Goal: Task Accomplishment & Management: Manage account settings

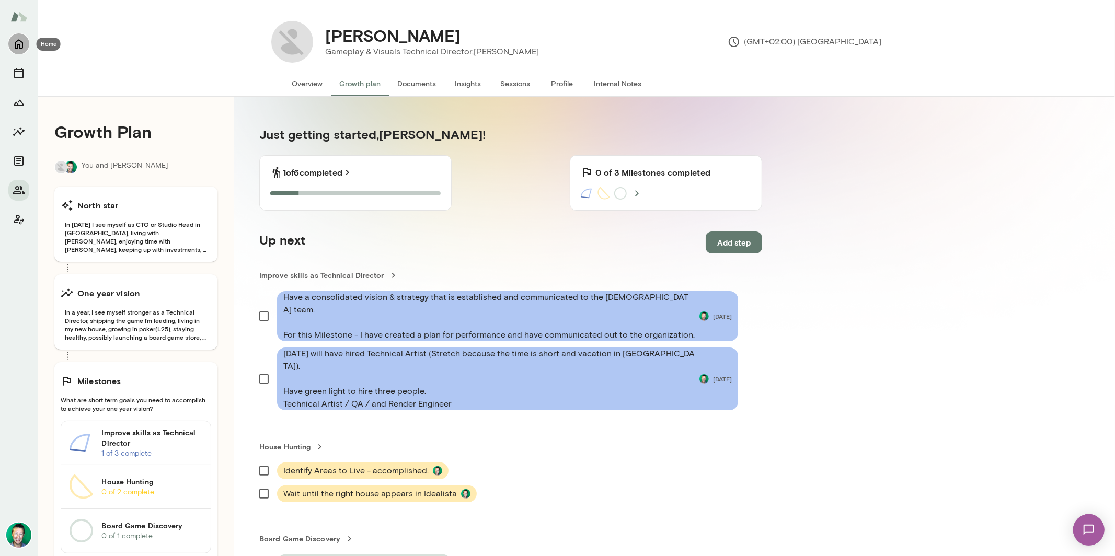
click at [21, 49] on icon "Home" at bounding box center [19, 44] width 13 height 13
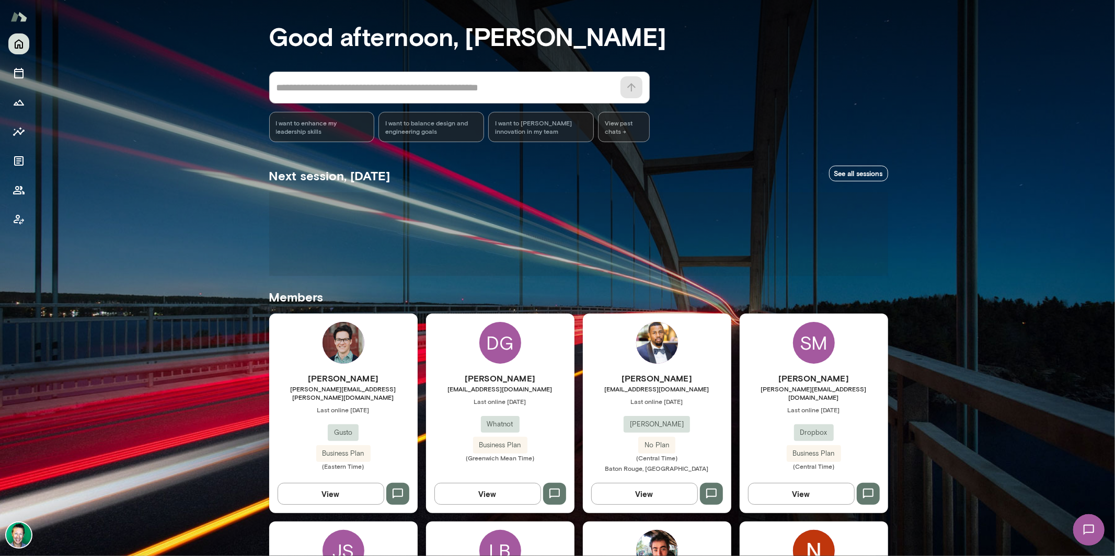
scroll to position [59, 0]
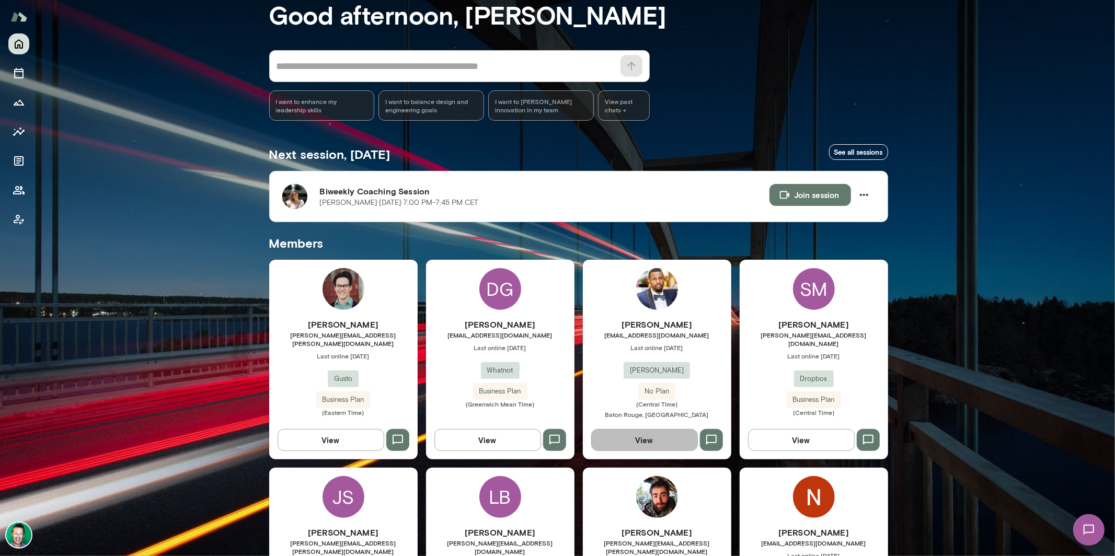
click at [633, 415] on button "View" at bounding box center [644, 440] width 107 height 22
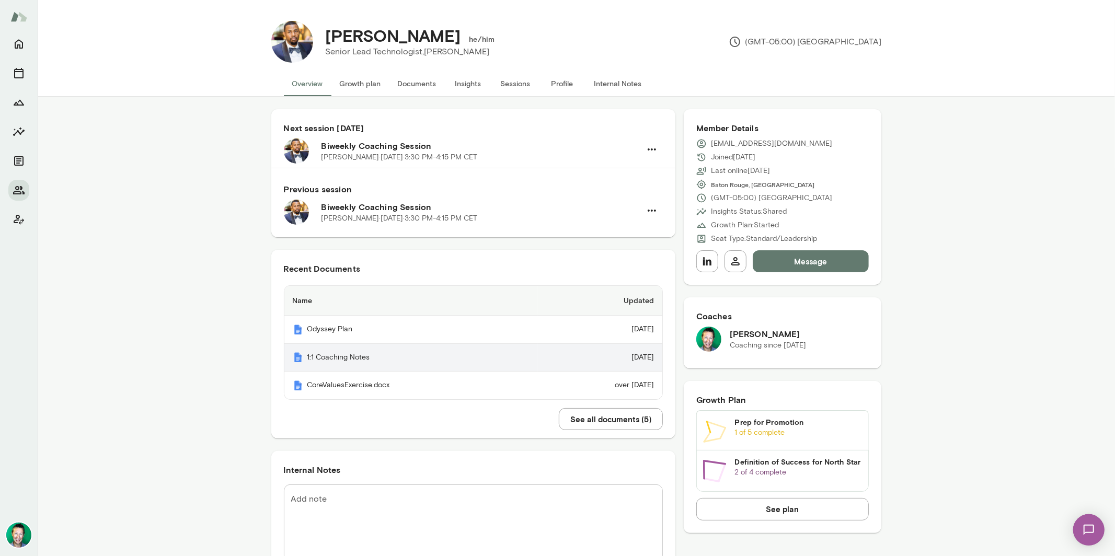
click at [389, 363] on th "1:1 Coaching Notes" at bounding box center [411, 358] width 254 height 28
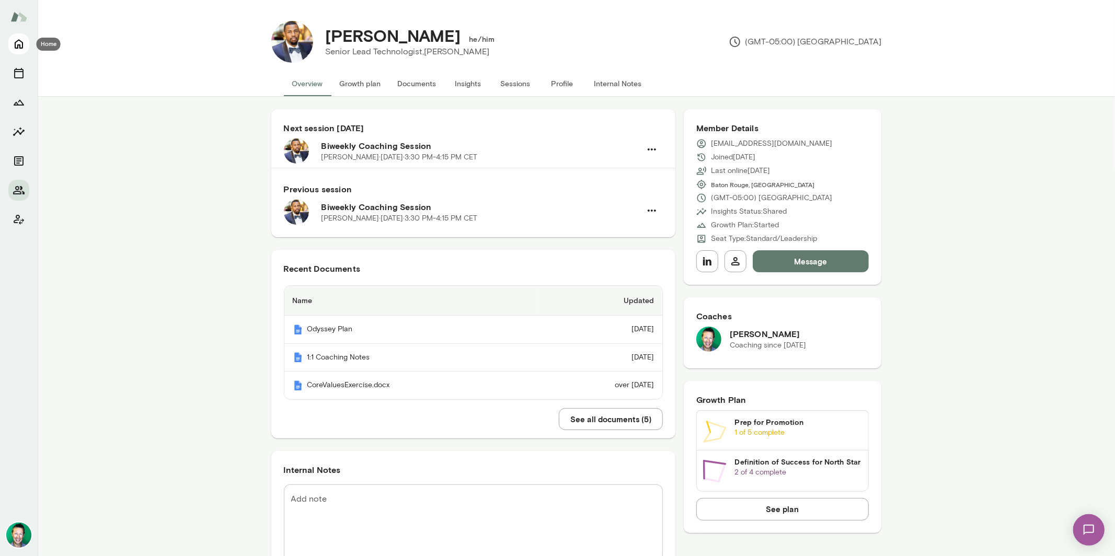
click at [18, 45] on icon "Home" at bounding box center [19, 44] width 8 height 9
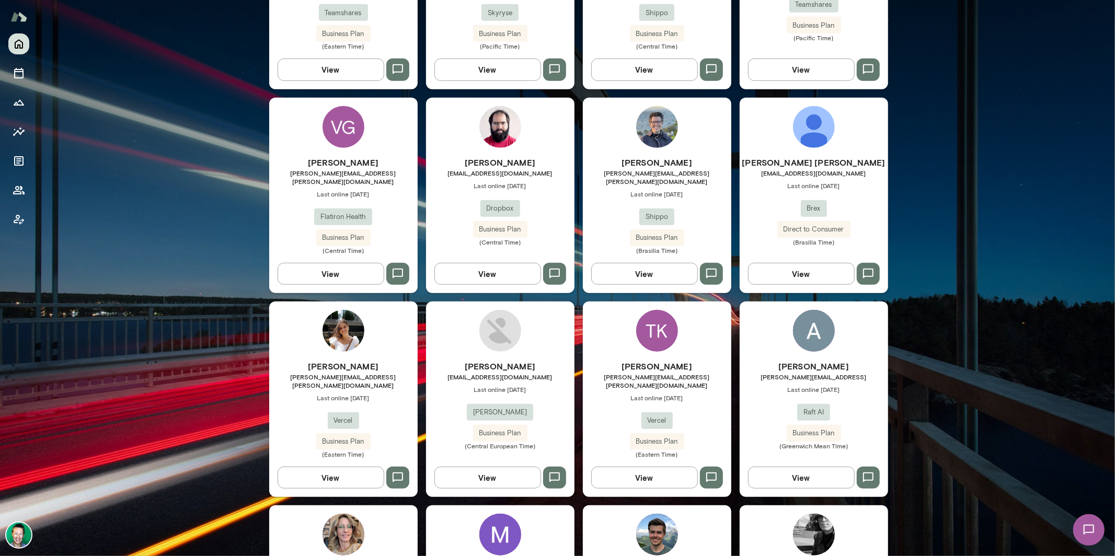
scroll to position [634, 0]
click at [317, 415] on button "View" at bounding box center [331, 477] width 107 height 22
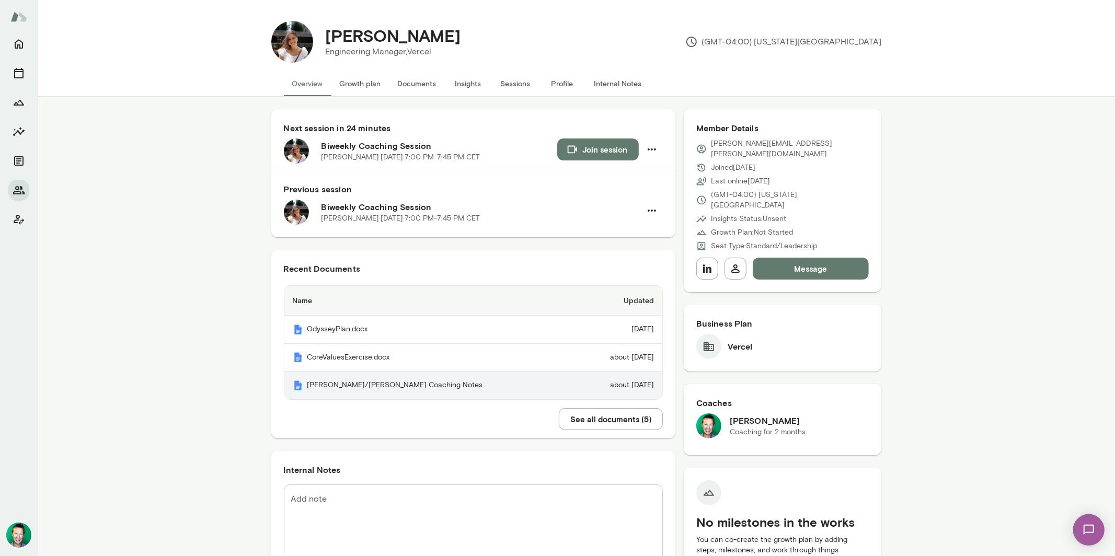
click at [351, 393] on th "Kathryn/Brian Coaching Notes" at bounding box center [430, 386] width 292 height 28
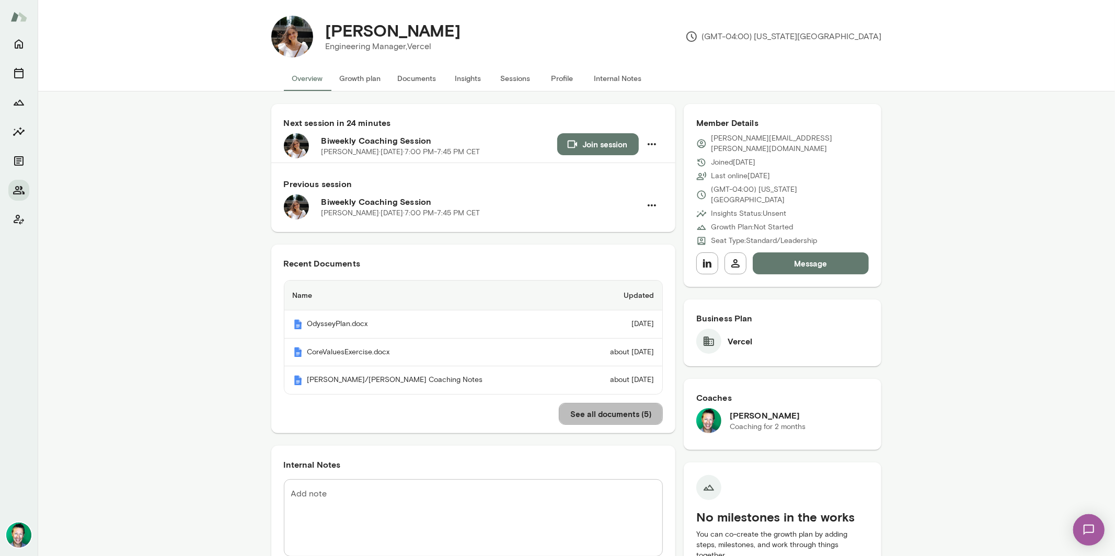
click at [572, 415] on button "See all documents ( 5 )" at bounding box center [611, 414] width 104 height 22
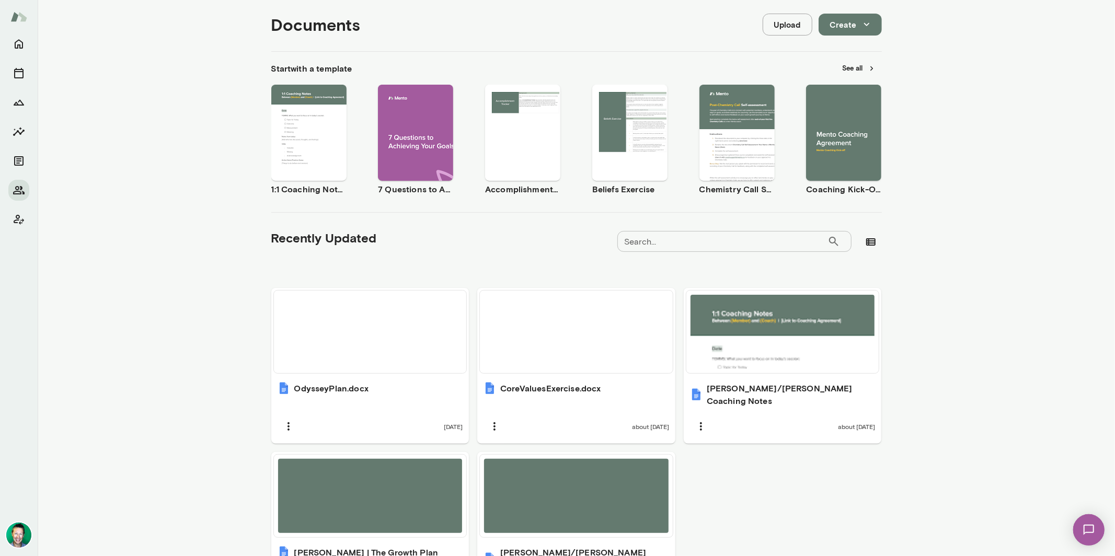
scroll to position [192, 0]
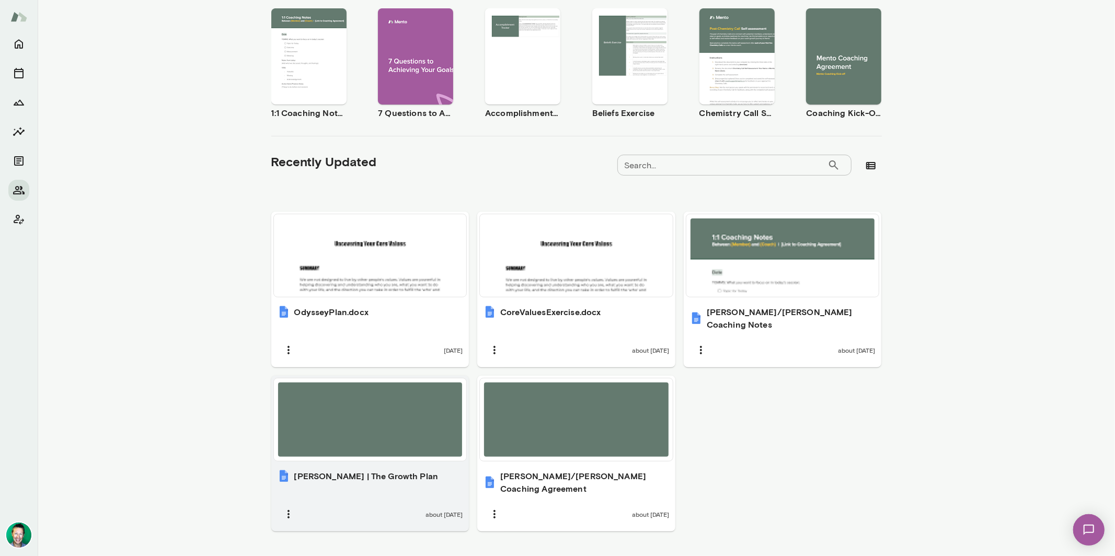
click at [359, 397] on div at bounding box center [370, 420] width 185 height 74
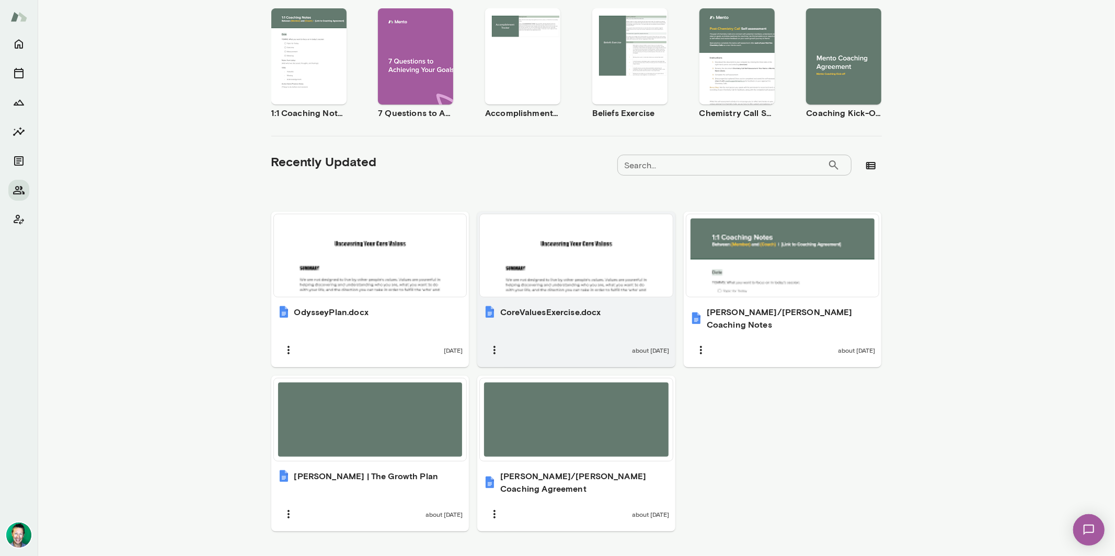
click at [566, 260] on div at bounding box center [576, 256] width 185 height 74
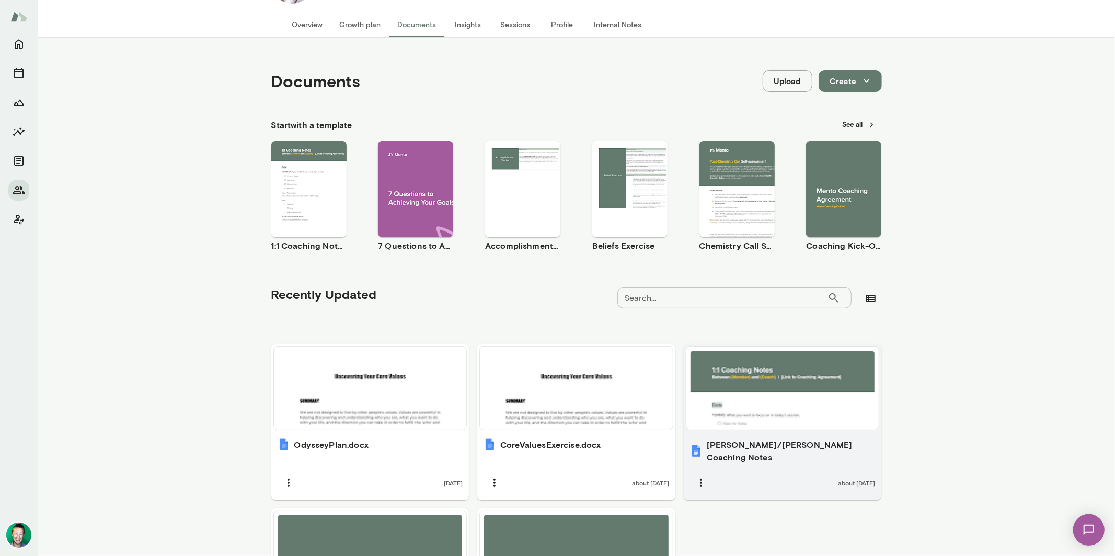
scroll to position [0, 0]
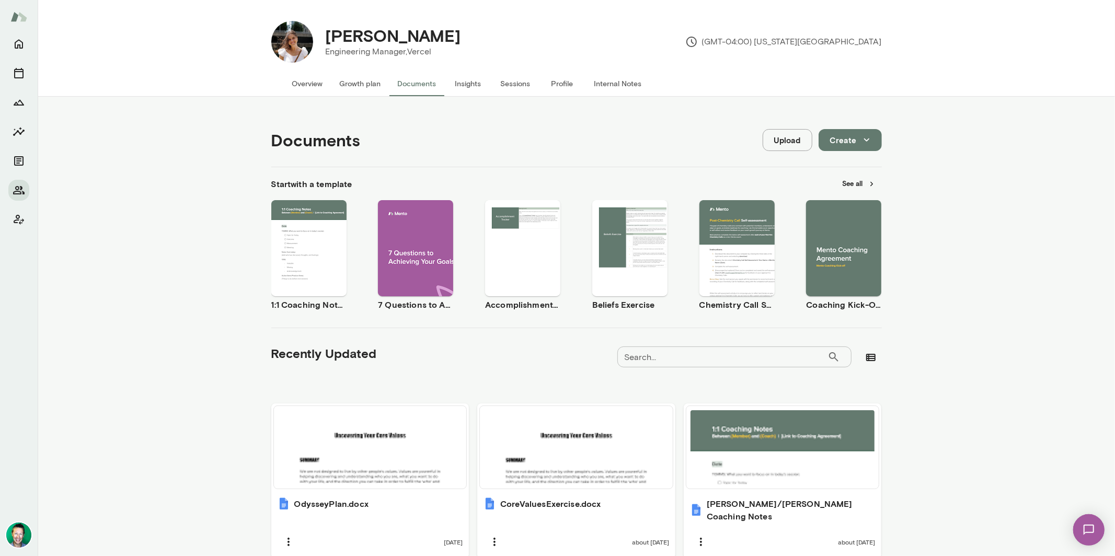
click at [663, 415] on img at bounding box center [1088, 529] width 43 height 43
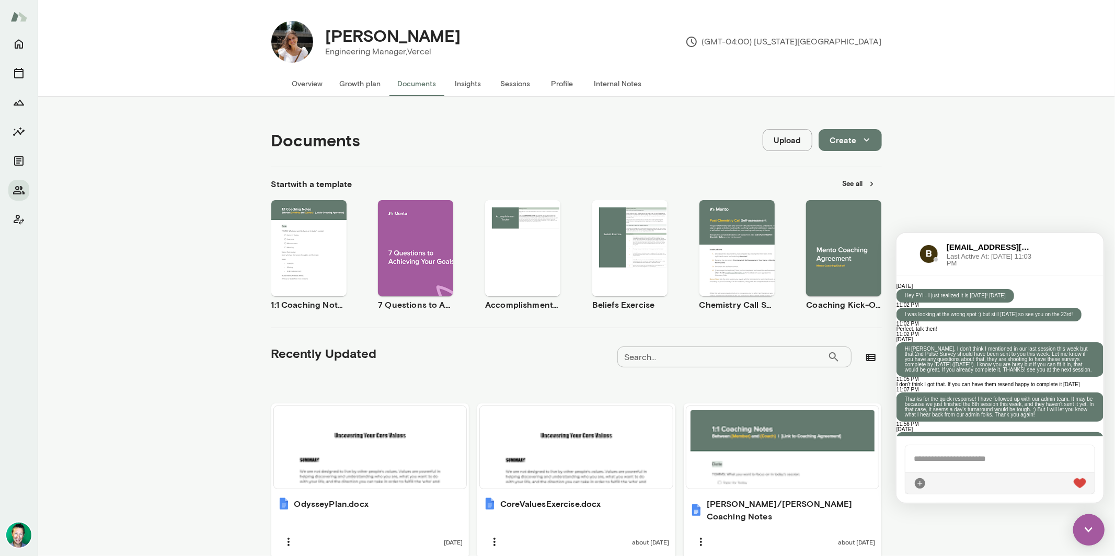
scroll to position [2647, 0]
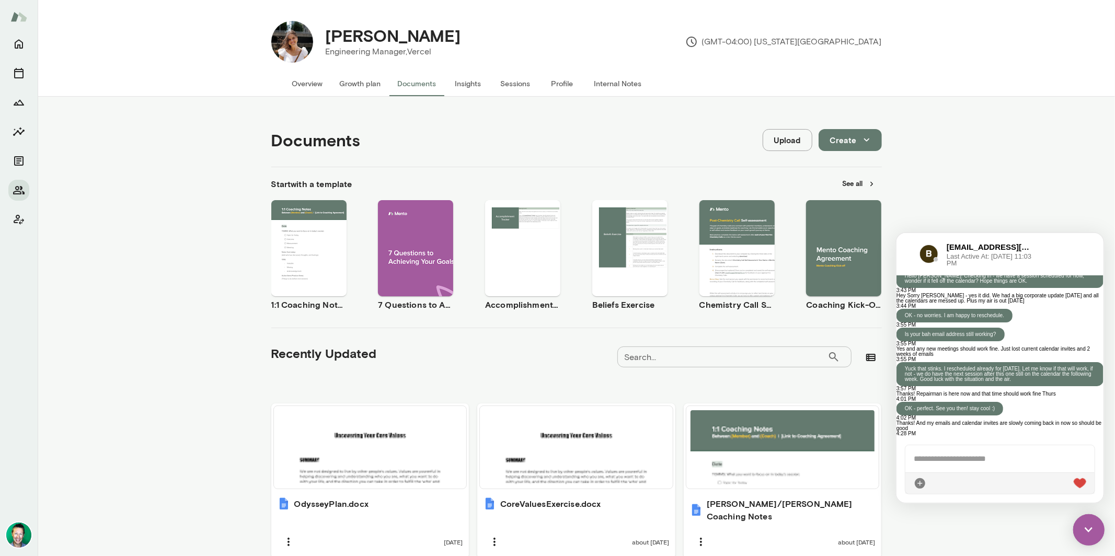
click at [663, 253] on div at bounding box center [908, 253] width 6 height 13
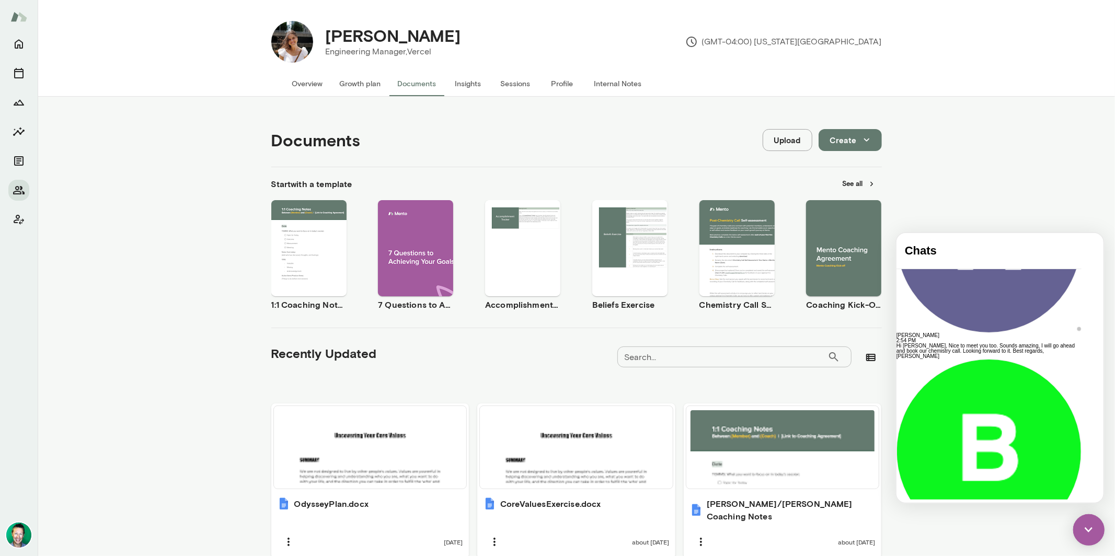
scroll to position [126, 0]
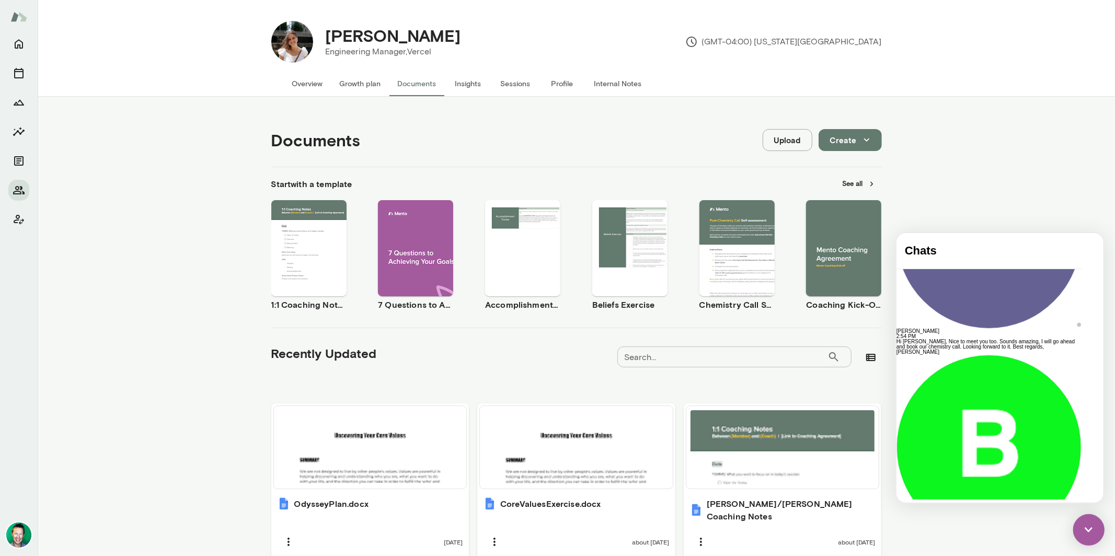
click at [663, 415] on img at bounding box center [1088, 529] width 31 height 31
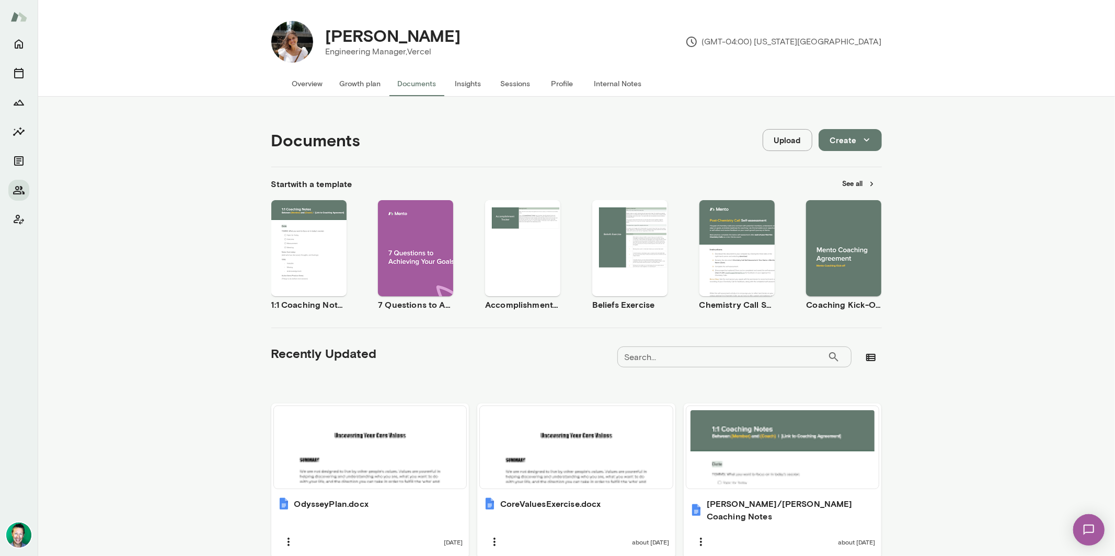
click at [297, 79] on button "Overview" at bounding box center [308, 83] width 48 height 25
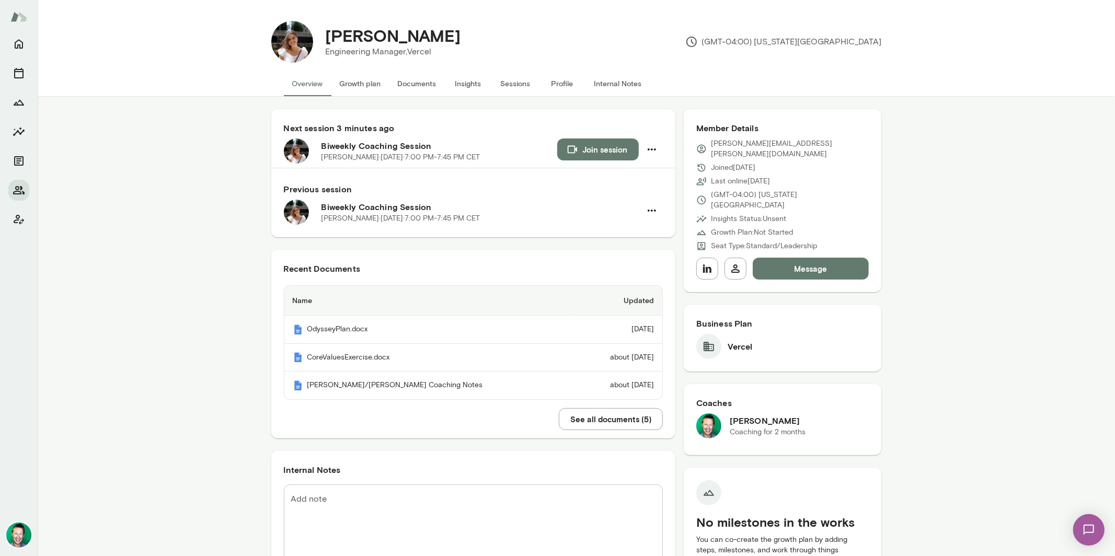
click at [663, 258] on button "Message" at bounding box center [811, 269] width 117 height 22
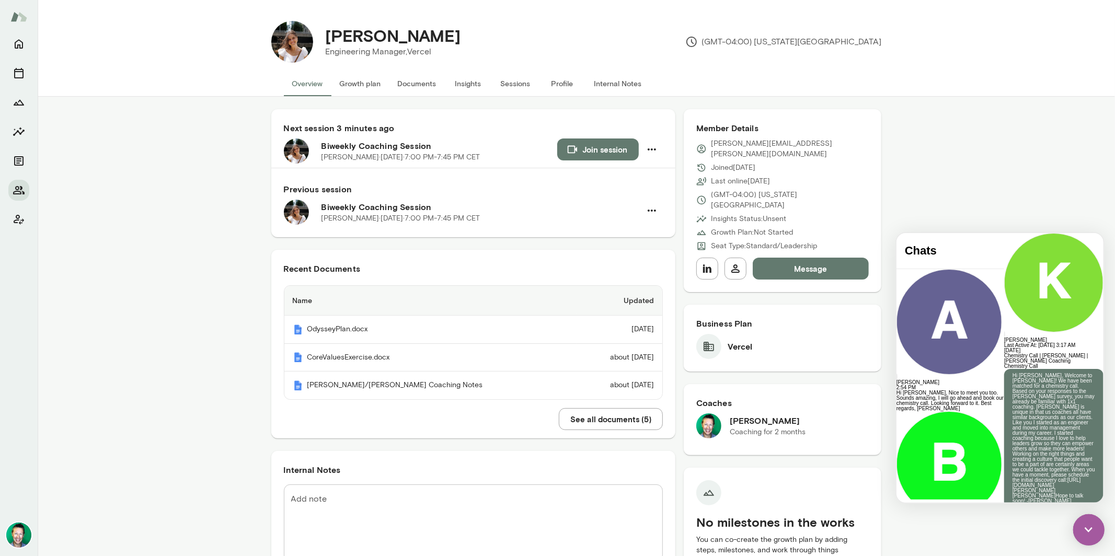
scroll to position [2, 0]
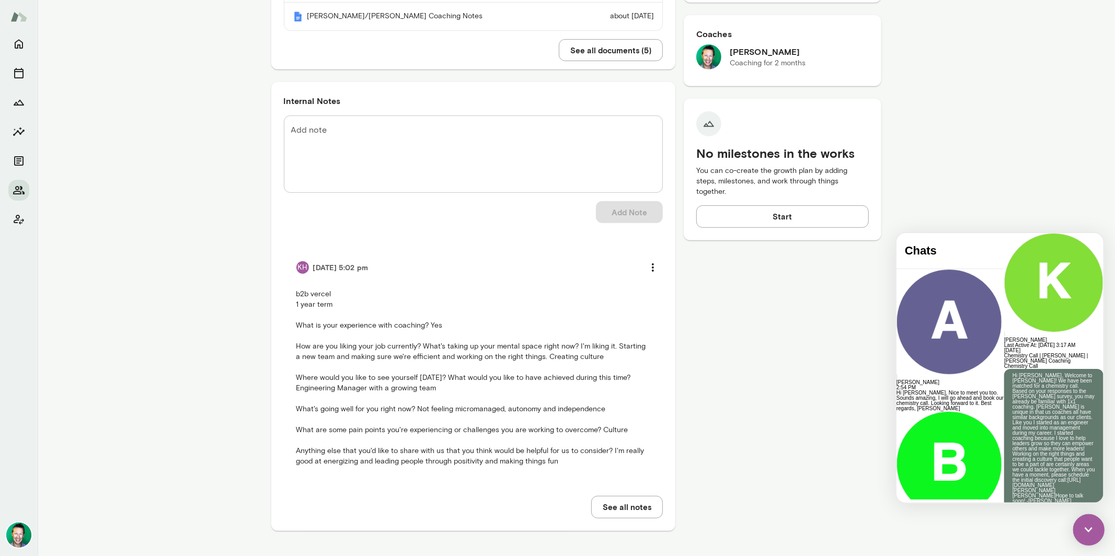
drag, startPoint x: 1086, startPoint y: 530, endPoint x: 2012, endPoint y: 982, distance: 1030.0
click at [663, 415] on img at bounding box center [1088, 529] width 31 height 31
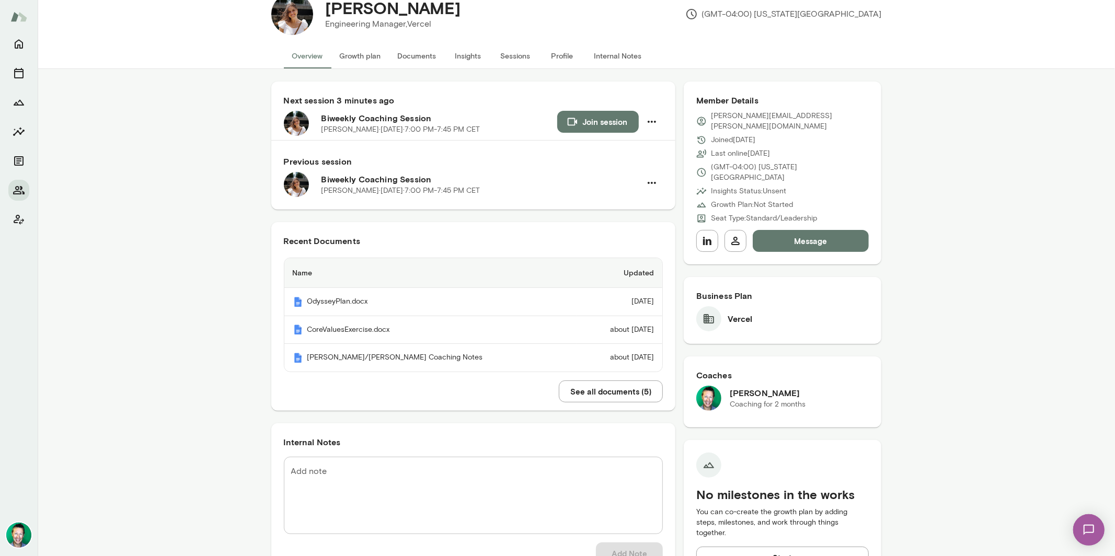
scroll to position [0, 0]
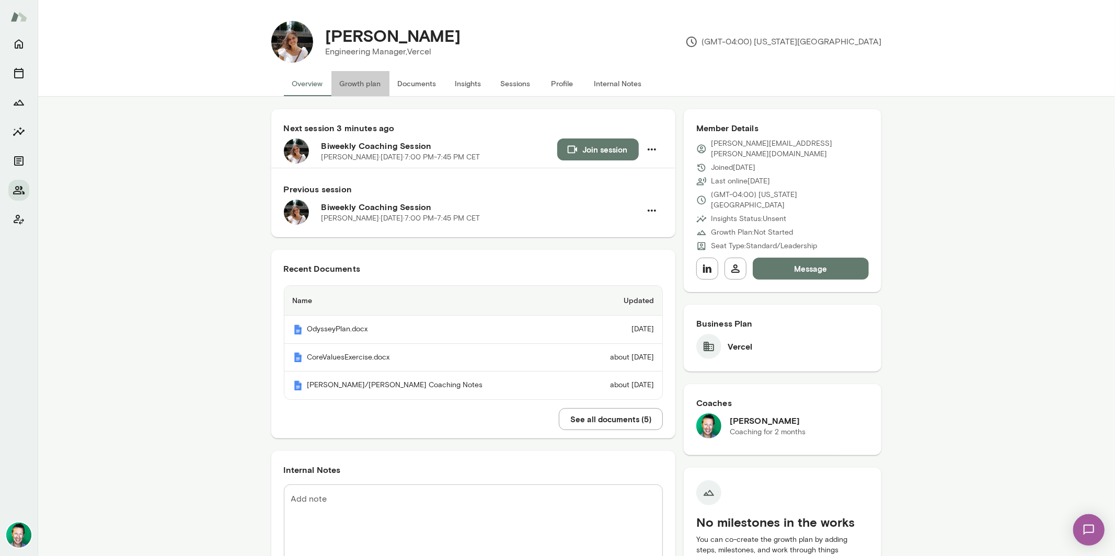
click at [361, 79] on button "Growth plan" at bounding box center [361, 83] width 58 height 25
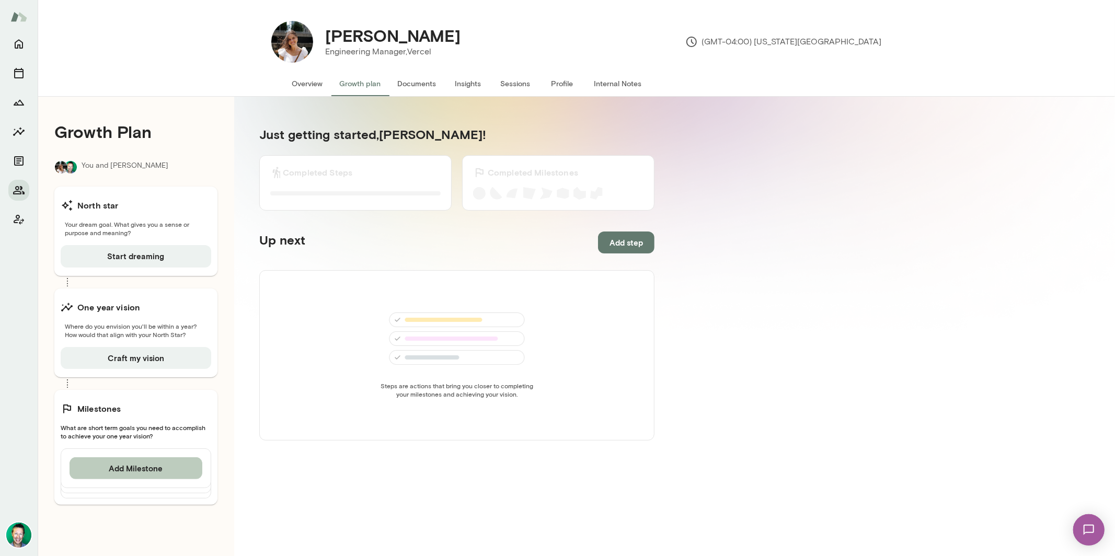
click at [168, 415] on button "Add Milestone" at bounding box center [136, 469] width 133 height 22
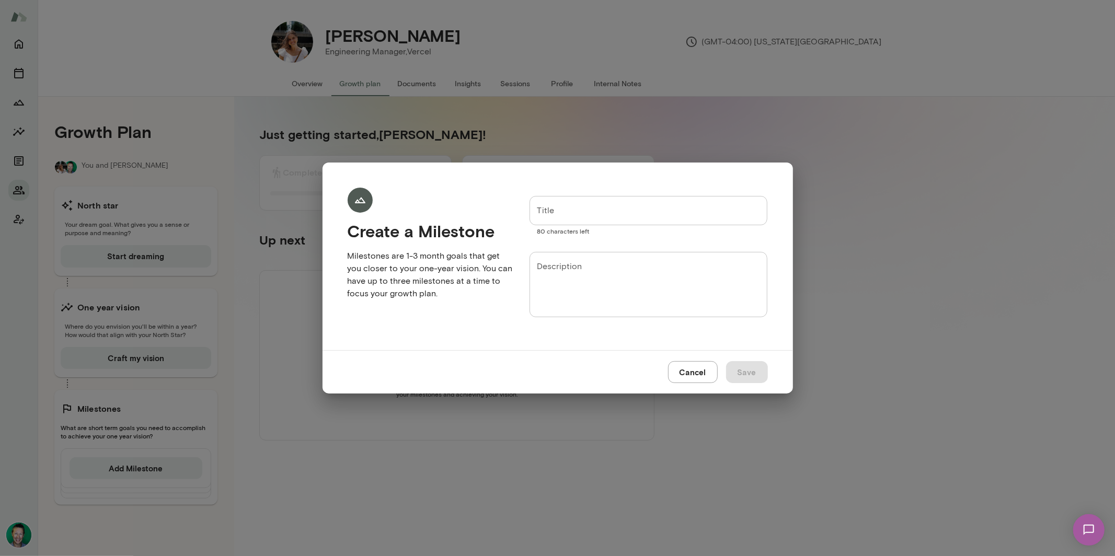
click at [629, 206] on input "Title" at bounding box center [649, 210] width 238 height 29
paste input "**********"
type input "**********"
click at [596, 278] on textarea "Description" at bounding box center [649, 285] width 224 height 48
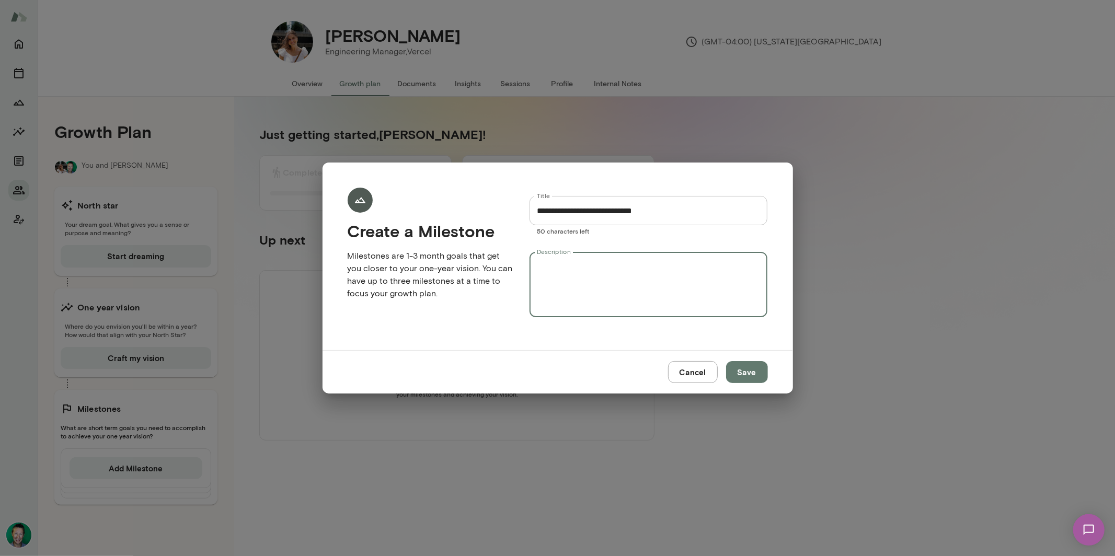
paste textarea "**********"
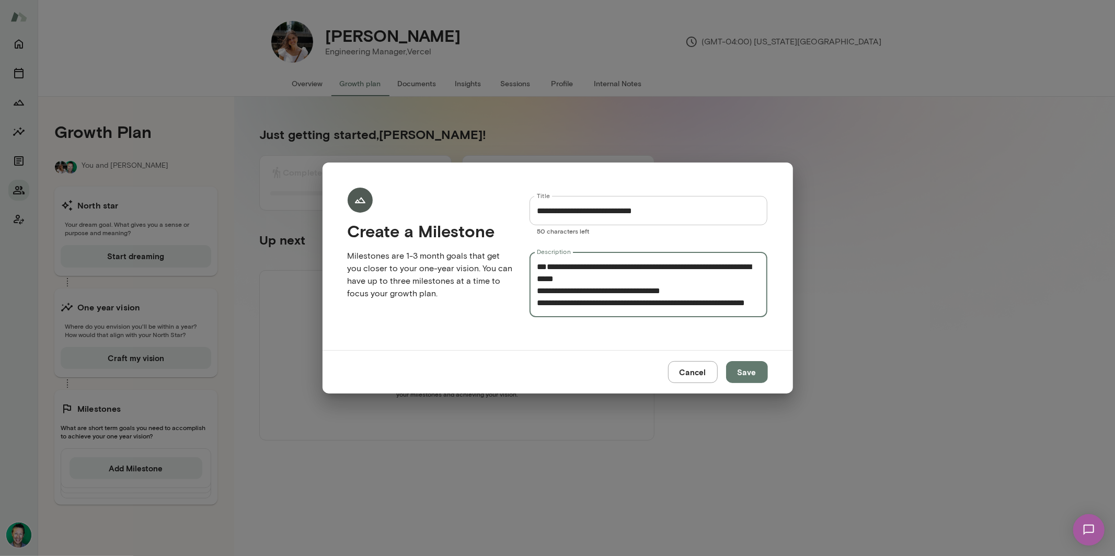
scroll to position [59, 0]
type textarea "**********"
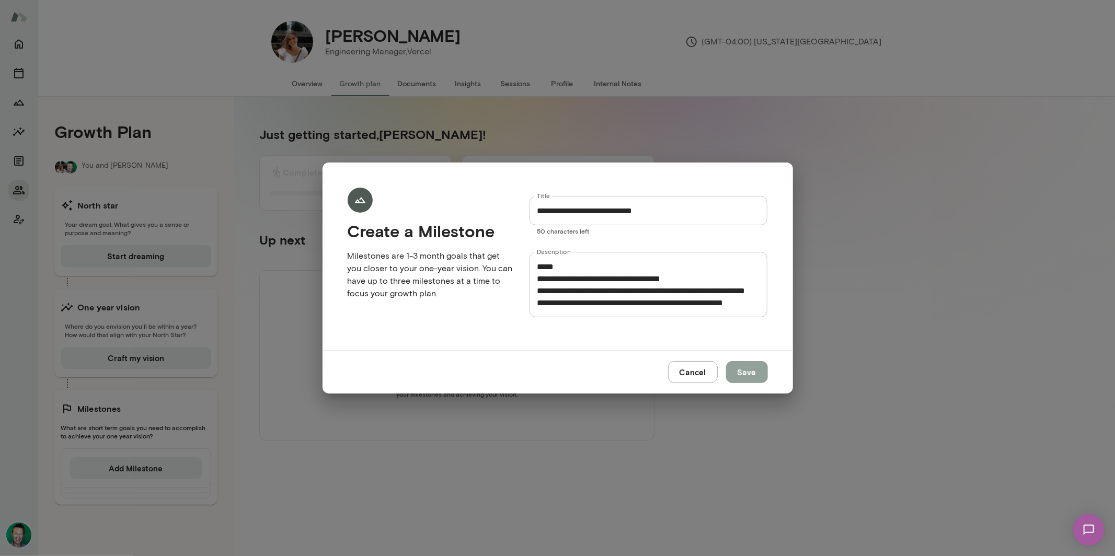
click at [663, 371] on button "Save" at bounding box center [747, 372] width 42 height 22
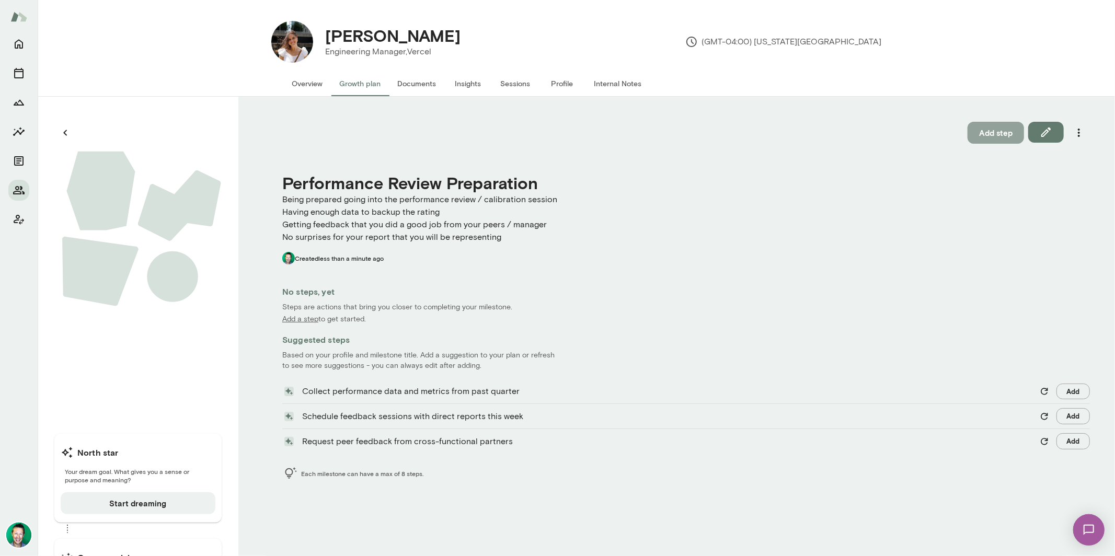
click at [663, 132] on button "Add step" at bounding box center [996, 133] width 56 height 22
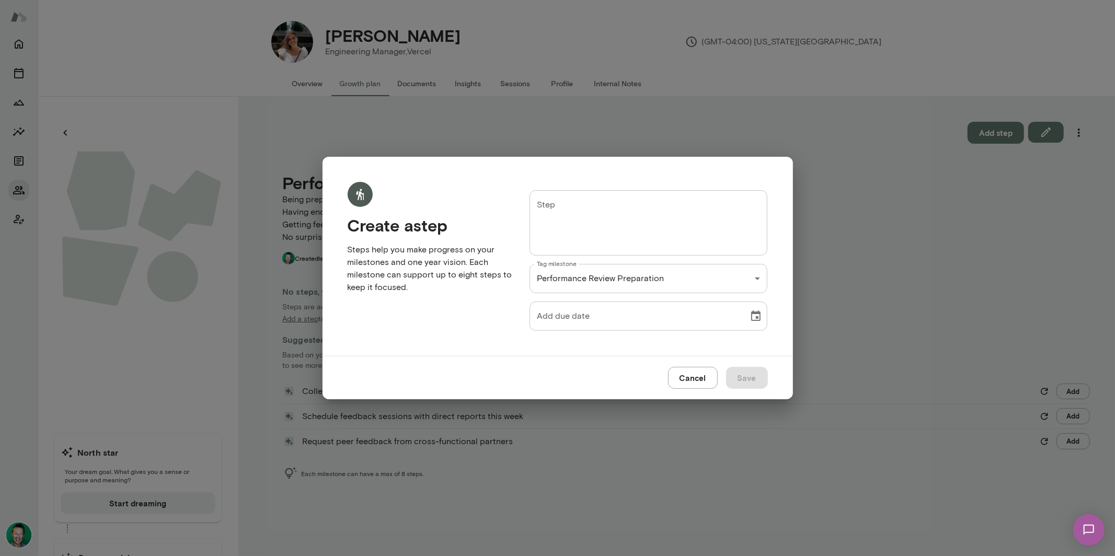
click at [594, 223] on textarea "Step" at bounding box center [649, 223] width 224 height 48
paste textarea "**********"
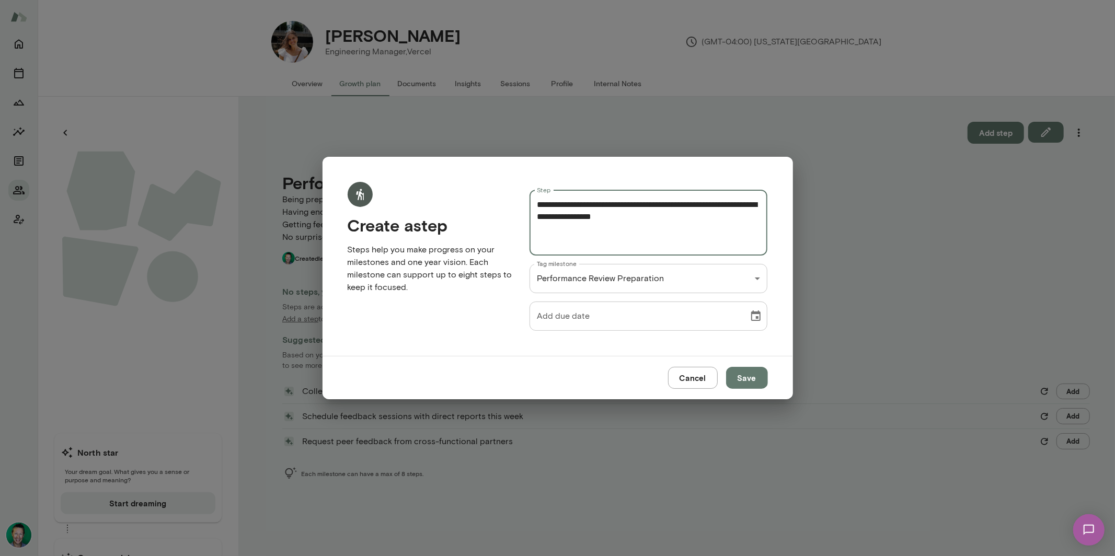
type textarea "**********"
click at [657, 0] on div "Kathryn Middleton Engineering Manager, Vercel (GMT-04:00) New York City Overvie…" at bounding box center [557, 0] width 1115 height 0
click at [653, 246] on div at bounding box center [557, 278] width 1115 height 556
type input "**********"
click at [614, 321] on input "**********" at bounding box center [636, 316] width 212 height 29
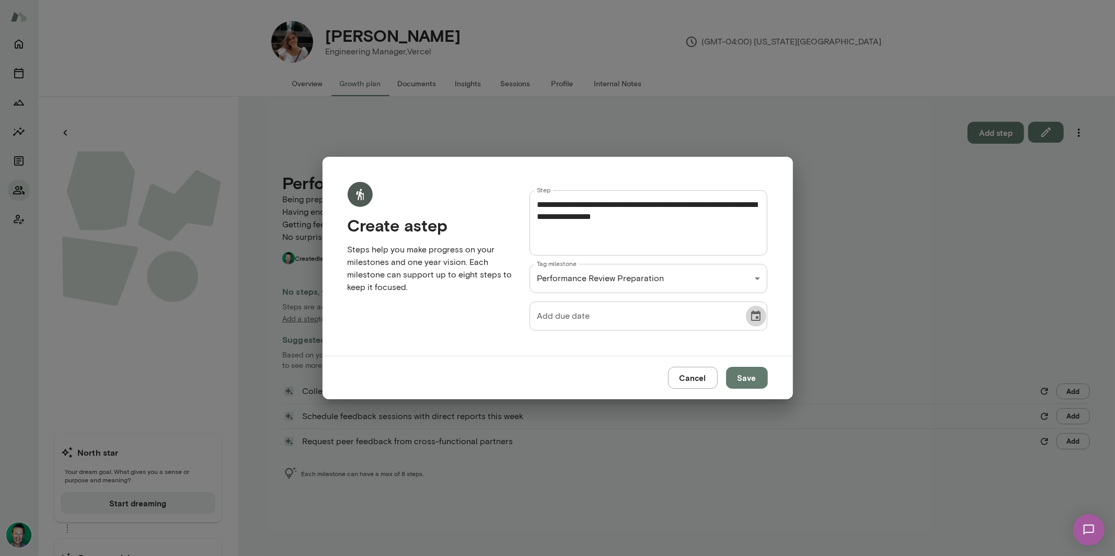
click at [663, 321] on icon "Choose date" at bounding box center [756, 316] width 13 height 13
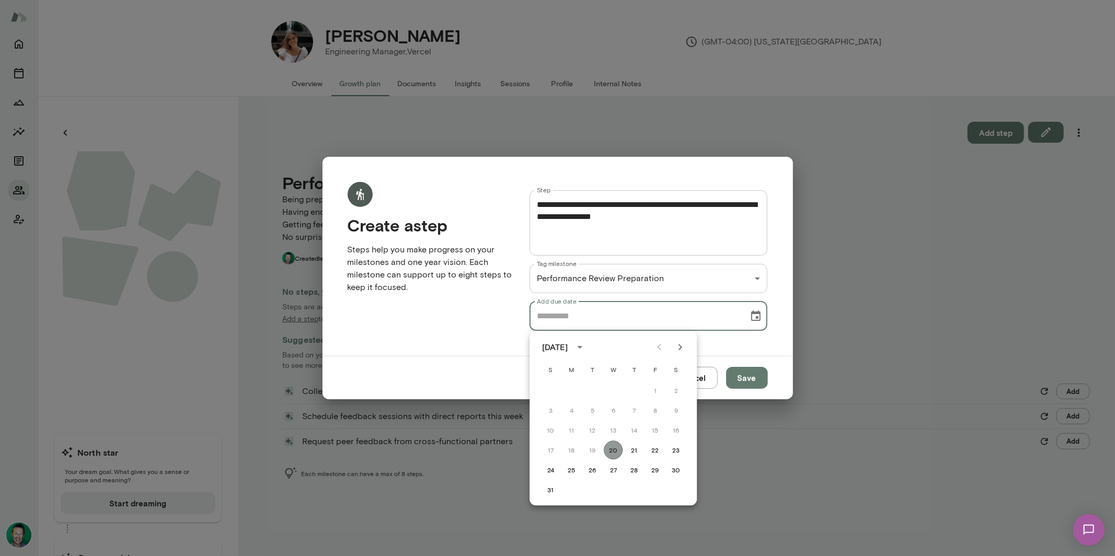
click at [612, 415] on button "20" at bounding box center [613, 450] width 19 height 19
type input "**********"
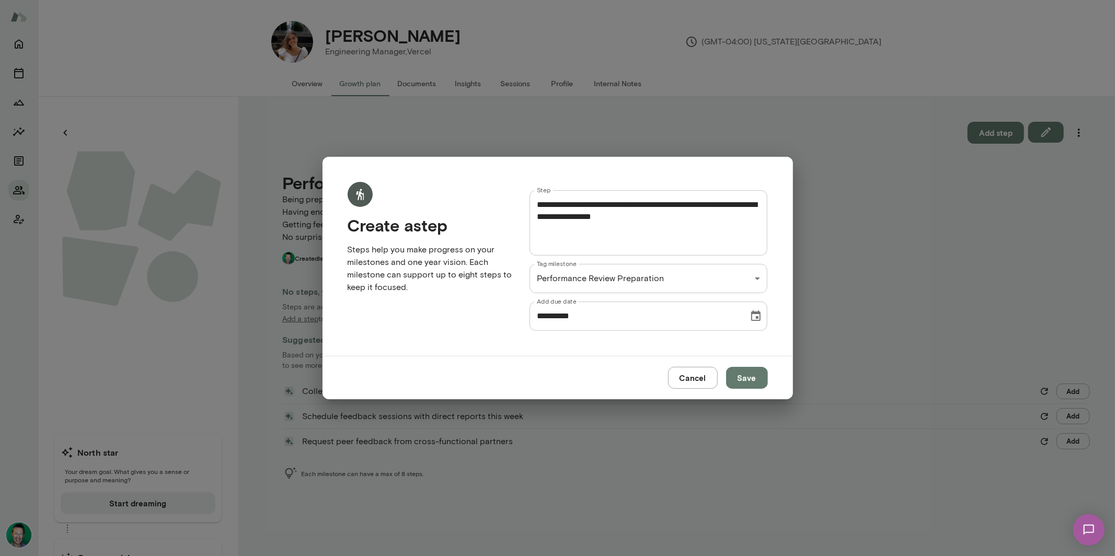
click at [663, 379] on button "Save" at bounding box center [747, 378] width 42 height 22
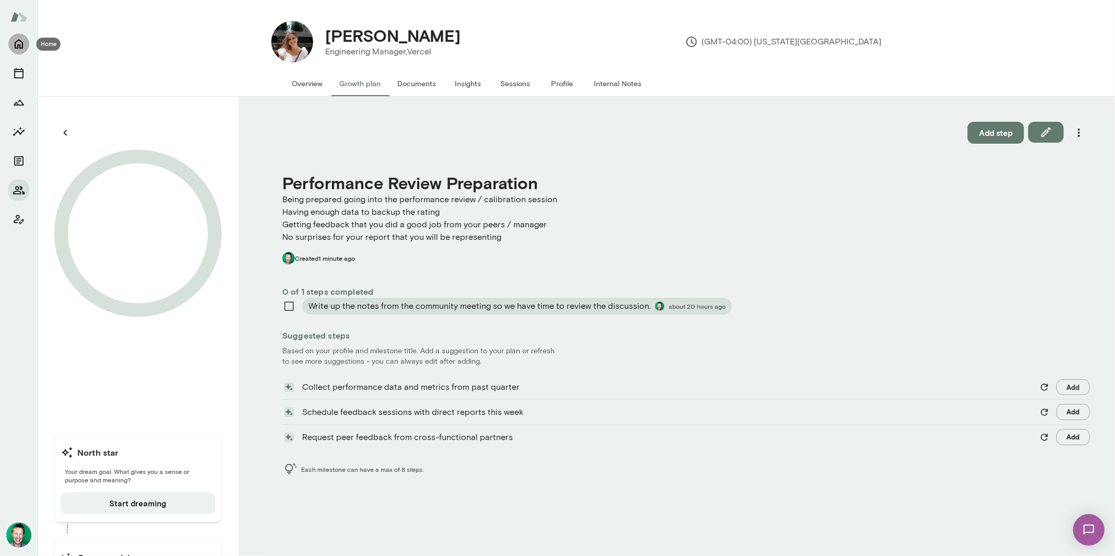
click at [26, 43] on button "Home" at bounding box center [18, 43] width 21 height 21
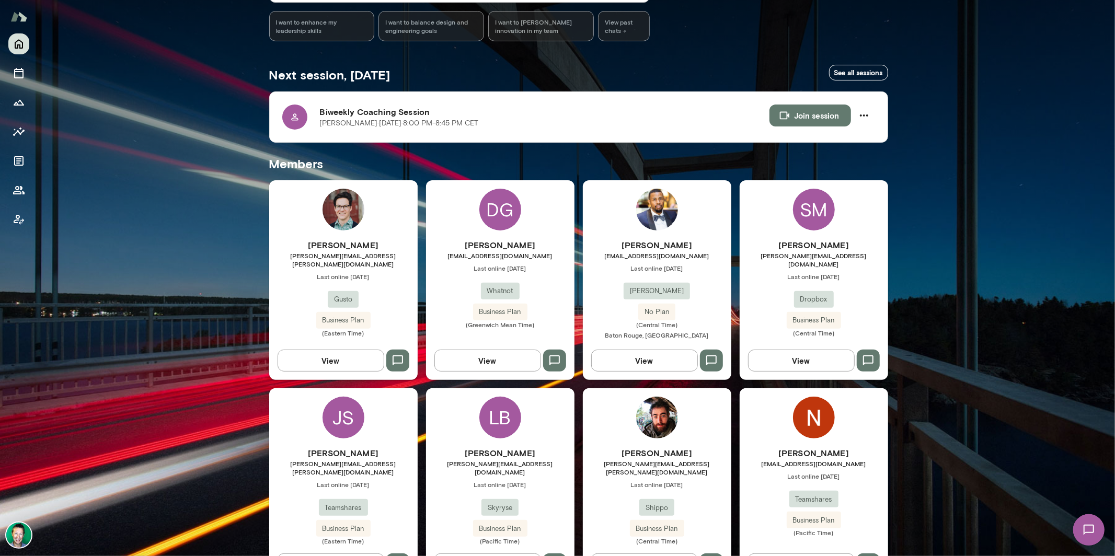
scroll to position [309, 0]
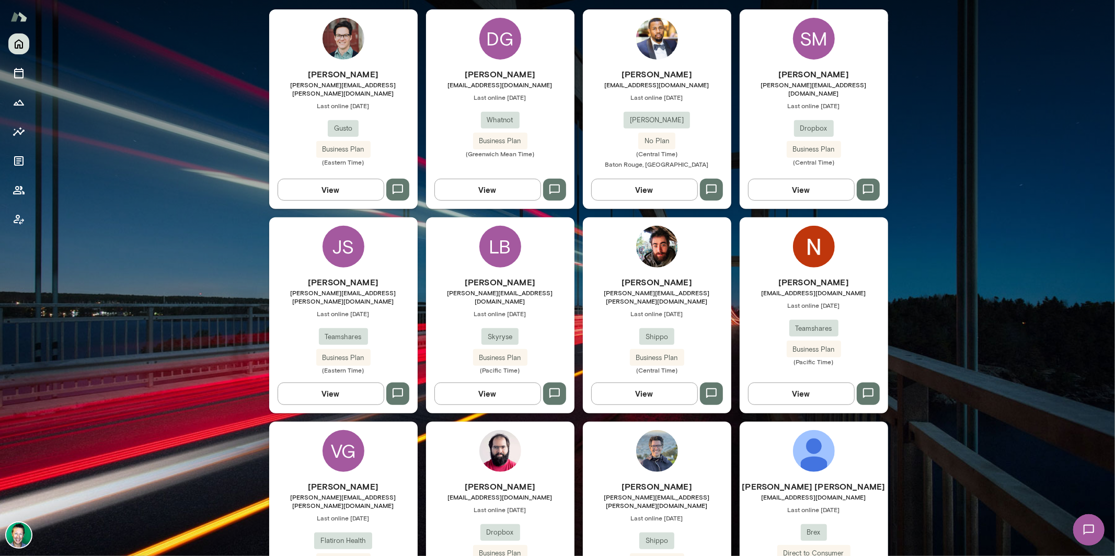
click at [487, 385] on button "View" at bounding box center [488, 394] width 107 height 22
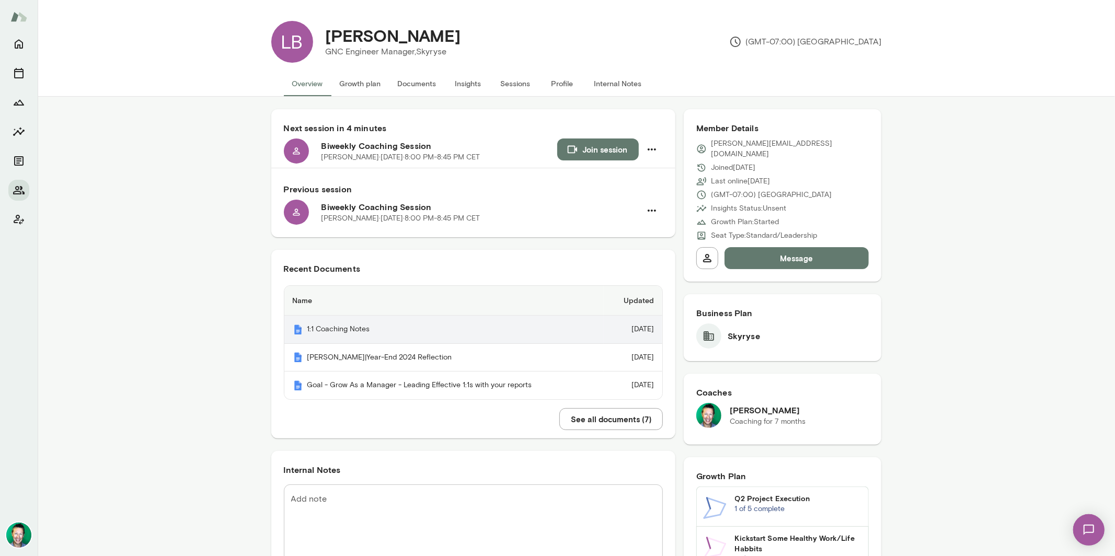
click at [344, 330] on th "1:1 Coaching Notes" at bounding box center [444, 330] width 320 height 28
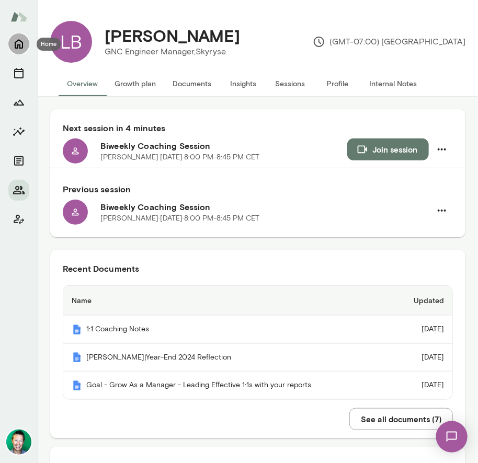
click at [16, 50] on icon "Home" at bounding box center [19, 44] width 13 height 13
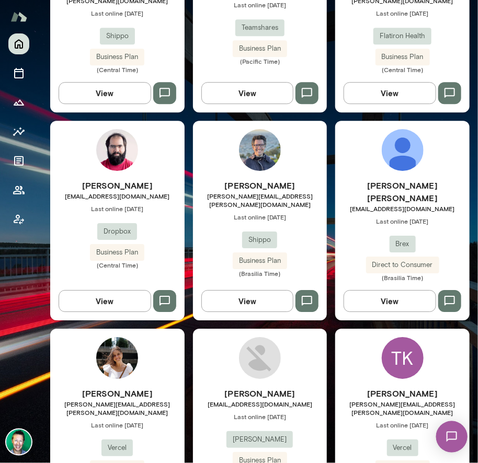
scroll to position [983, 0]
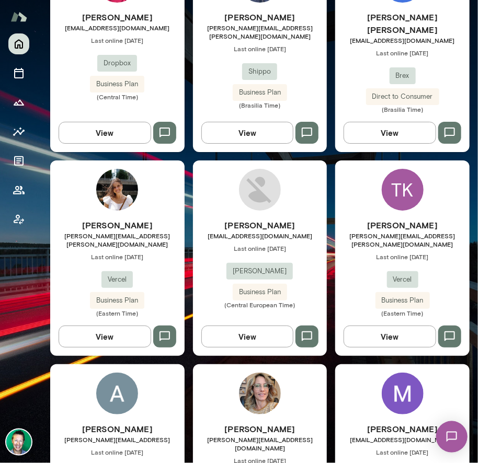
click at [87, 326] on button "View" at bounding box center [105, 337] width 93 height 22
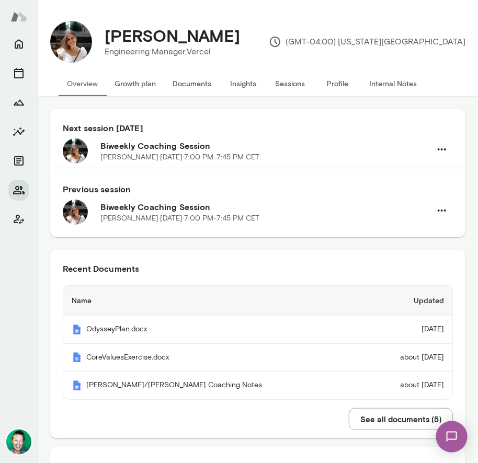
click at [193, 86] on button "Documents" at bounding box center [191, 83] width 55 height 25
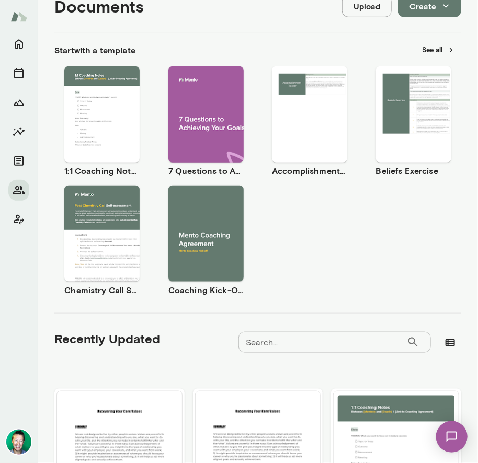
scroll to position [108, 0]
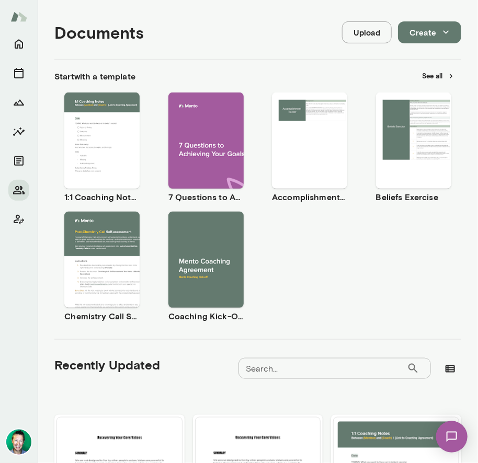
click at [84, 143] on button "Preview" at bounding box center [102, 150] width 67 height 14
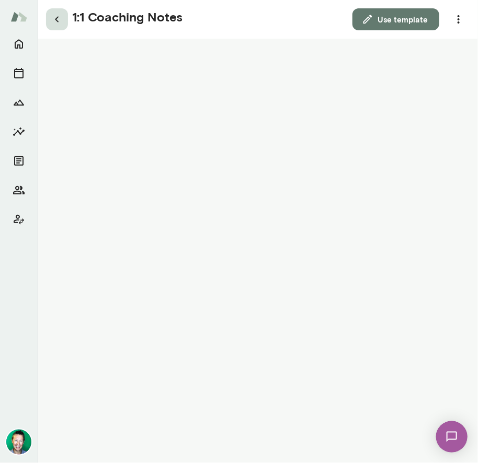
click at [54, 20] on icon "button" at bounding box center [57, 19] width 13 height 13
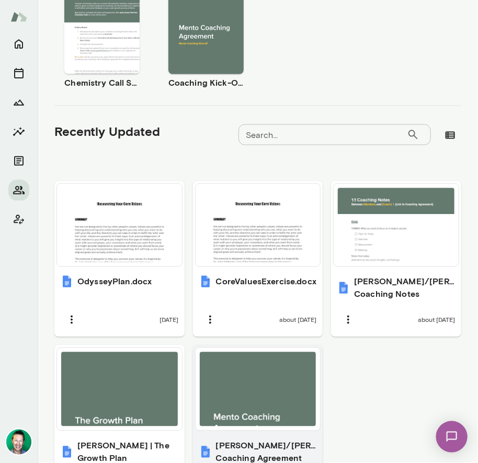
scroll to position [401, 0]
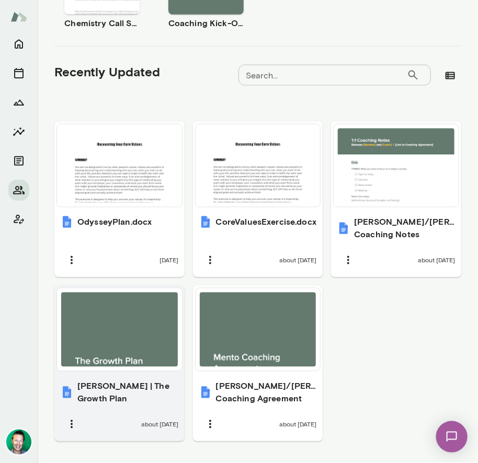
drag, startPoint x: 118, startPoint y: 338, endPoint x: 123, endPoint y: 324, distance: 15.2
click at [123, 325] on div at bounding box center [119, 330] width 117 height 74
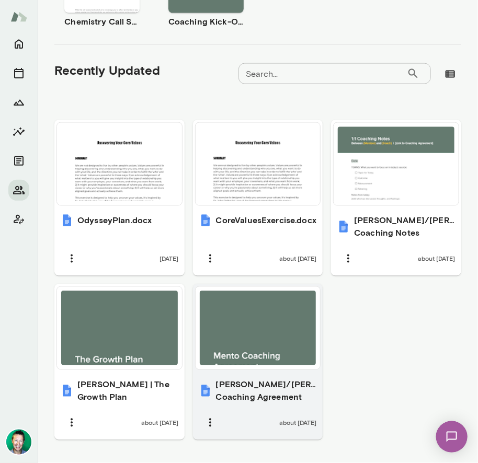
scroll to position [403, 0]
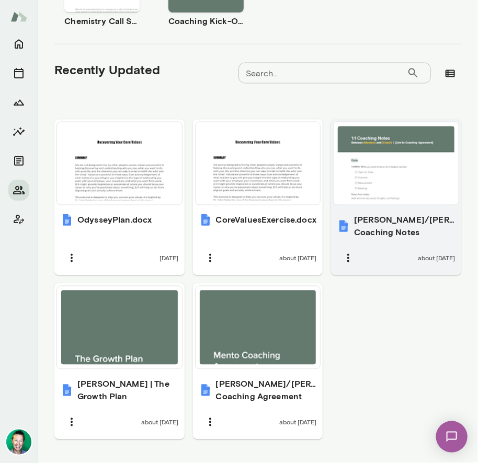
click at [409, 161] on div at bounding box center [396, 164] width 117 height 74
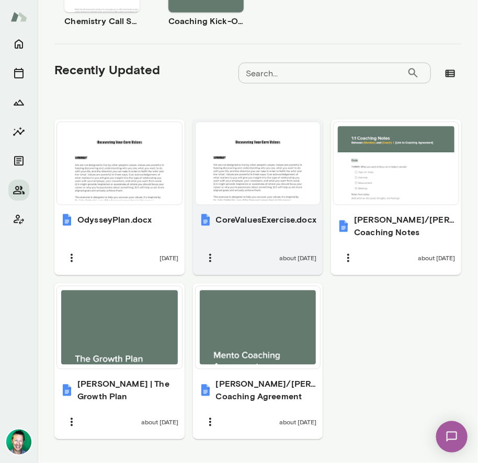
scroll to position [0, 0]
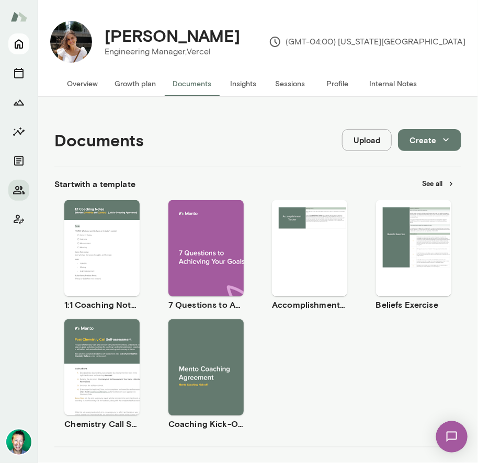
click at [24, 42] on icon "Home" at bounding box center [19, 44] width 13 height 13
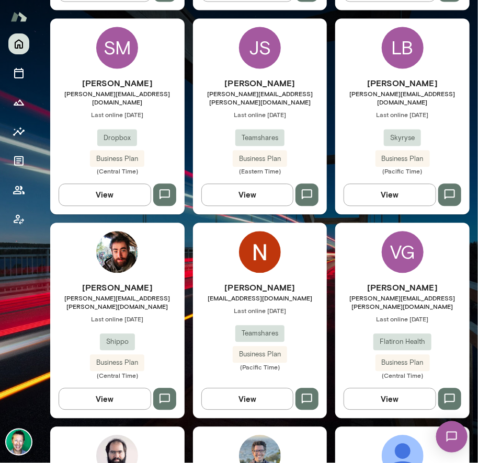
scroll to position [514, 0]
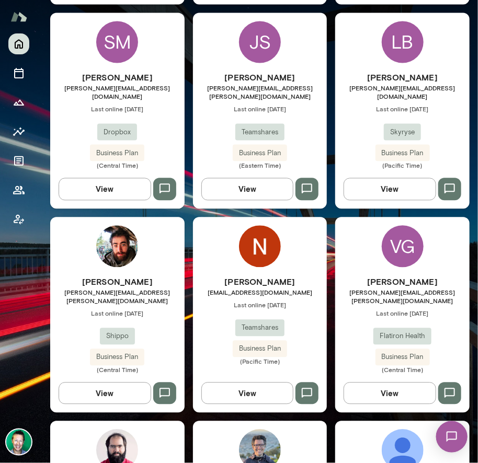
click at [380, 178] on button "View" at bounding box center [390, 189] width 93 height 22
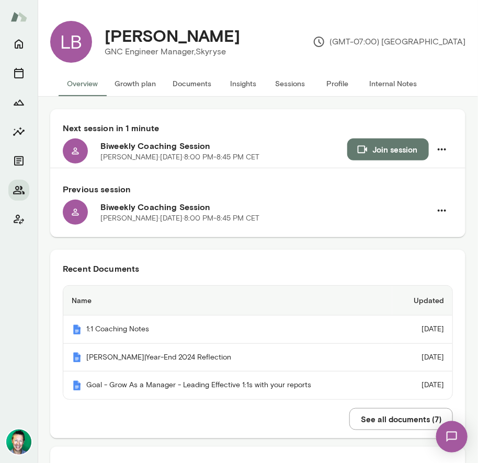
click at [190, 87] on button "Documents" at bounding box center [191, 83] width 55 height 25
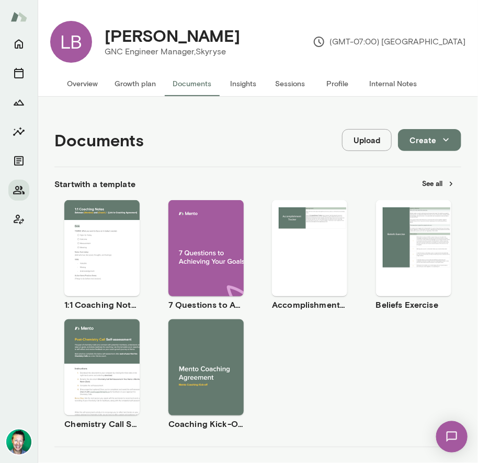
click at [133, 84] on button "Growth plan" at bounding box center [135, 83] width 58 height 25
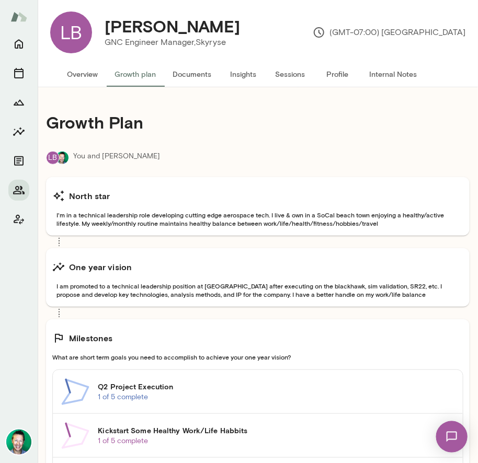
scroll to position [18, 0]
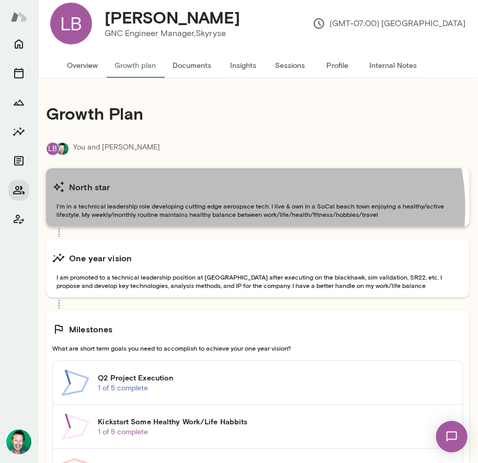
click at [253, 207] on span "I'm in a technical leadership role developing cutting edge aerospace tech. I li…" at bounding box center [257, 210] width 411 height 17
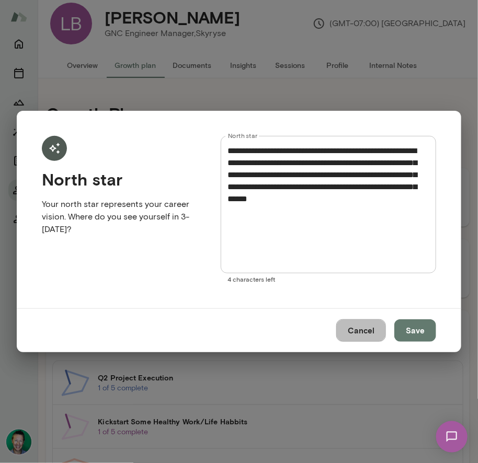
click at [359, 330] on button "Cancel" at bounding box center [361, 331] width 50 height 22
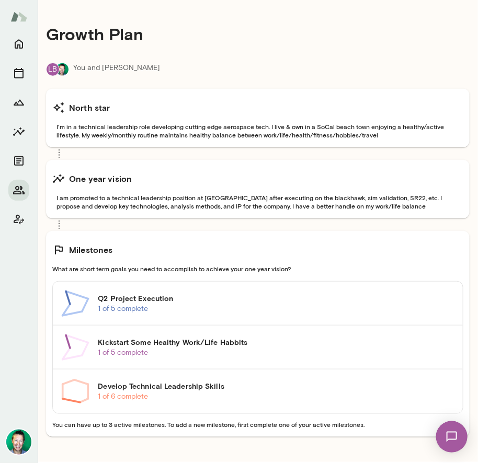
scroll to position [100, 0]
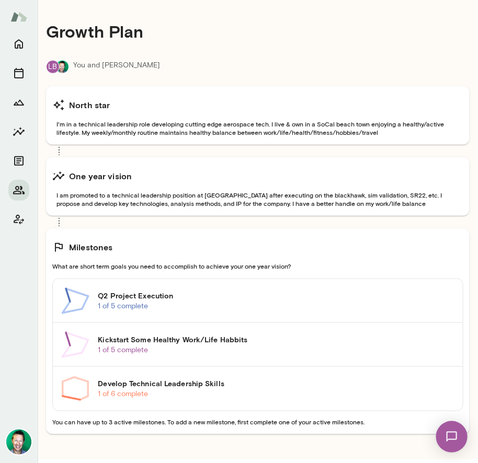
click at [135, 308] on p "1 of 5 complete" at bounding box center [276, 306] width 357 height 10
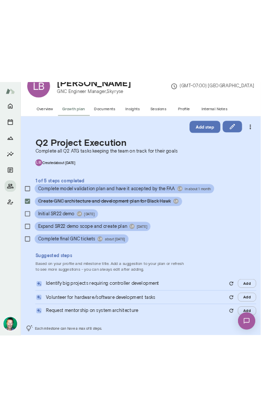
scroll to position [34, 0]
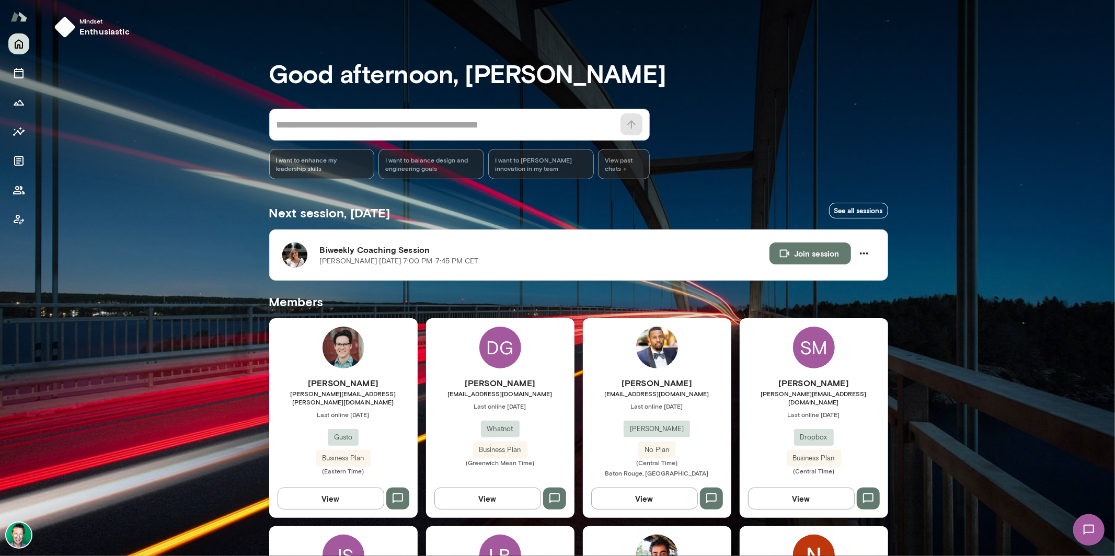
scroll to position [38, 0]
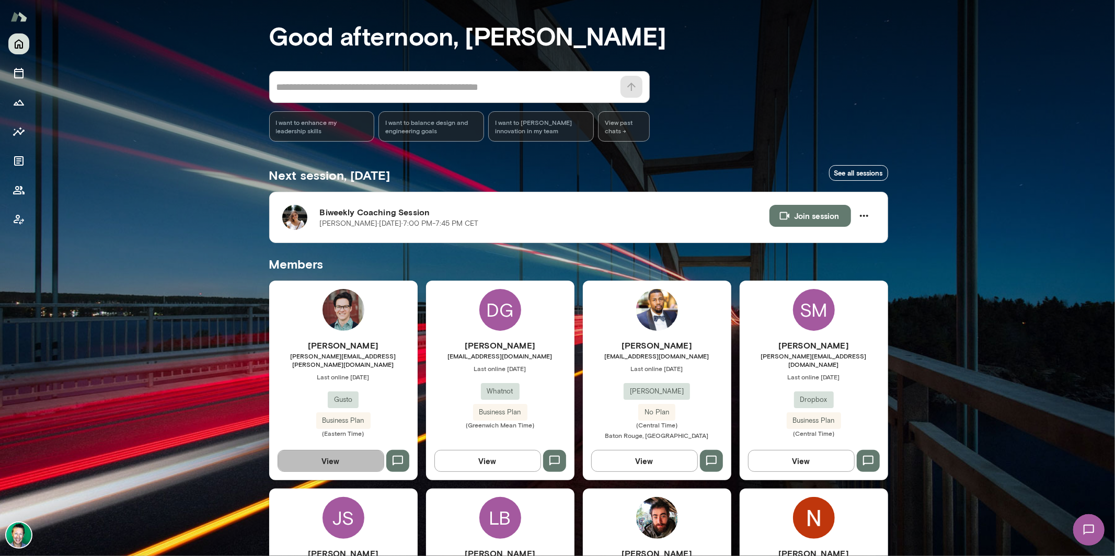
click at [331, 463] on button "View" at bounding box center [331, 461] width 107 height 22
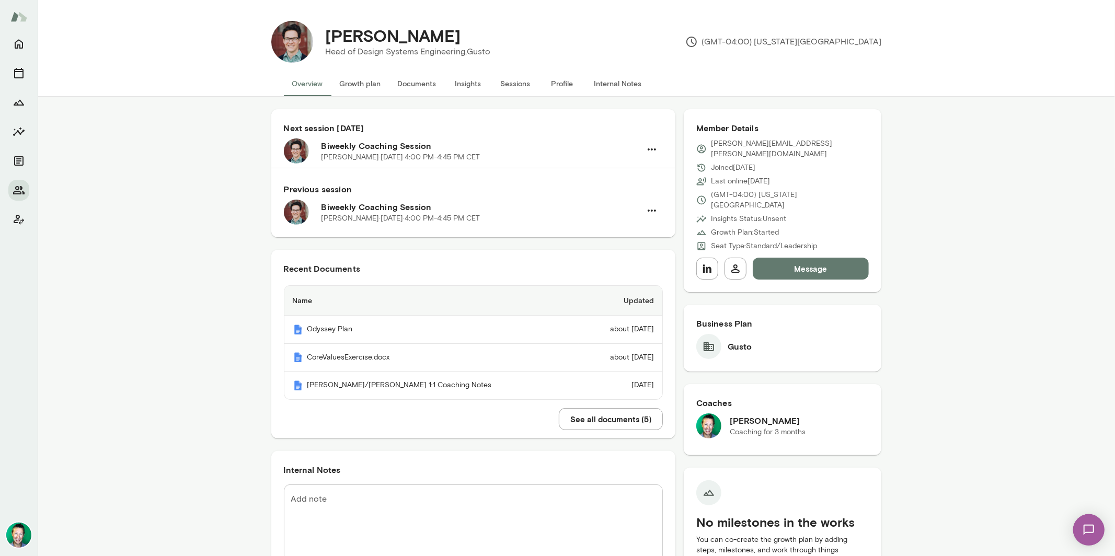
click at [598, 417] on button "See all documents ( 5 )" at bounding box center [611, 419] width 104 height 22
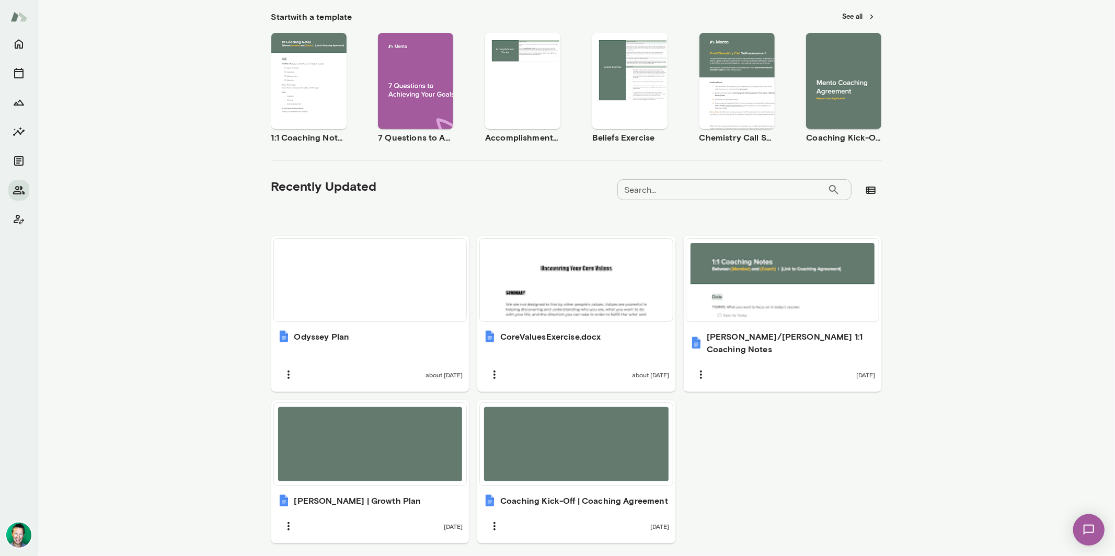
scroll to position [164, 0]
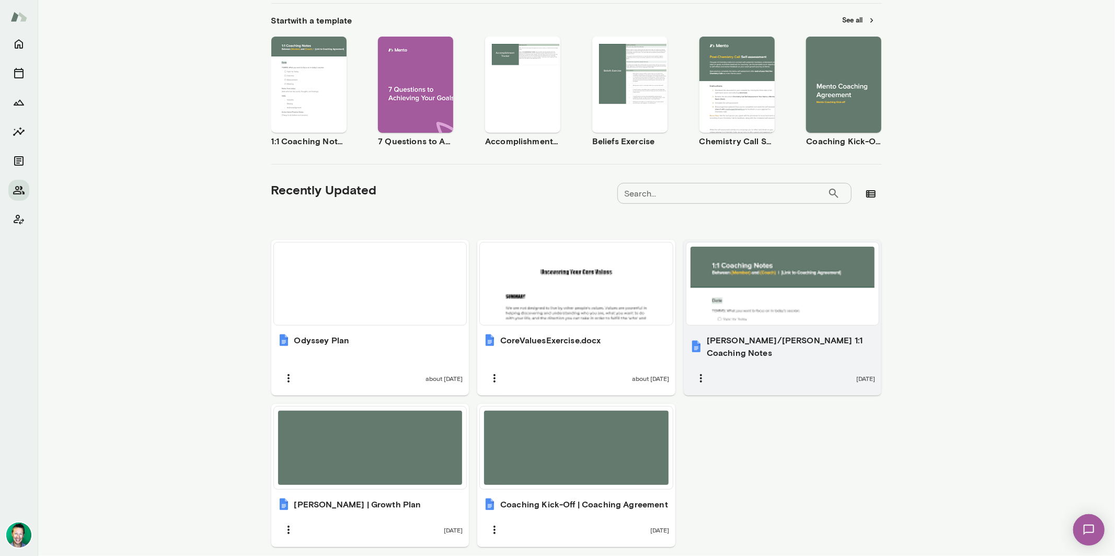
click at [734, 295] on div at bounding box center [783, 284] width 185 height 74
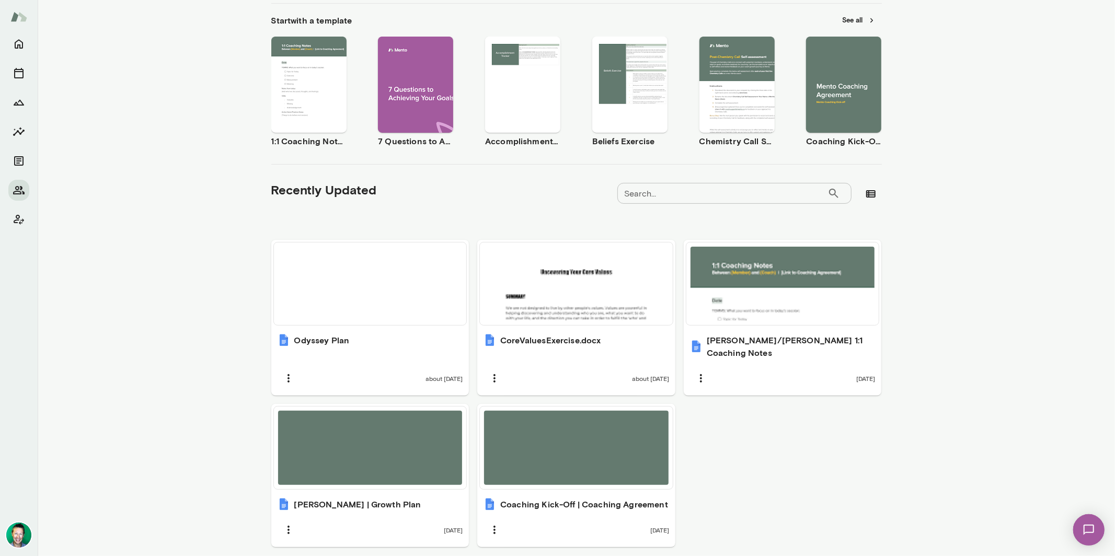
scroll to position [0, 0]
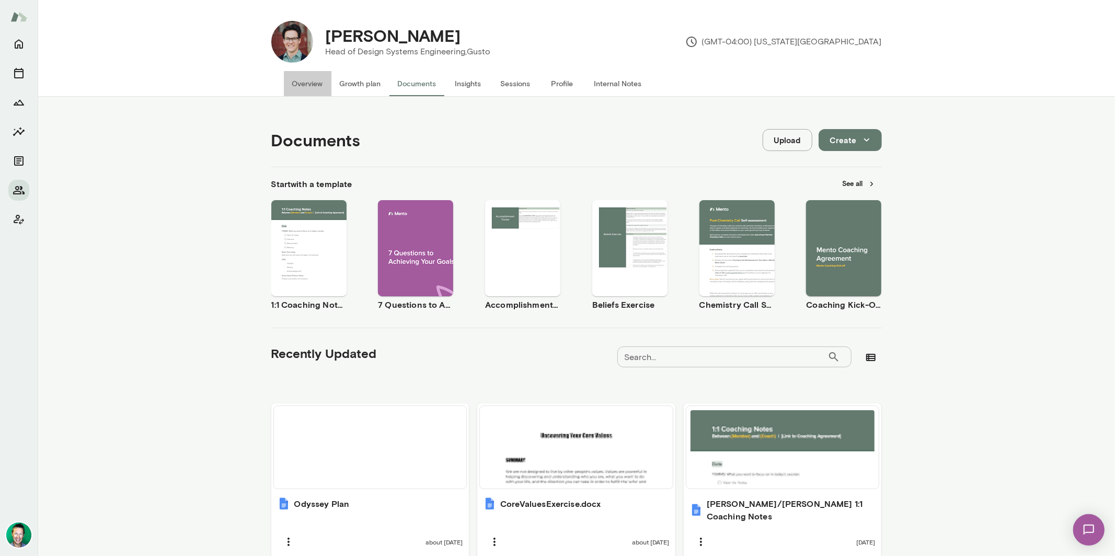
click at [298, 86] on button "Overview" at bounding box center [308, 83] width 48 height 25
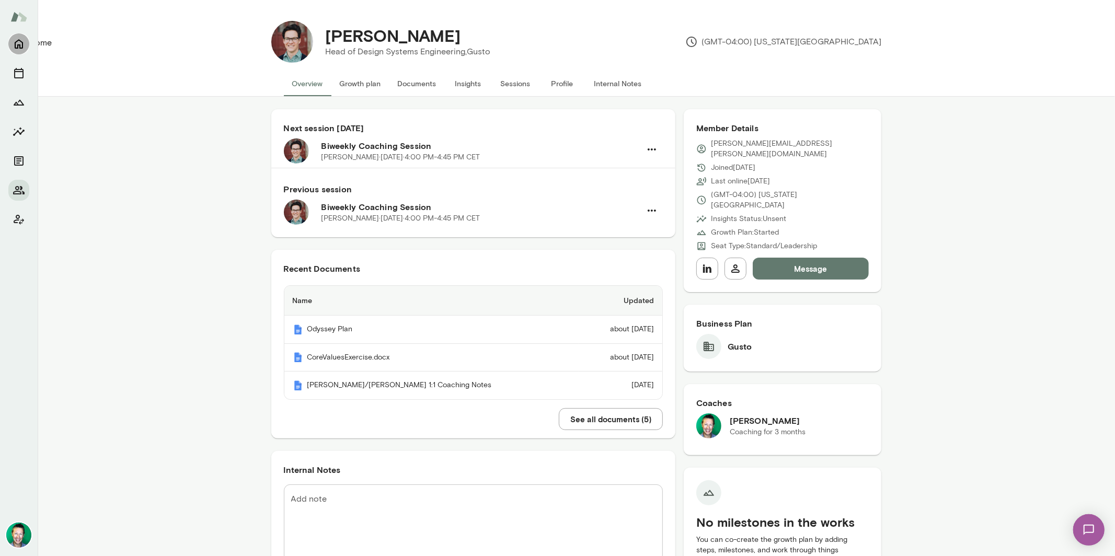
click at [27, 41] on button "Home" at bounding box center [18, 43] width 21 height 21
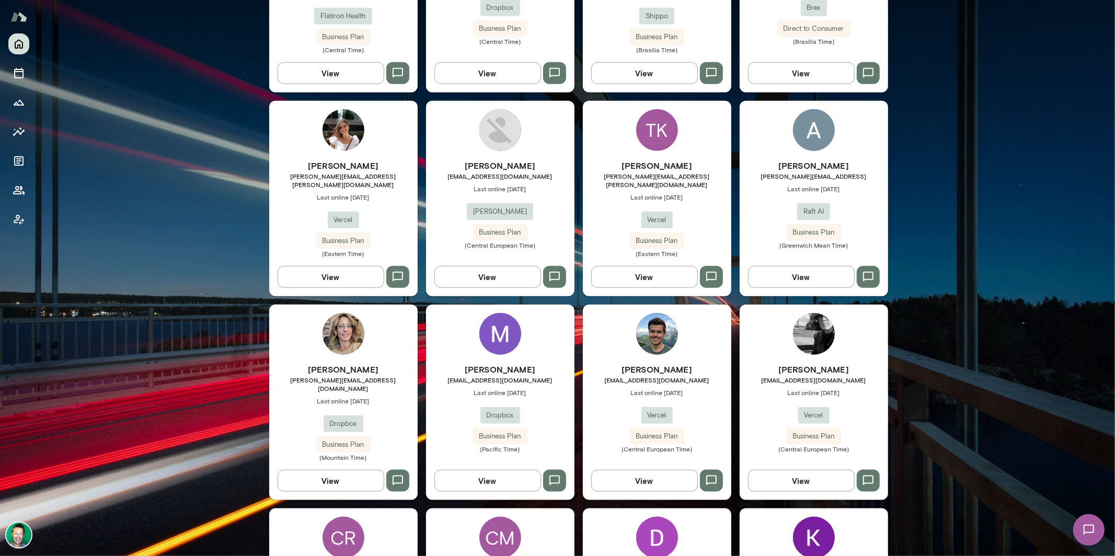
scroll to position [835, 0]
click at [324, 470] on button "View" at bounding box center [331, 481] width 107 height 22
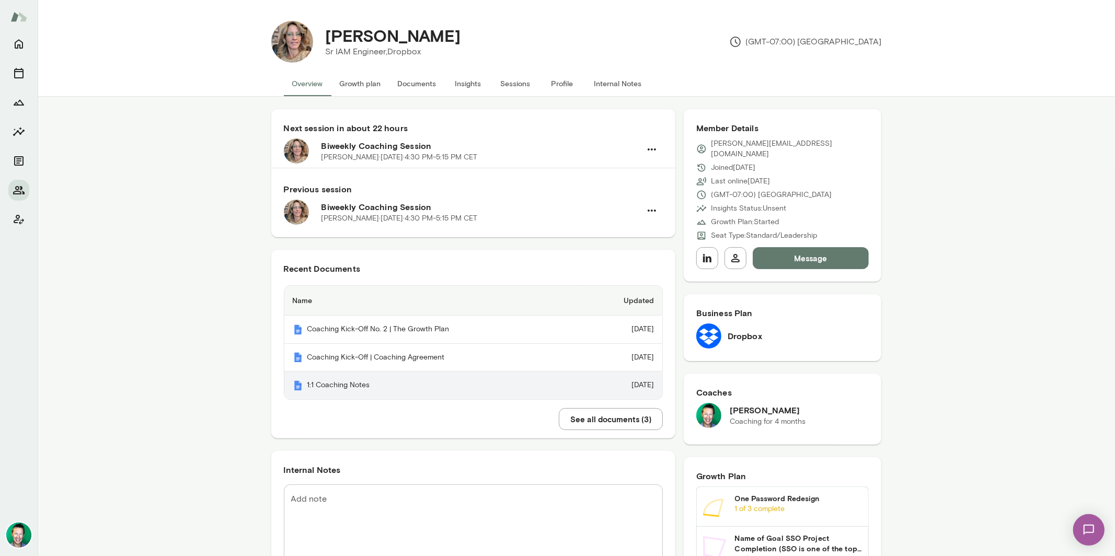
click at [346, 387] on th "1:1 Coaching Notes" at bounding box center [433, 386] width 298 height 28
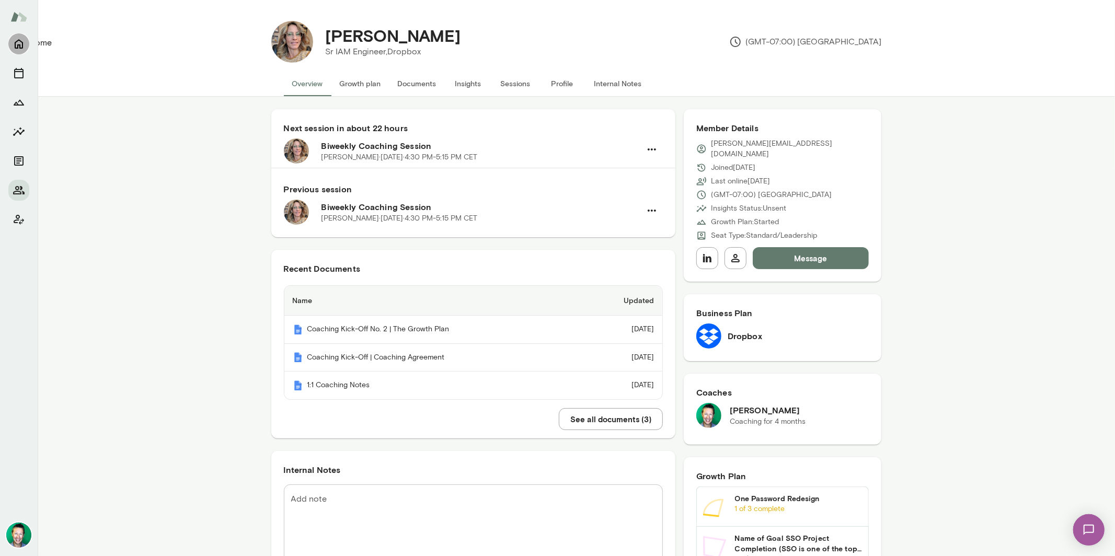
click at [18, 43] on icon "Home" at bounding box center [19, 44] width 13 height 13
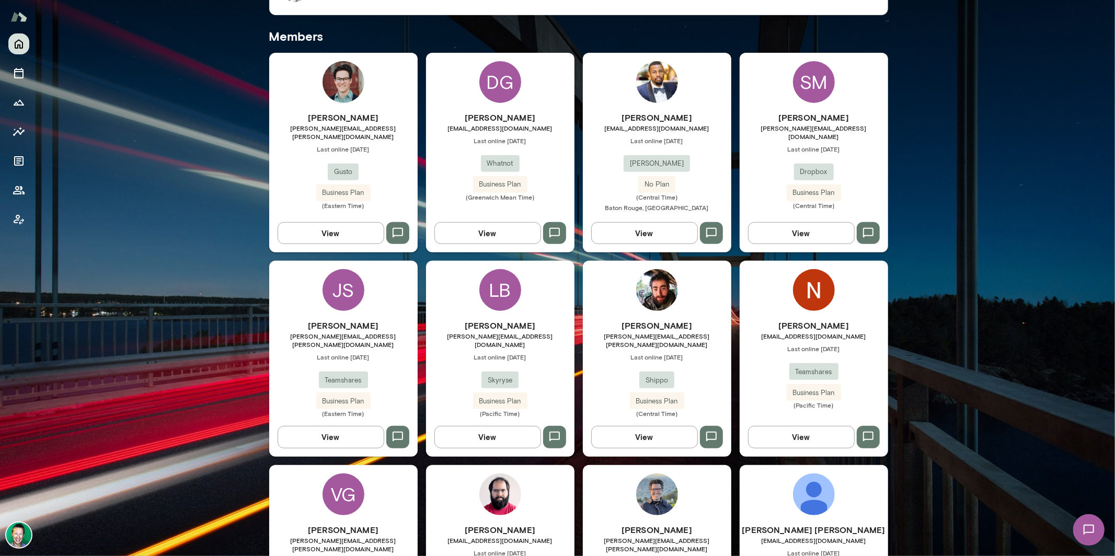
scroll to position [267, 0]
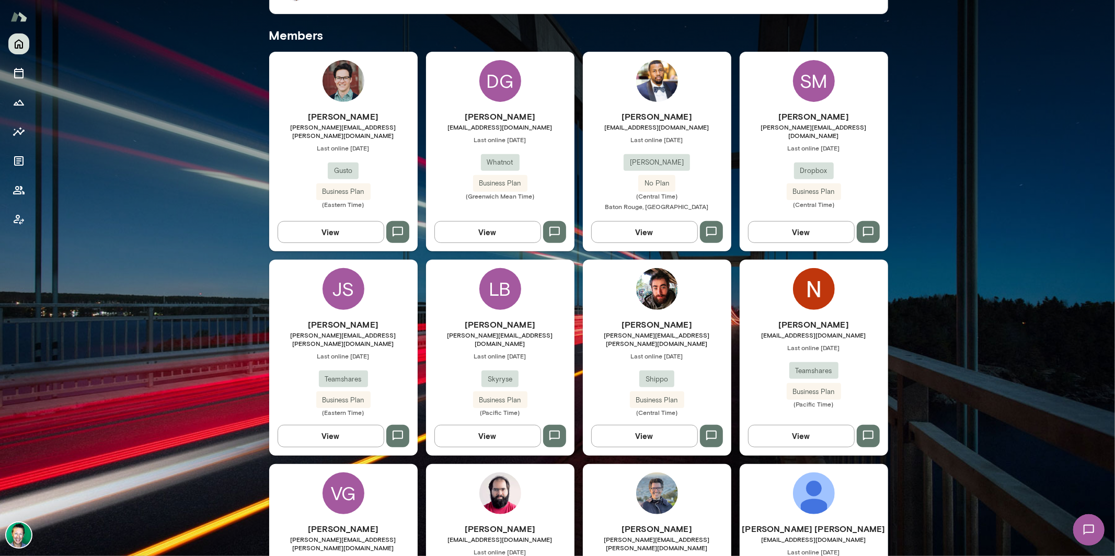
click at [641, 230] on button "View" at bounding box center [644, 232] width 107 height 22
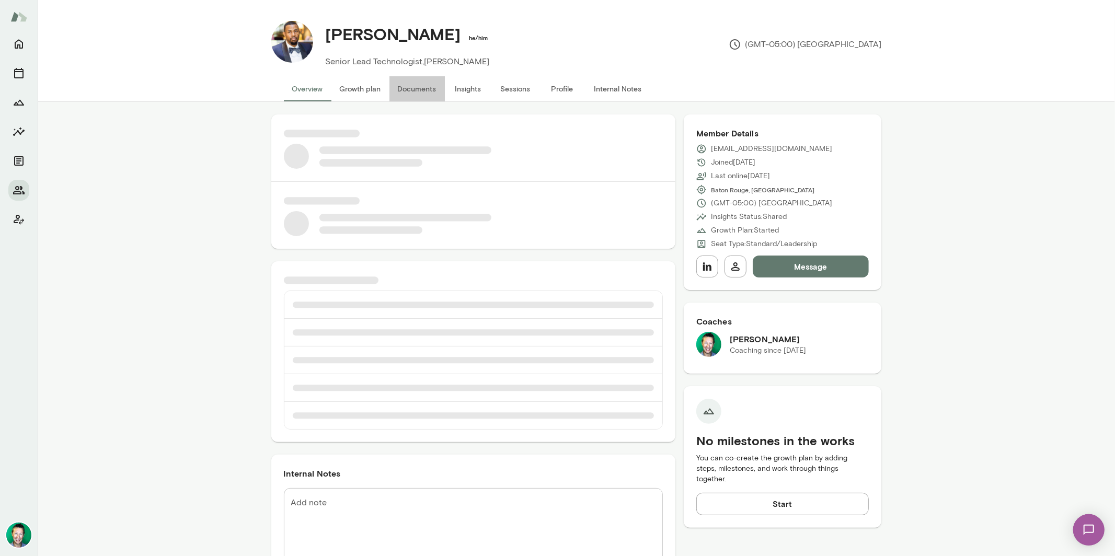
click at [409, 82] on button "Documents" at bounding box center [417, 88] width 55 height 25
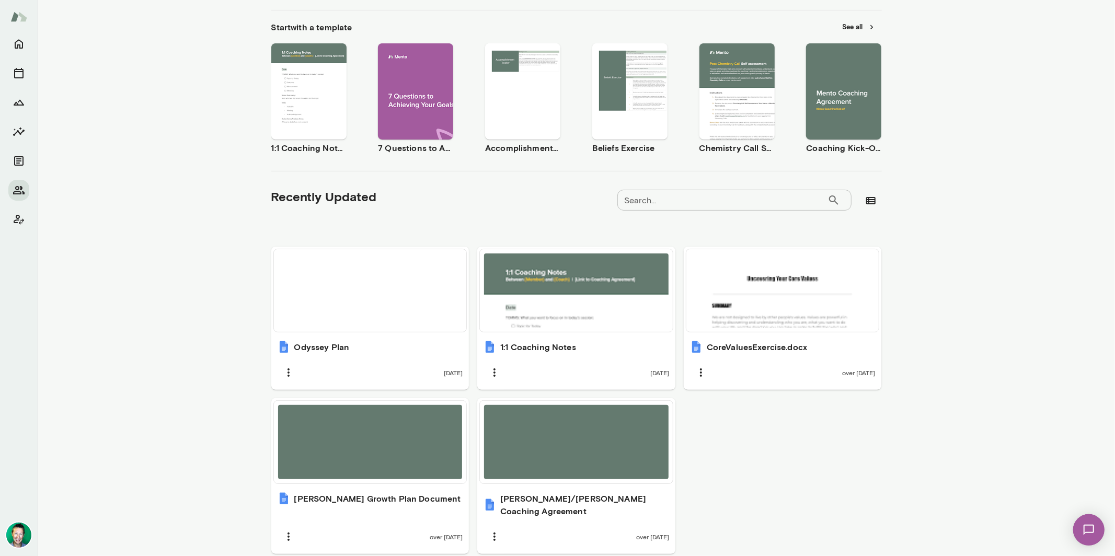
scroll to position [159, 0]
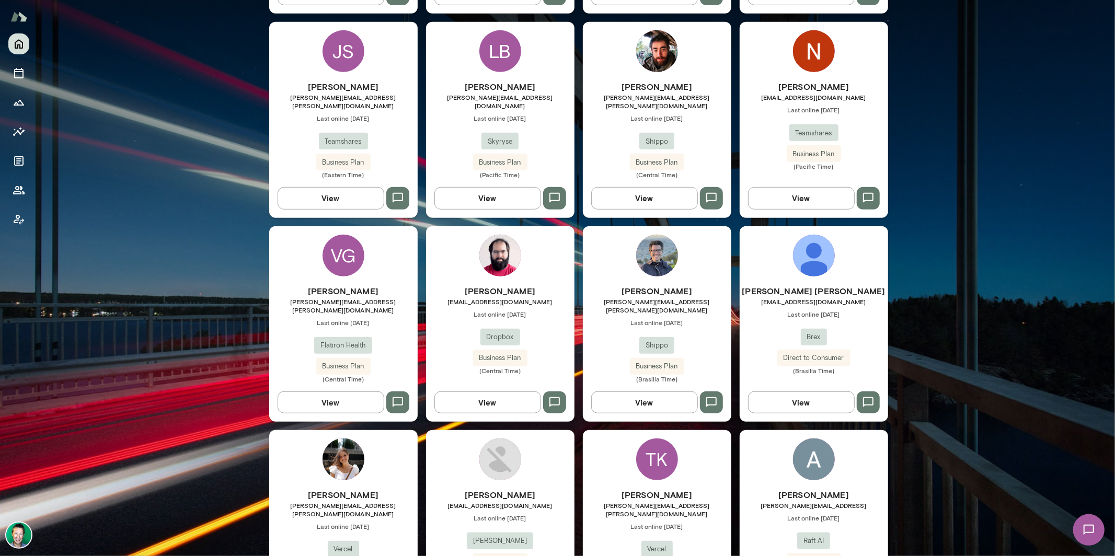
scroll to position [516, 0]
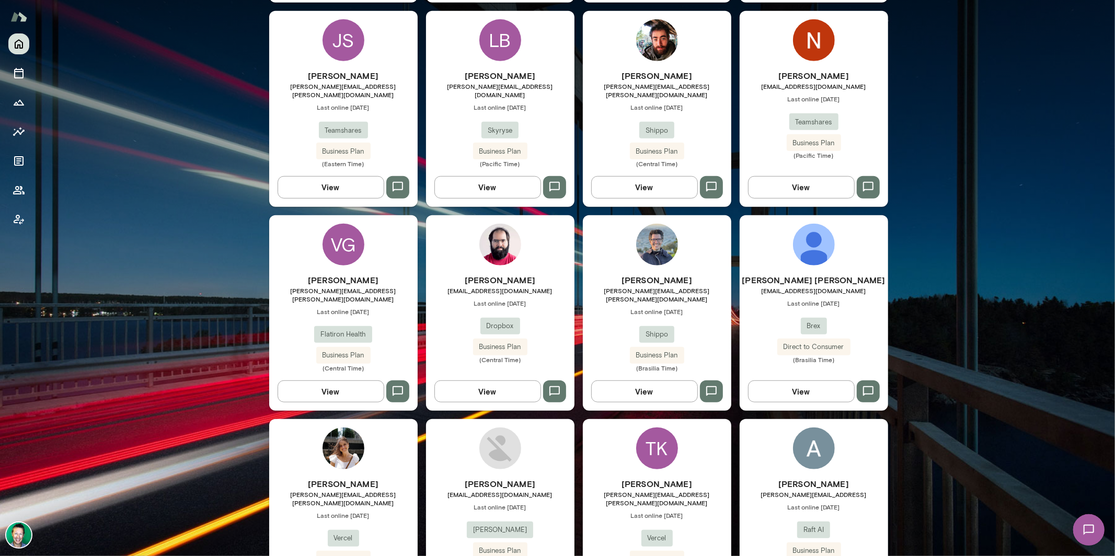
click at [504, 181] on button "View" at bounding box center [488, 187] width 107 height 22
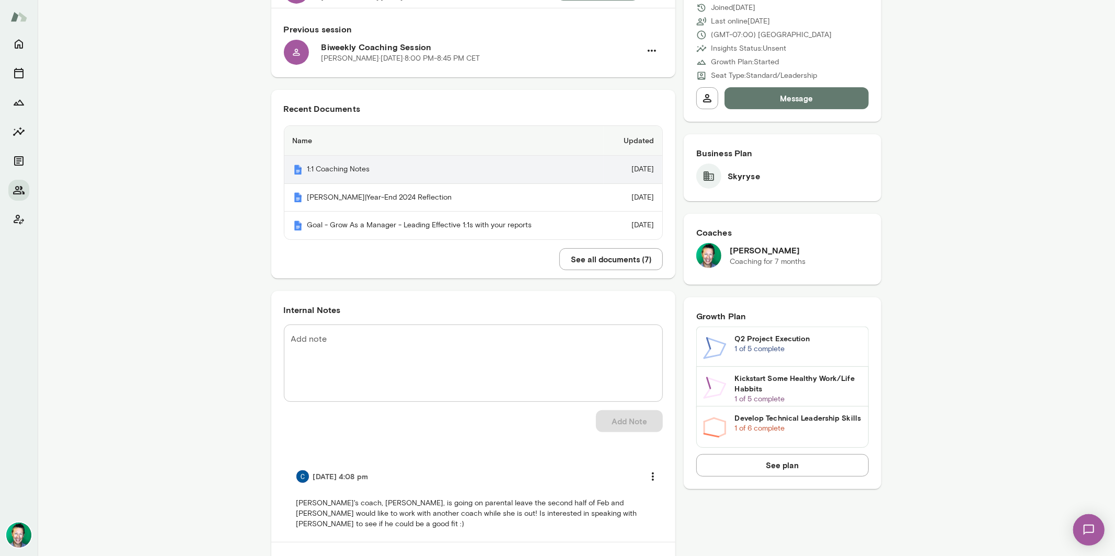
scroll to position [107, 0]
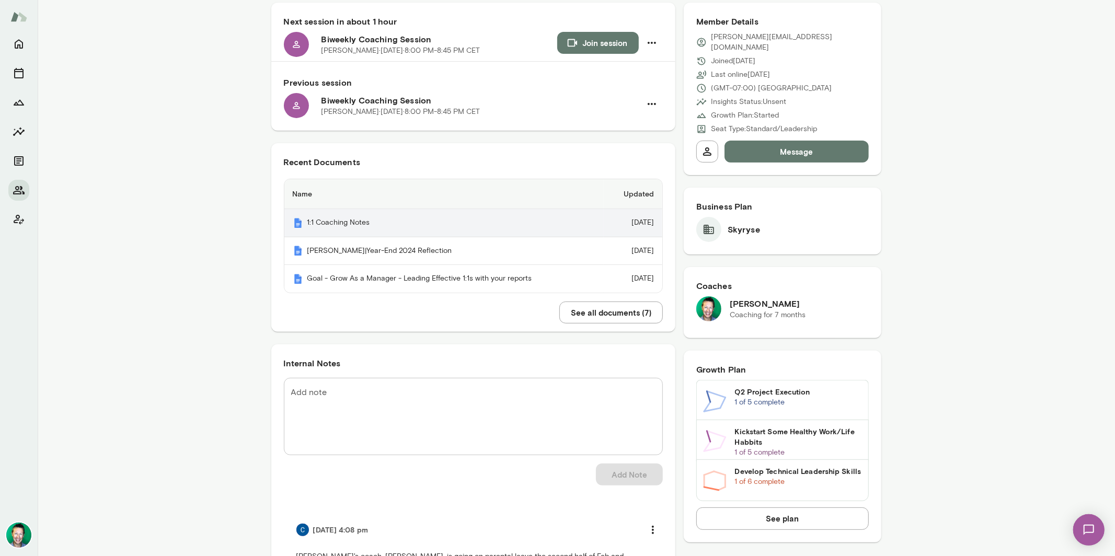
click at [335, 222] on th "1:1 Coaching Notes" at bounding box center [444, 223] width 320 height 28
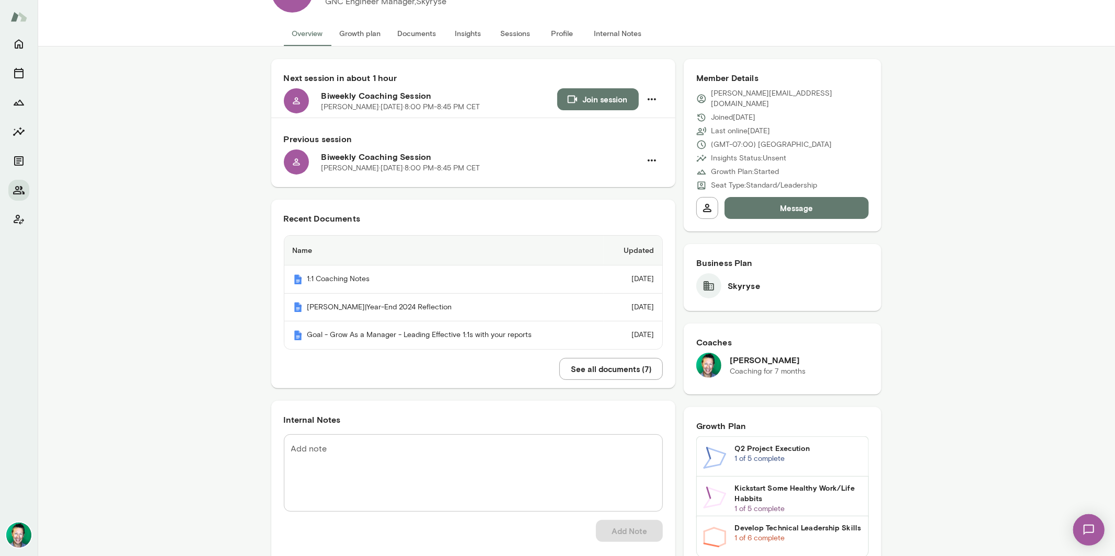
scroll to position [0, 0]
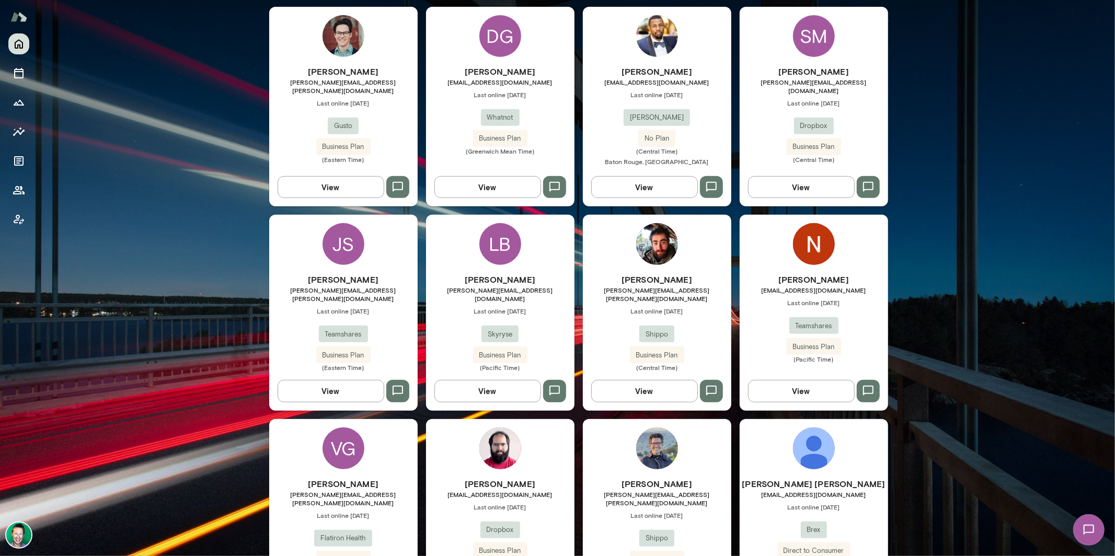
scroll to position [322, 0]
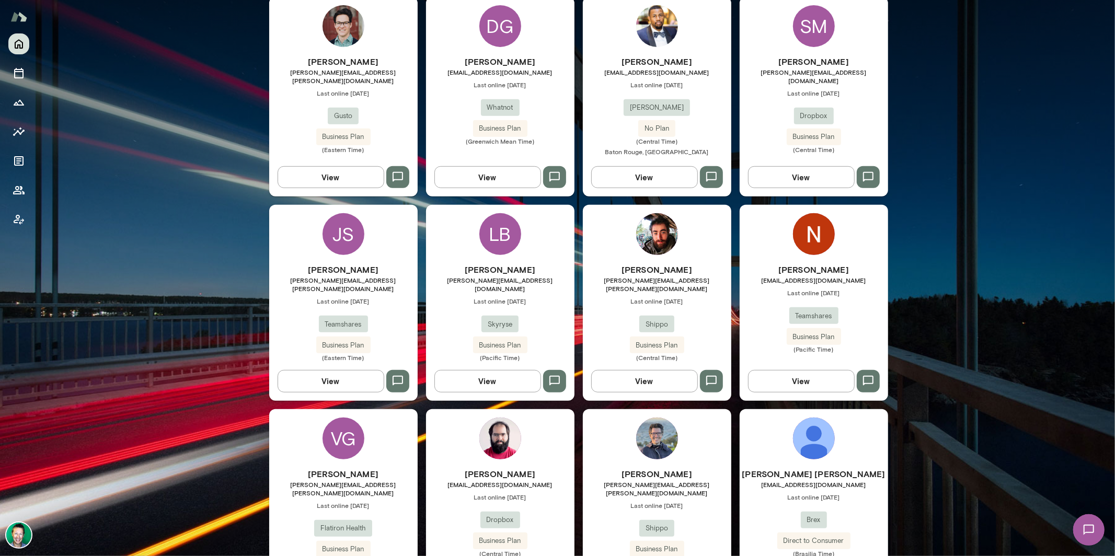
click at [479, 373] on button "View" at bounding box center [488, 381] width 107 height 22
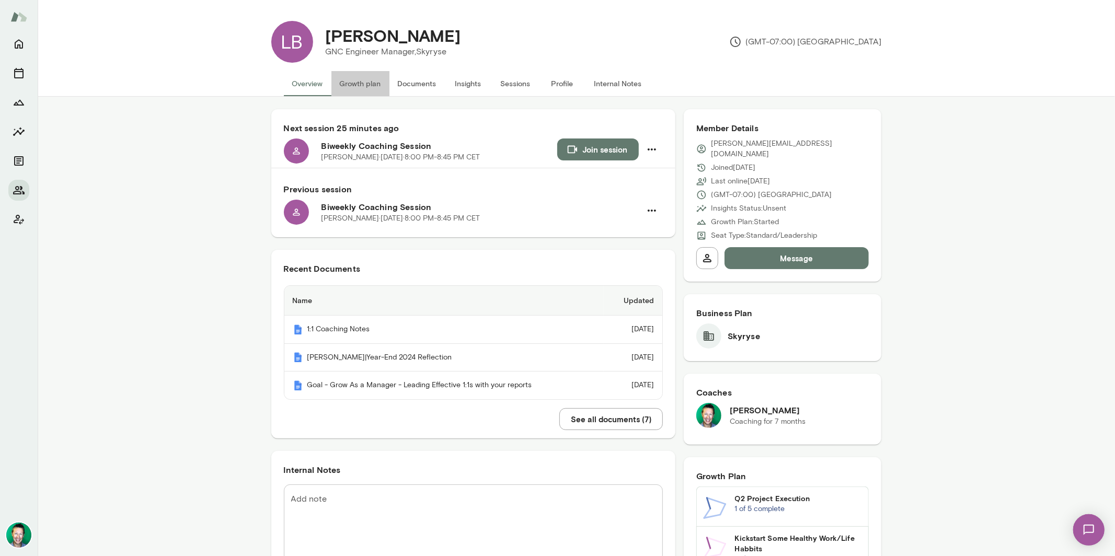
click at [350, 83] on button "Growth plan" at bounding box center [361, 83] width 58 height 25
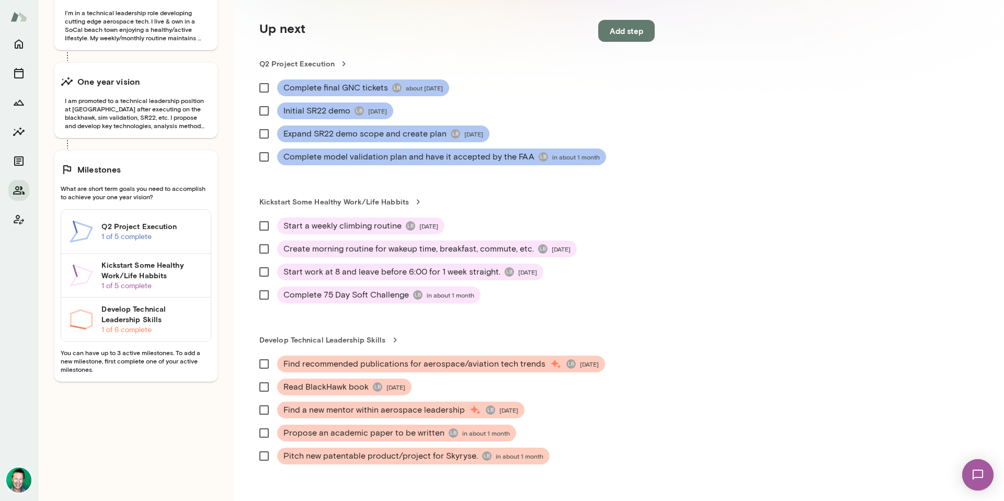
scroll to position [220, 0]
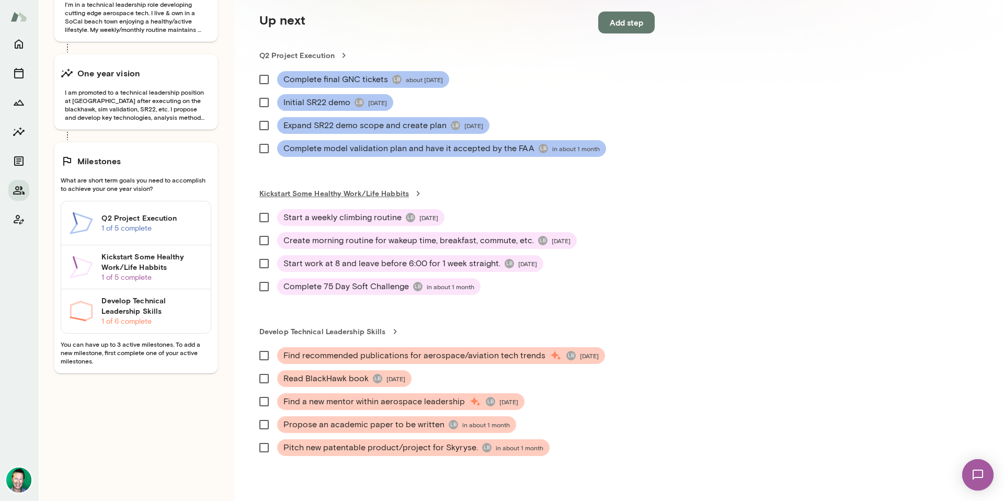
click at [351, 192] on link "Kickstart Some Healthy Work/Life Habbits" at bounding box center [456, 193] width 395 height 10
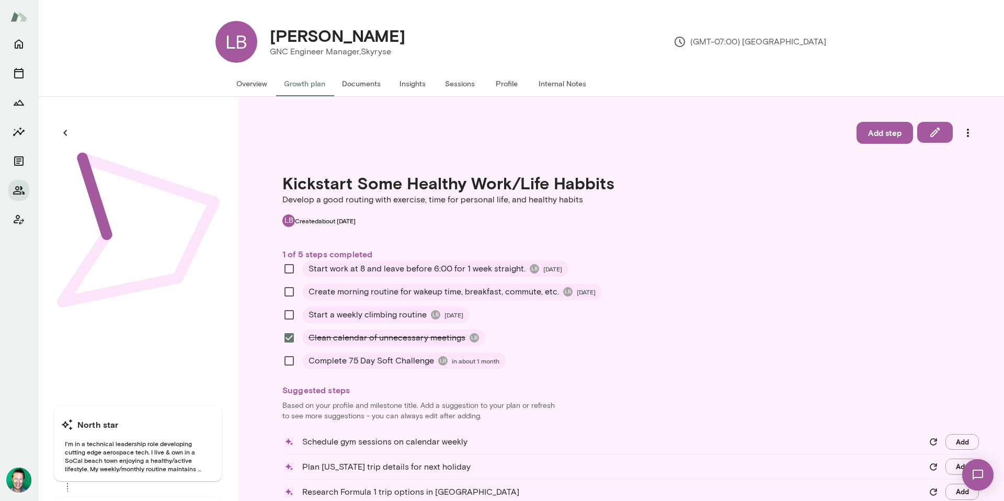
click at [317, 269] on span "Start work at 8 and leave before 6:00 for 1 week straight." at bounding box center [417, 269] width 217 height 13
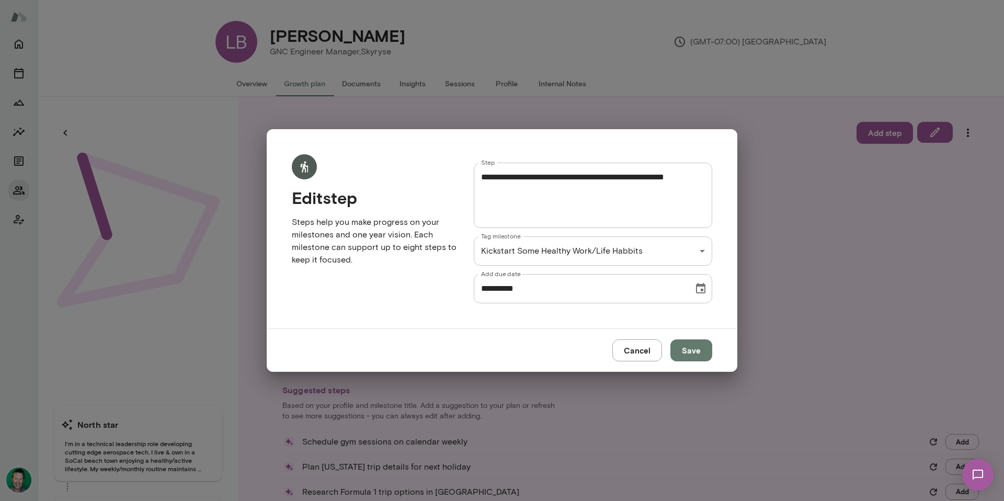
click at [692, 291] on button "Choose date, selected date is Aug 31, 2025" at bounding box center [700, 288] width 21 height 21
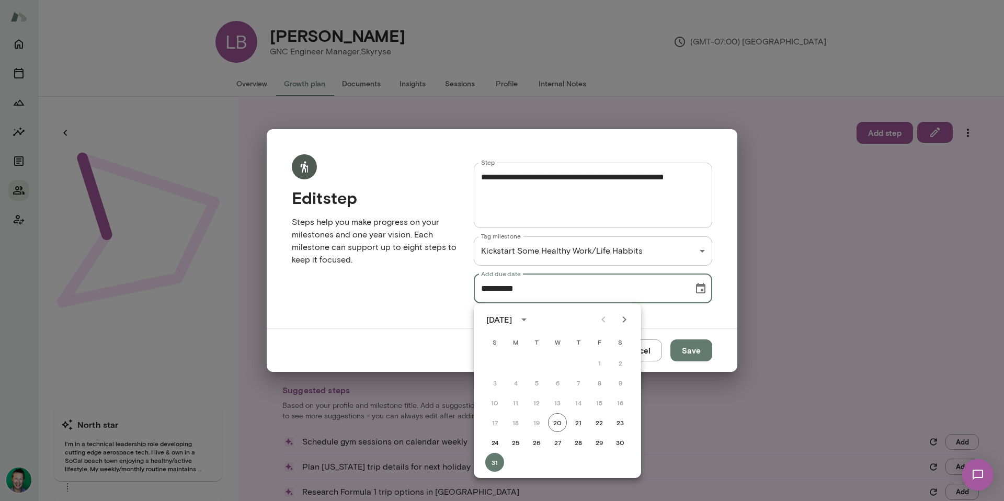
click at [397, 278] on div "Edit step Steps help you make progress on your milestones and one year vision. …" at bounding box center [366, 221] width 182 height 166
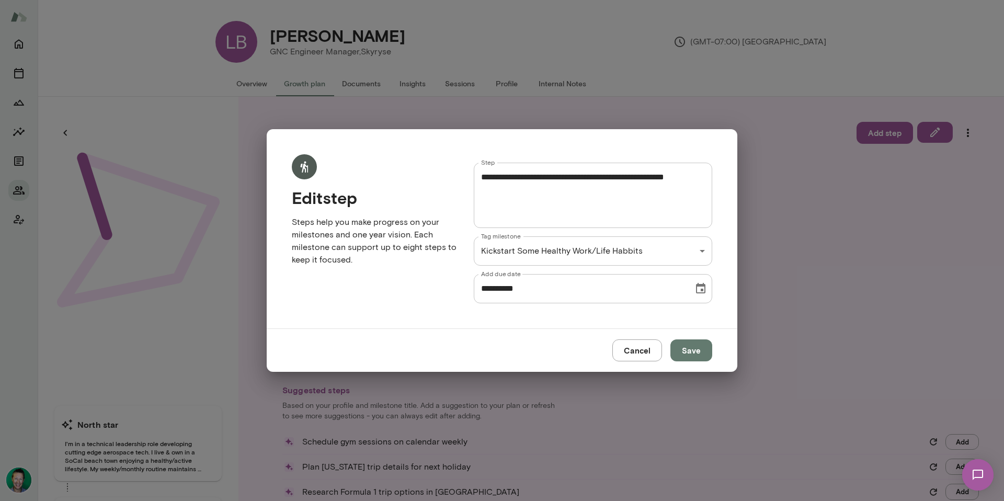
click at [637, 352] on button "Cancel" at bounding box center [637, 350] width 50 height 22
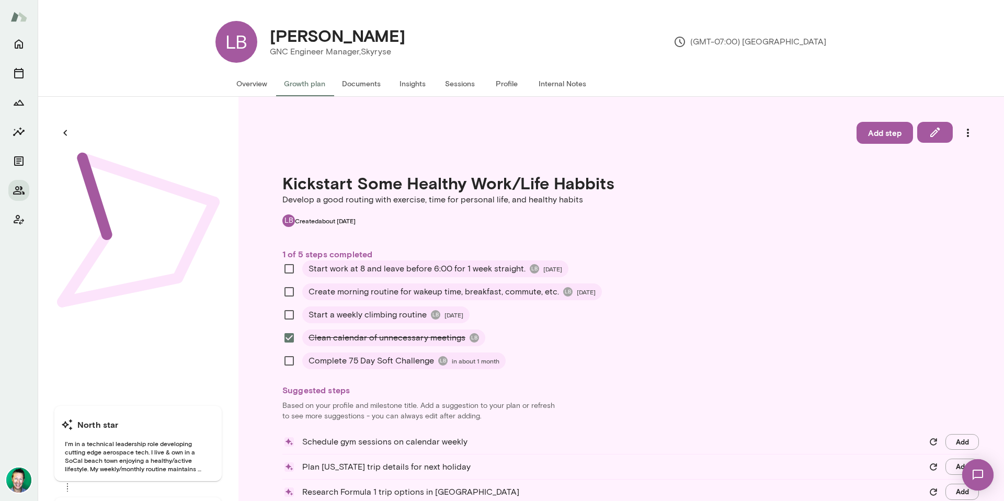
click at [384, 356] on span "Complete 75 Day Soft Challenge" at bounding box center [372, 361] width 126 height 13
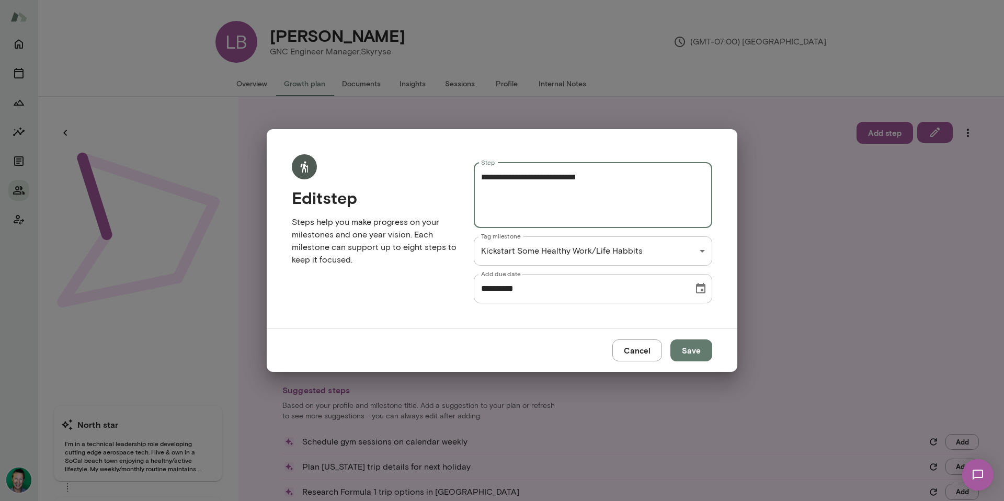
drag, startPoint x: 621, startPoint y: 177, endPoint x: 468, endPoint y: 175, distance: 153.2
click at [468, 175] on div "**********" at bounding box center [584, 224] width 255 height 157
click at [642, 355] on button "Cancel" at bounding box center [637, 350] width 50 height 22
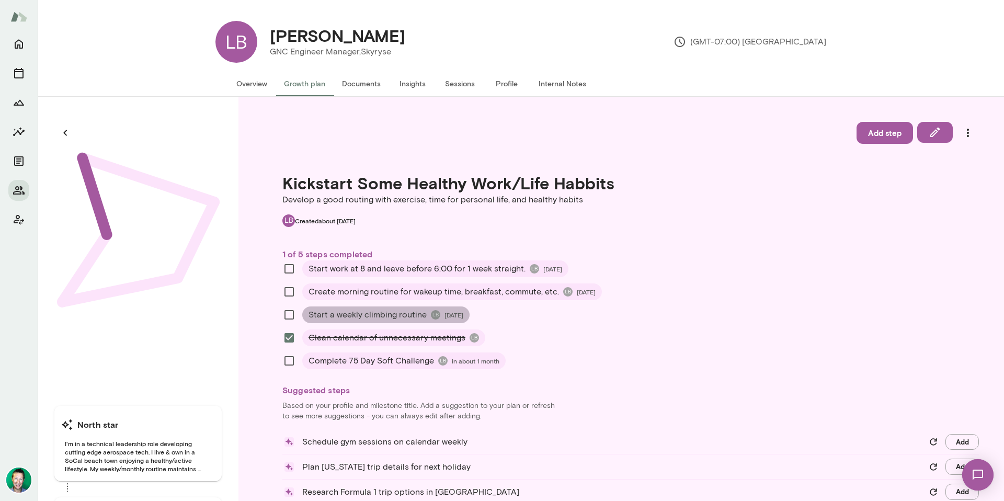
click at [393, 318] on span "Start a weekly climbing routine" at bounding box center [368, 315] width 118 height 13
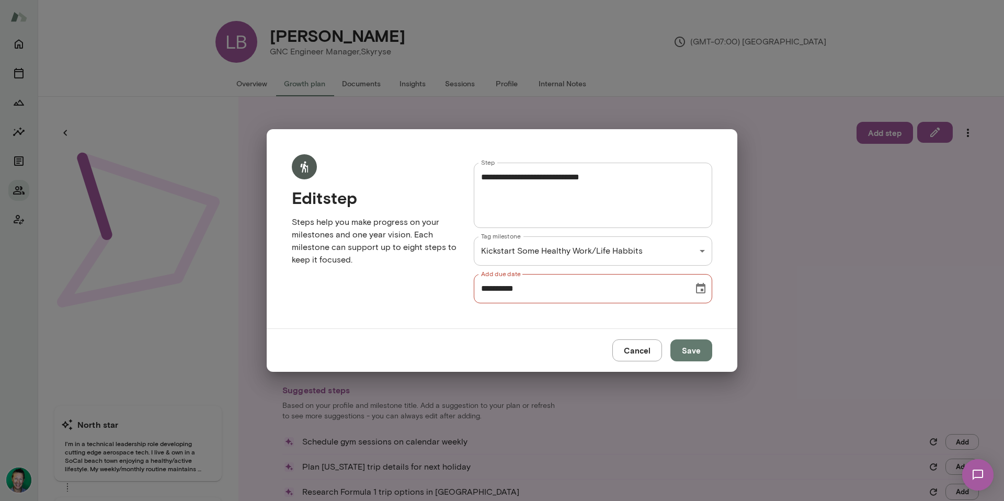
click at [696, 289] on icon "Choose date, selected date is Jul 31, 2025" at bounding box center [700, 288] width 13 height 13
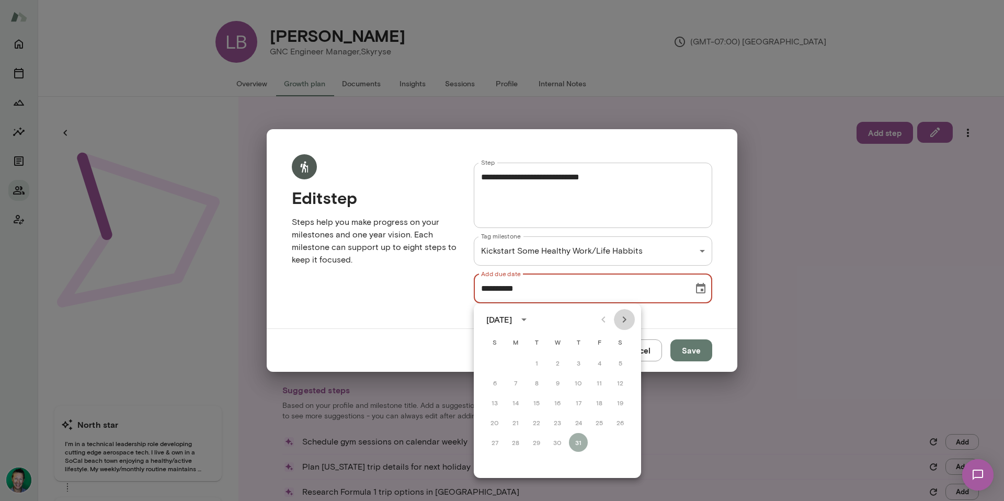
click at [622, 322] on icon "Next month" at bounding box center [624, 319] width 13 height 13
click at [626, 324] on icon "Next month" at bounding box center [624, 319] width 13 height 13
click at [607, 321] on icon "Previous month" at bounding box center [603, 319] width 13 height 13
click at [657, 178] on textarea "**********" at bounding box center [593, 195] width 224 height 48
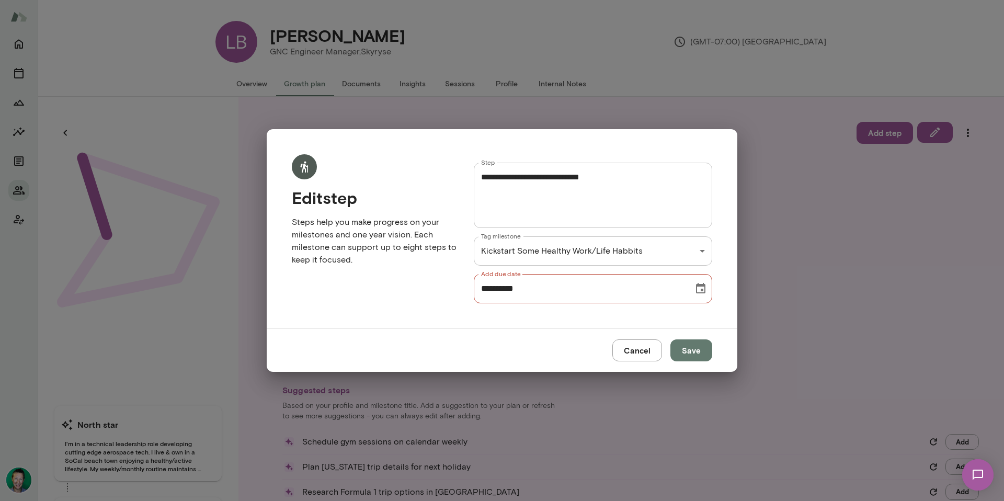
click at [607, 179] on textarea "**********" at bounding box center [593, 195] width 224 height 48
type textarea "**********"
click at [700, 288] on icon "Choose date, selected date is Jul 31, 2025" at bounding box center [700, 288] width 13 height 13
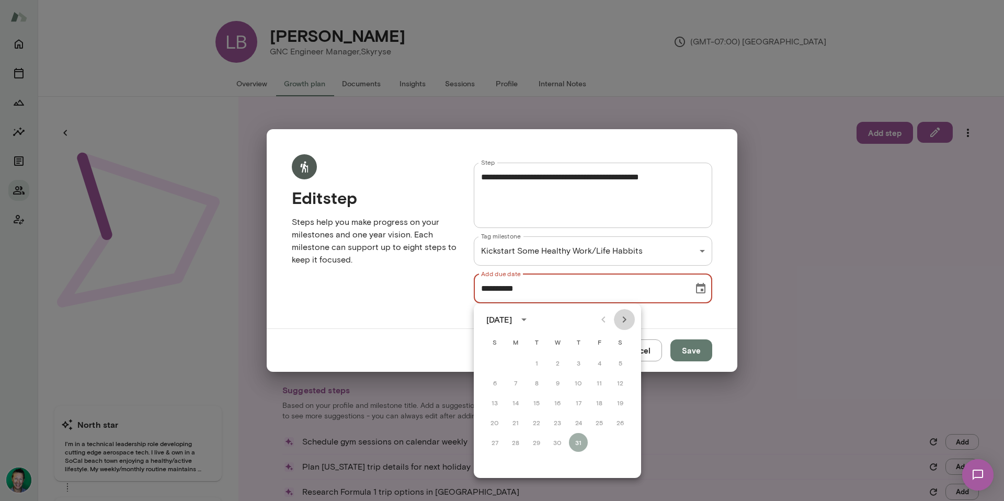
click at [626, 323] on icon "Next month" at bounding box center [624, 319] width 13 height 13
click at [606, 323] on icon "Previous month" at bounding box center [603, 319] width 13 height 13
click at [624, 320] on icon "Next month" at bounding box center [624, 319] width 13 height 13
click at [599, 420] on button "26" at bounding box center [599, 422] width 19 height 19
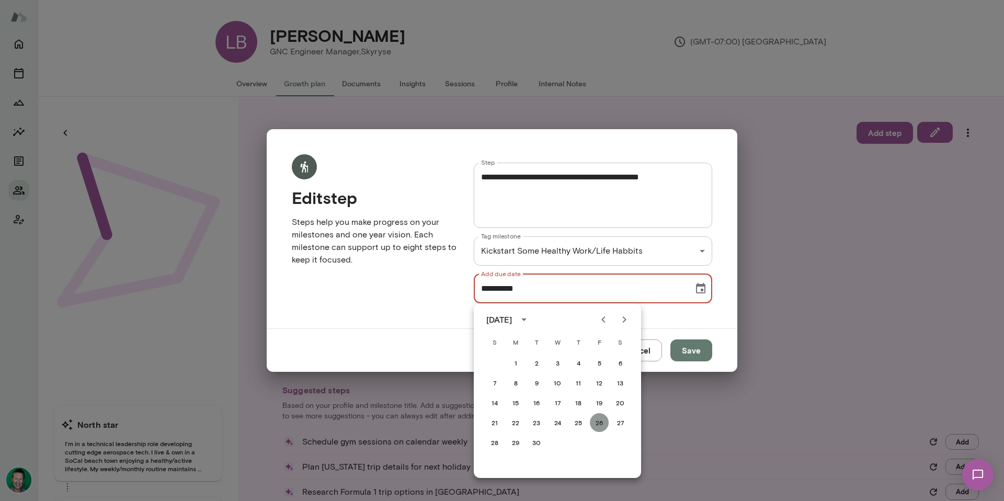
type input "**********"
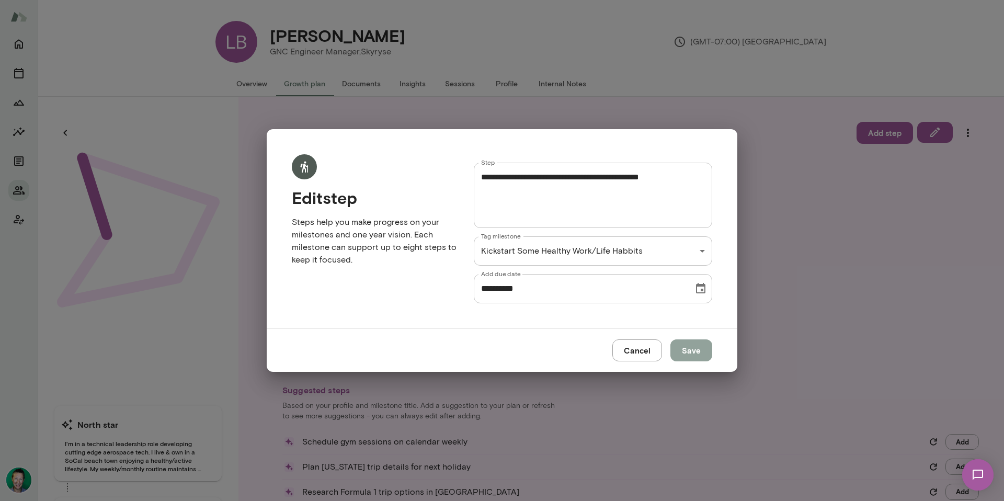
click at [693, 348] on button "Save" at bounding box center [691, 350] width 42 height 22
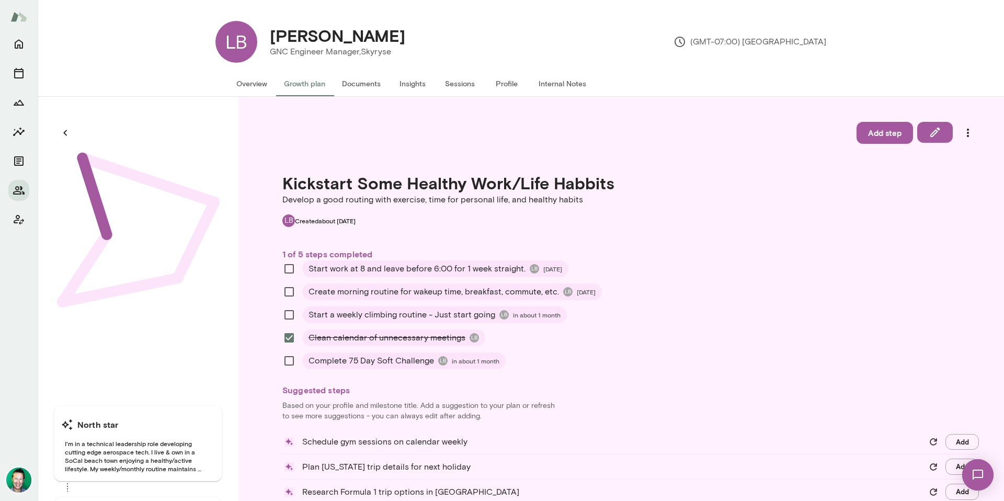
click at [438, 292] on span "Create morning routine for wakeup time, breakfast, commute, etc." at bounding box center [434, 292] width 250 height 13
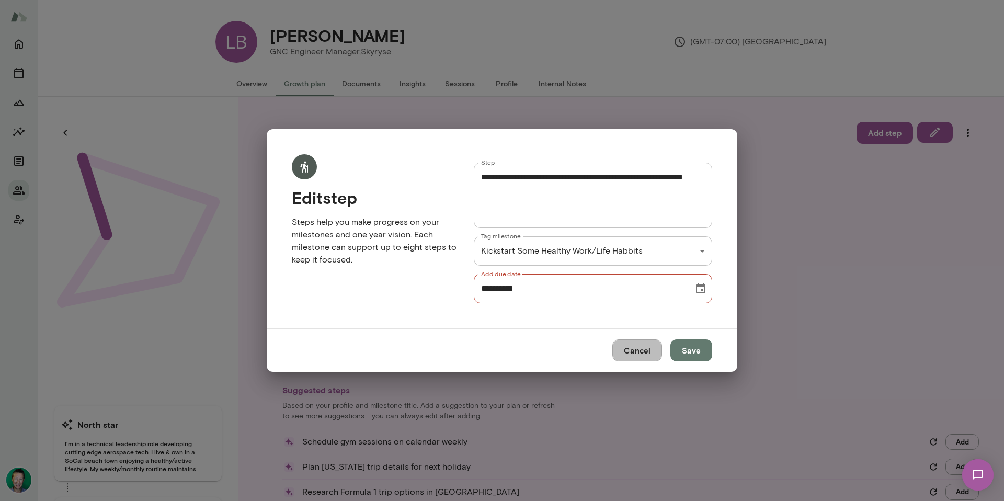
click at [639, 350] on button "Cancel" at bounding box center [637, 350] width 50 height 22
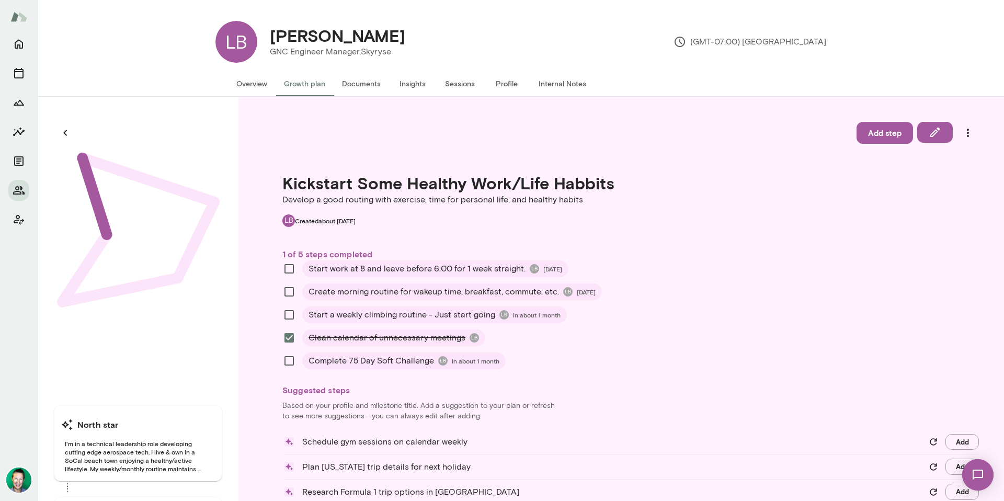
click at [318, 290] on span "Create morning routine for wakeup time, breakfast, commute, etc." at bounding box center [434, 292] width 250 height 13
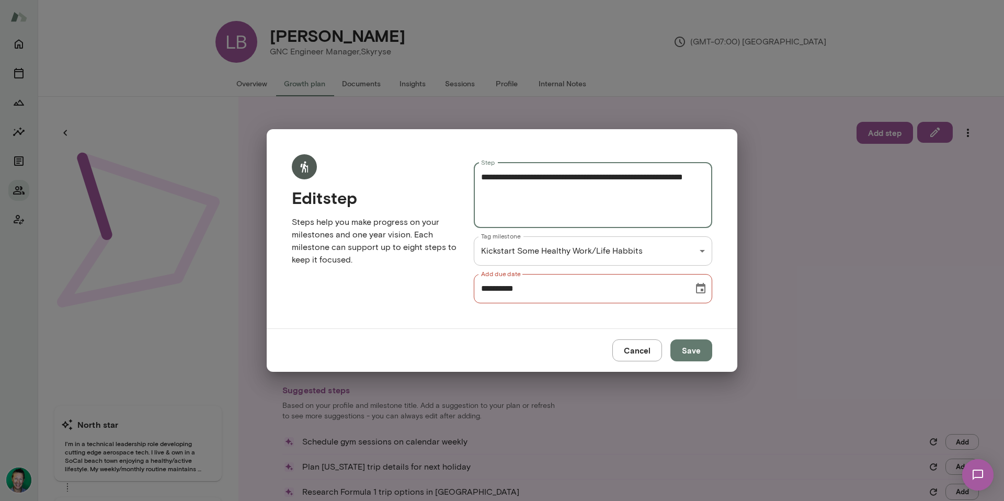
drag, startPoint x: 566, startPoint y: 195, endPoint x: 451, endPoint y: 163, distance: 119.4
click at [451, 163] on div "**********" at bounding box center [493, 221] width 437 height 166
click at [643, 352] on button "Cancel" at bounding box center [637, 350] width 50 height 22
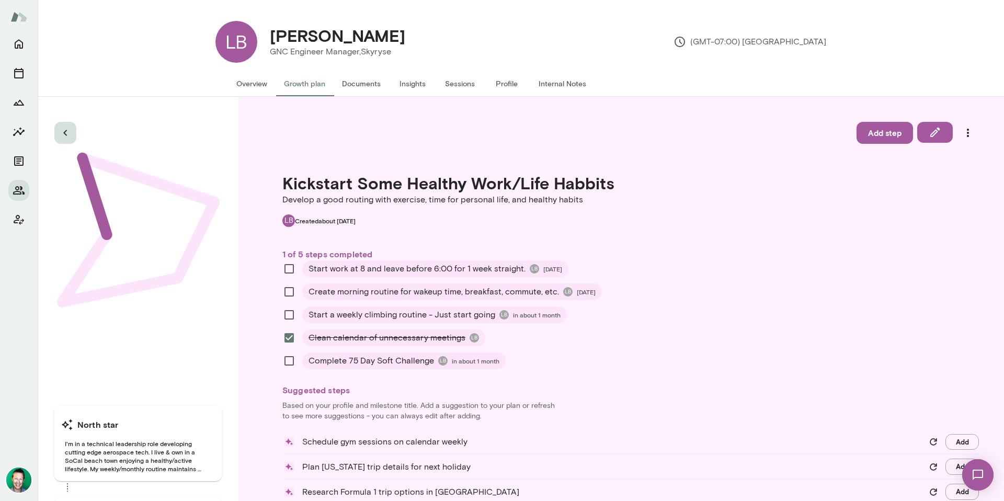
click at [66, 132] on icon "button" at bounding box center [65, 133] width 13 height 13
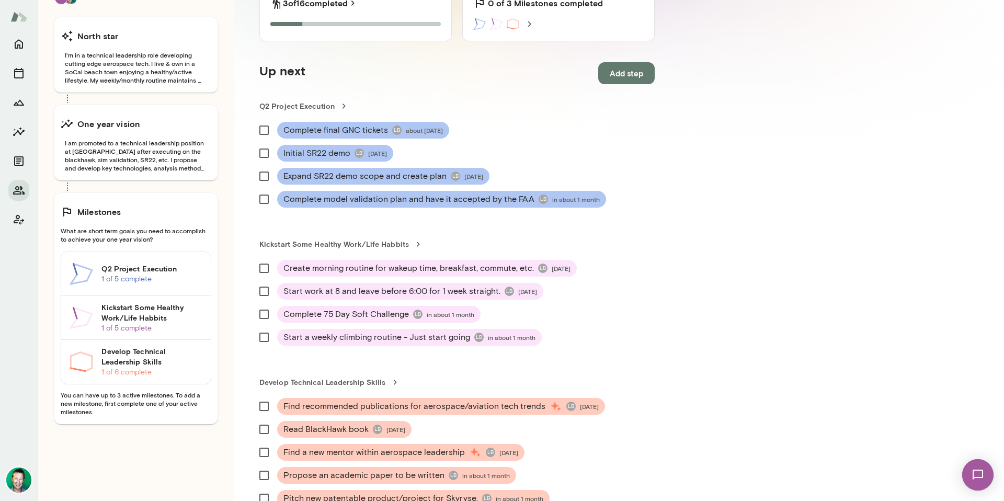
scroll to position [172, 0]
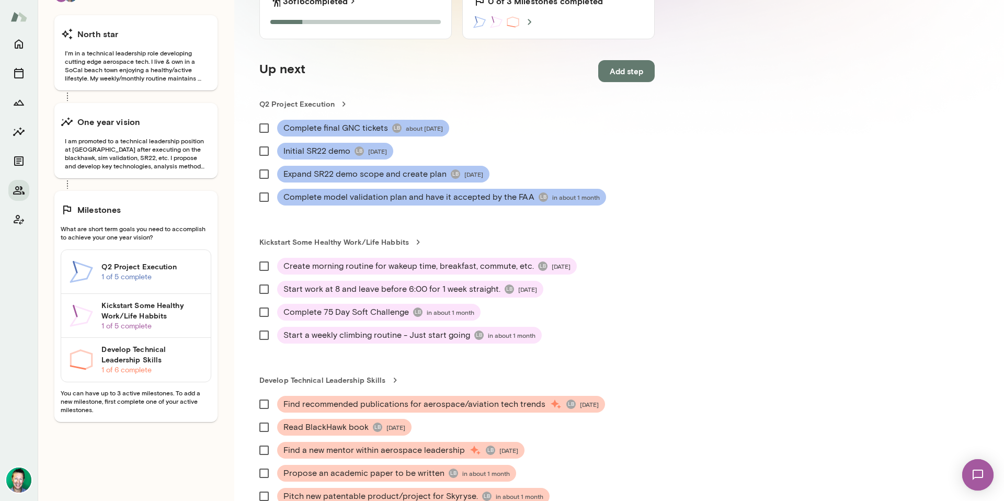
click at [145, 266] on h6 "Q2 Project Execution" at bounding box center [151, 266] width 101 height 10
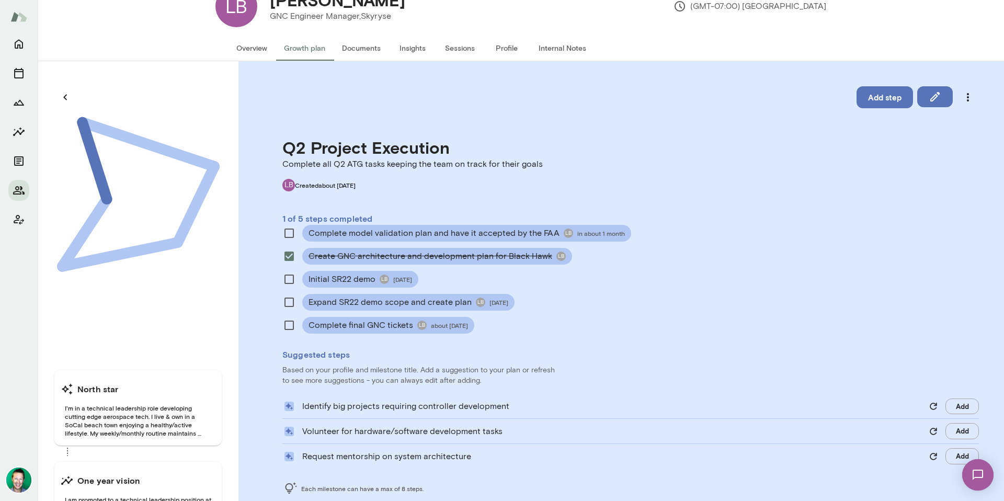
scroll to position [37, 0]
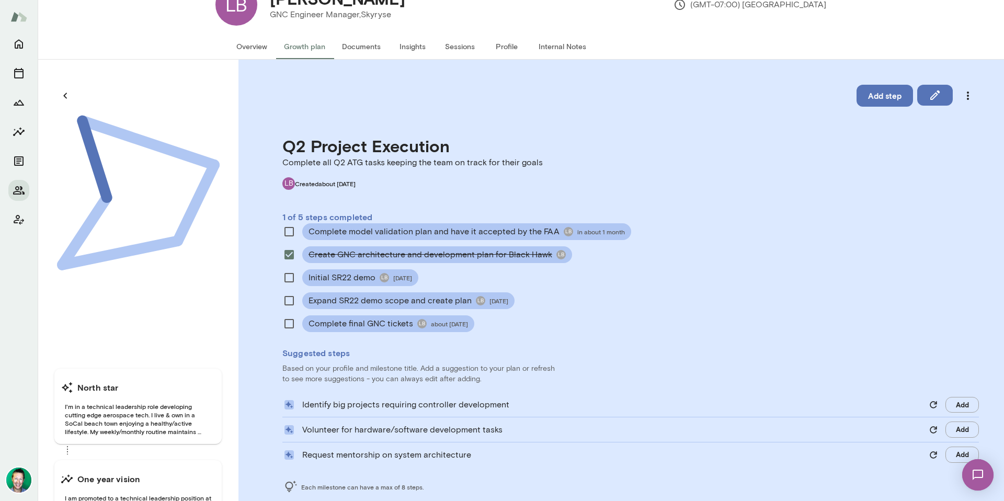
click at [377, 325] on span "Complete final GNC tickets" at bounding box center [361, 323] width 105 height 13
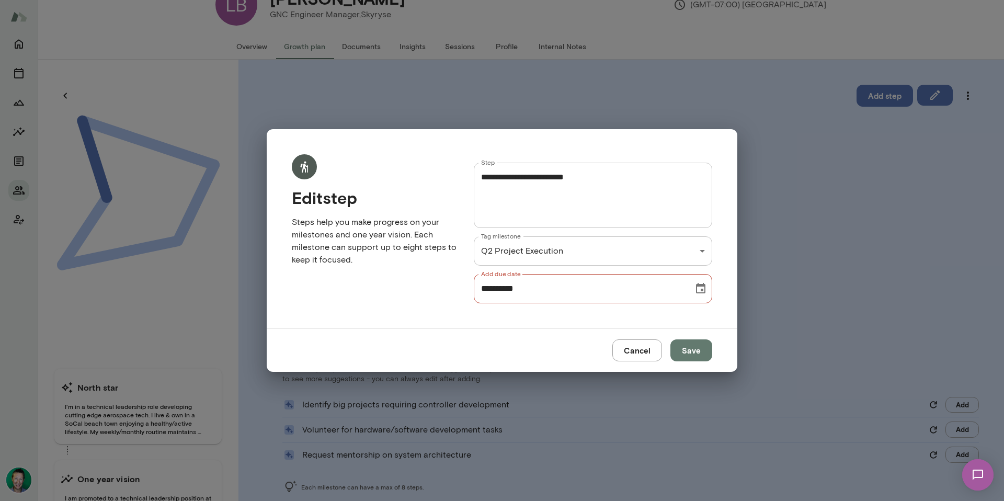
click at [704, 286] on icon "Choose date, selected date is Jul 11, 2025" at bounding box center [700, 288] width 9 height 10
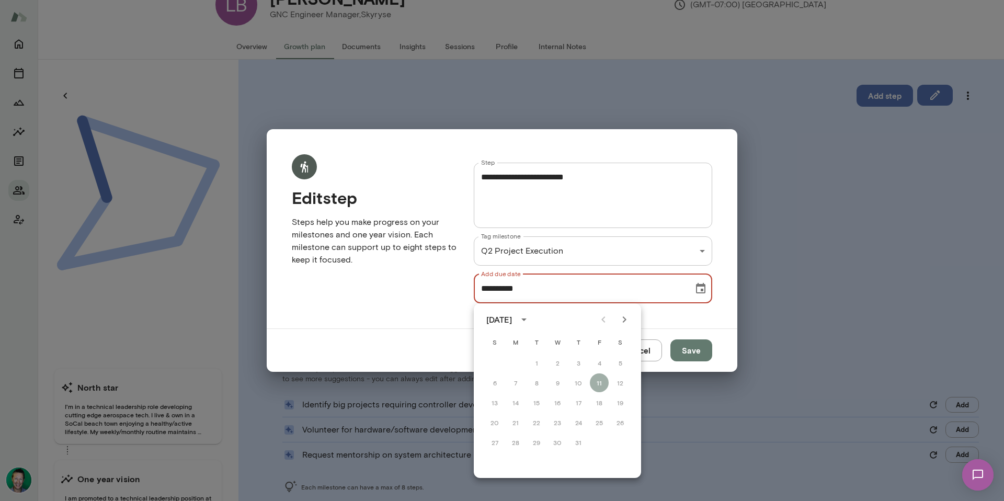
click at [620, 320] on icon "Next month" at bounding box center [624, 319] width 13 height 13
click at [628, 320] on icon "Next month" at bounding box center [624, 319] width 13 height 13
click at [601, 358] on button "5" at bounding box center [599, 363] width 19 height 19
type input "**********"
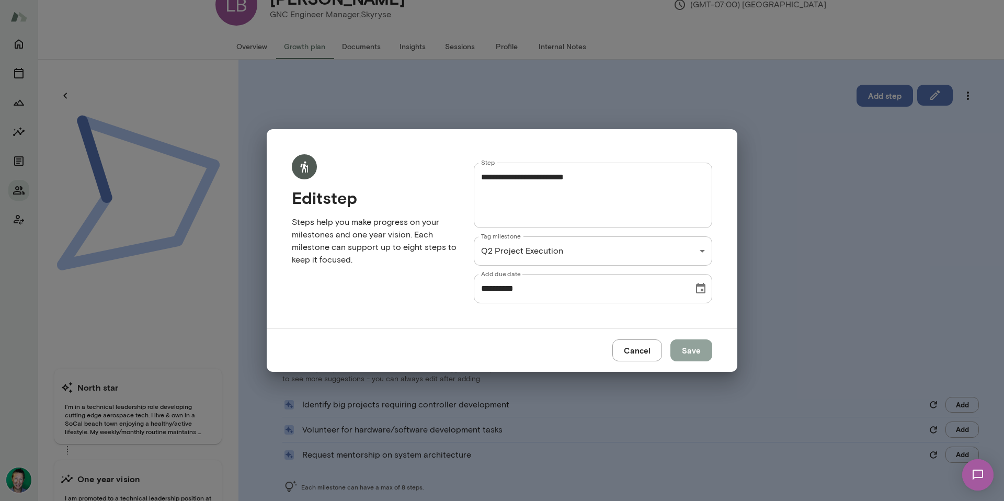
click at [688, 349] on button "Save" at bounding box center [691, 350] width 42 height 22
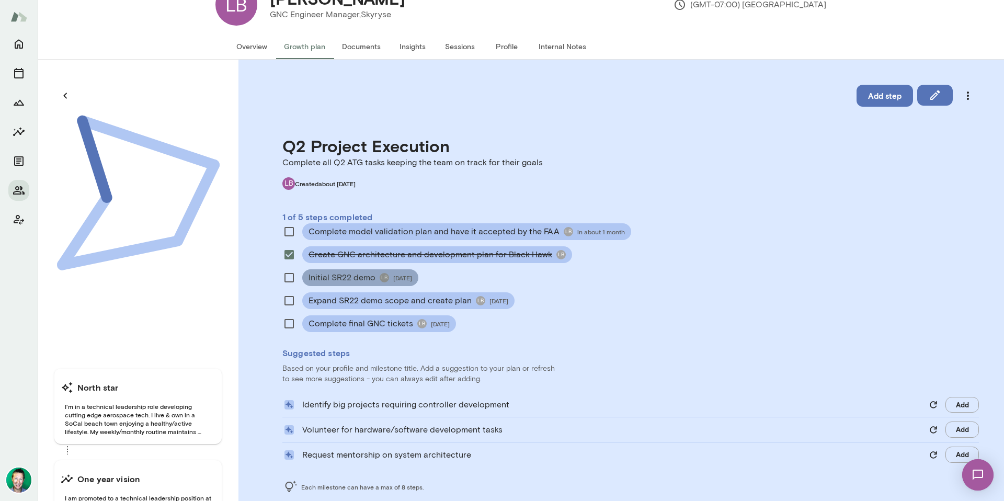
click at [341, 275] on span "Initial SR22 demo" at bounding box center [342, 277] width 67 height 13
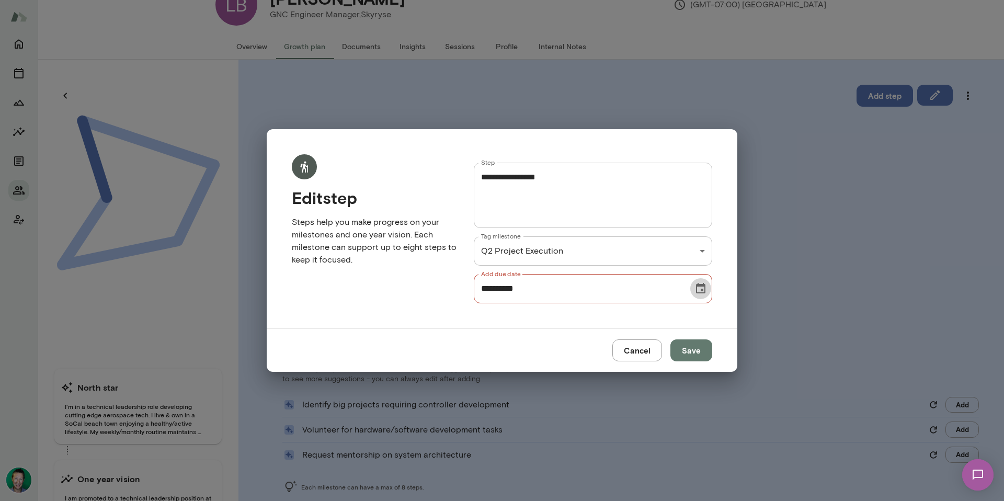
click at [702, 288] on icon "Choose date, selected date is Jul 31, 2025" at bounding box center [700, 288] width 9 height 10
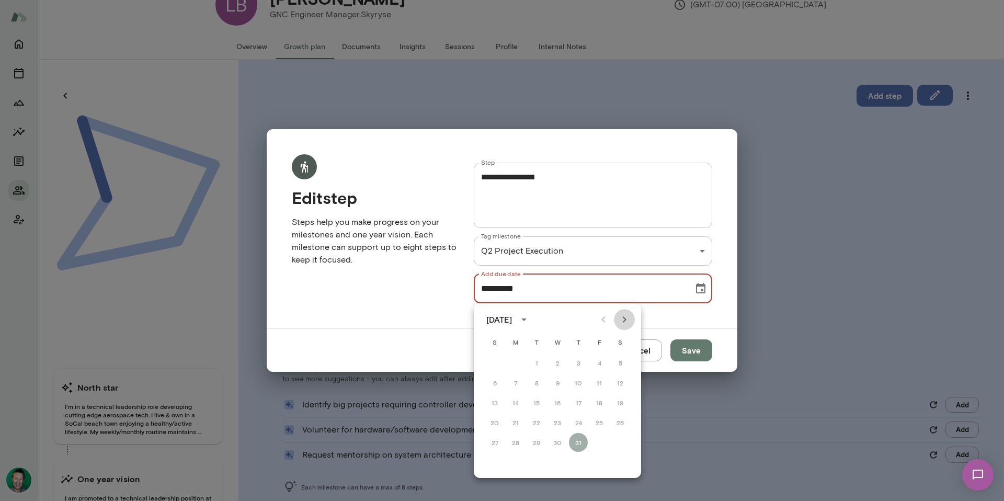
click at [627, 322] on icon "Next month" at bounding box center [624, 319] width 13 height 13
click at [602, 323] on icon "Previous month" at bounding box center [603, 319] width 13 height 13
click at [625, 322] on icon "Next month" at bounding box center [624, 319] width 13 height 13
click at [537, 446] on button "30" at bounding box center [536, 442] width 19 height 19
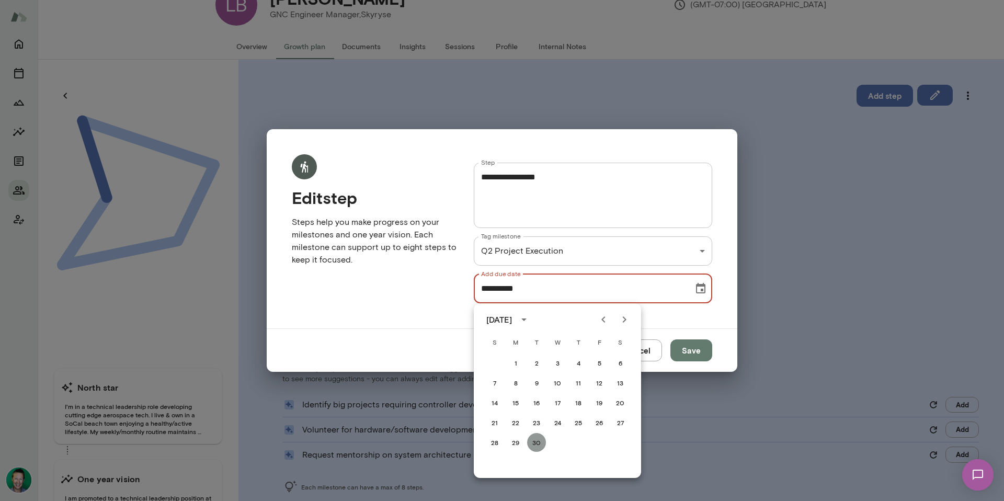
type input "**********"
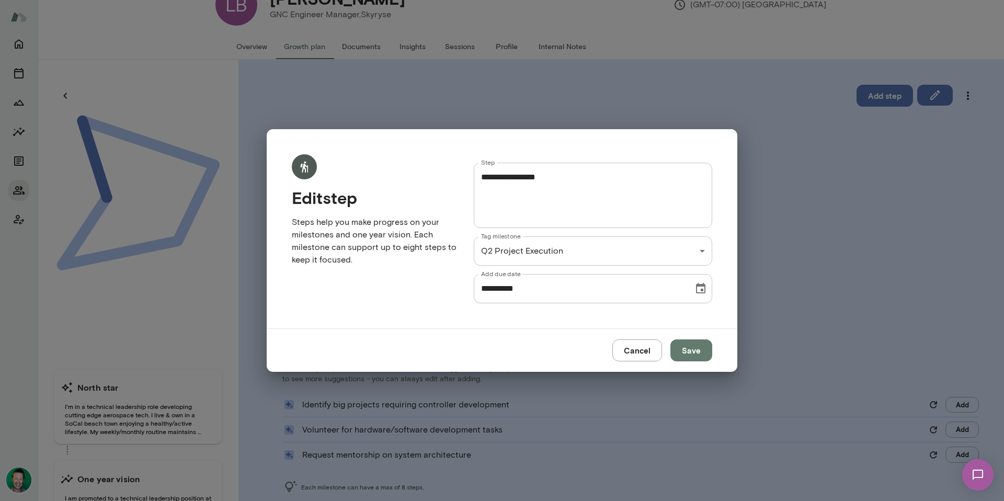
click at [683, 350] on button "Save" at bounding box center [691, 350] width 42 height 22
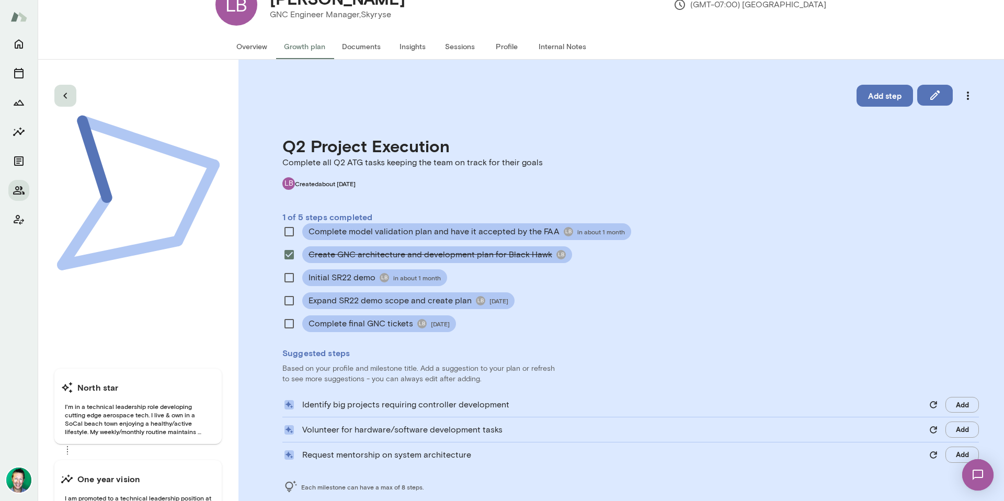
click at [64, 97] on icon "button" at bounding box center [65, 95] width 13 height 13
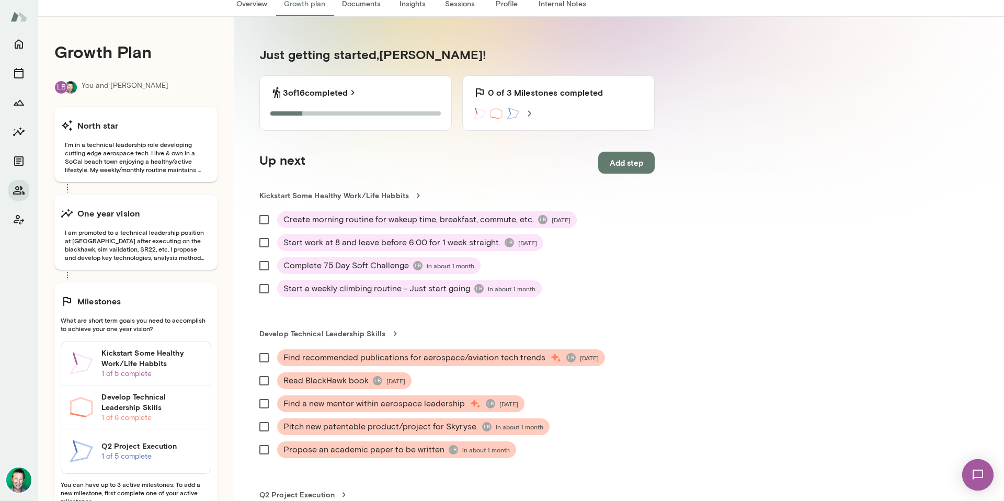
scroll to position [191, 0]
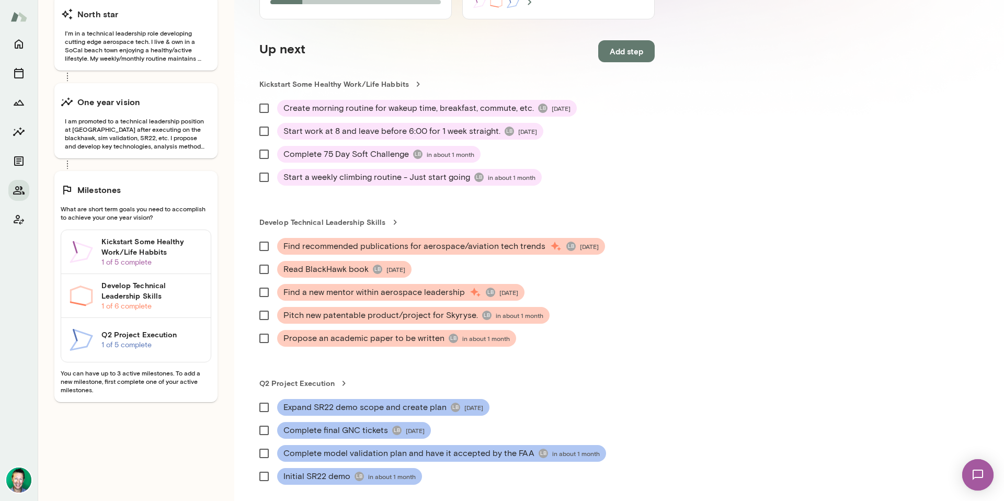
click at [132, 292] on h6 "Develop Technical Leadership Skills" at bounding box center [151, 290] width 101 height 21
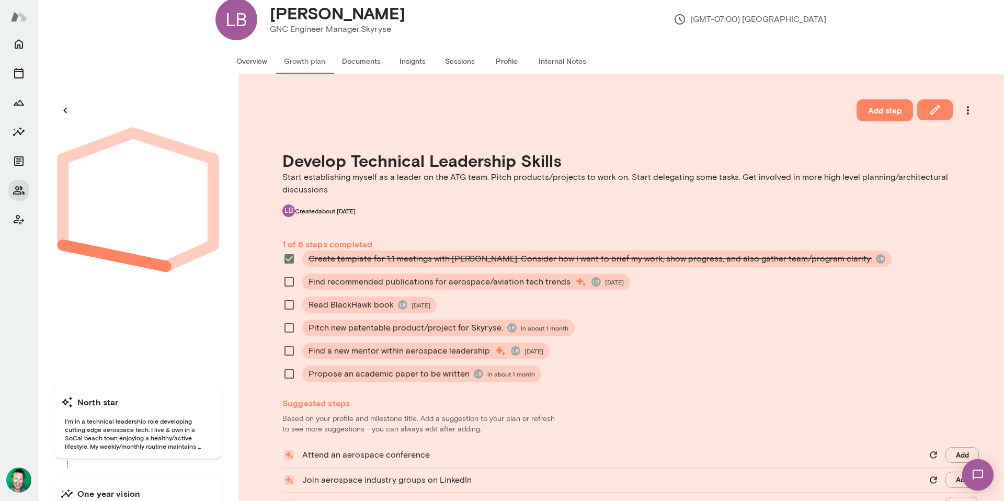
scroll to position [38, 0]
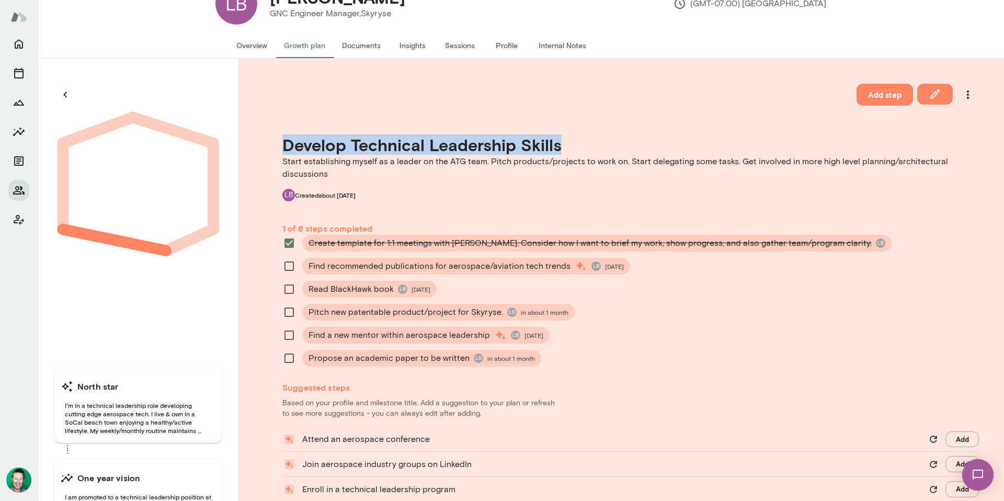
drag, startPoint x: 589, startPoint y: 147, endPoint x: 287, endPoint y: 147, distance: 302.3
click at [287, 147] on h4 "Develop Technical Leadership Skills" at bounding box center [630, 145] width 697 height 20
copy h4 "Develop Technical Leadership Skills"
click at [65, 93] on icon "button" at bounding box center [65, 94] width 13 height 13
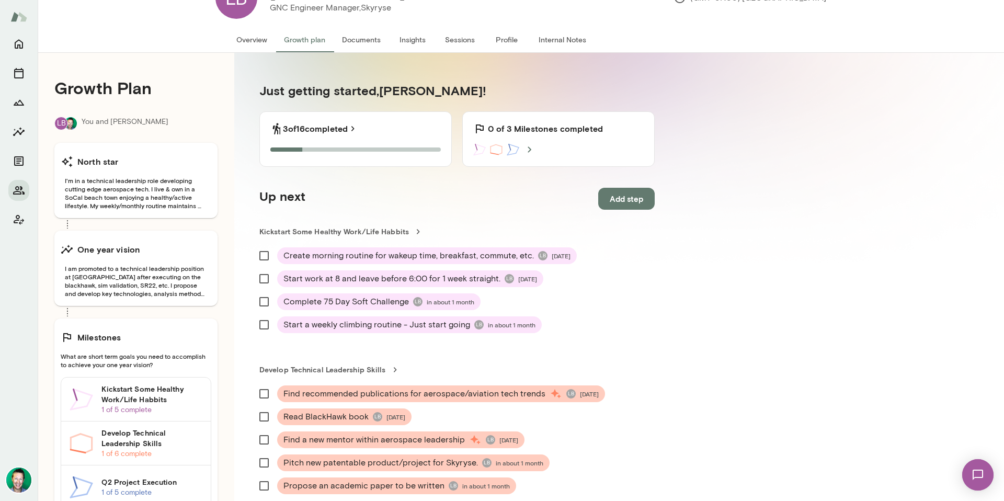
scroll to position [90, 0]
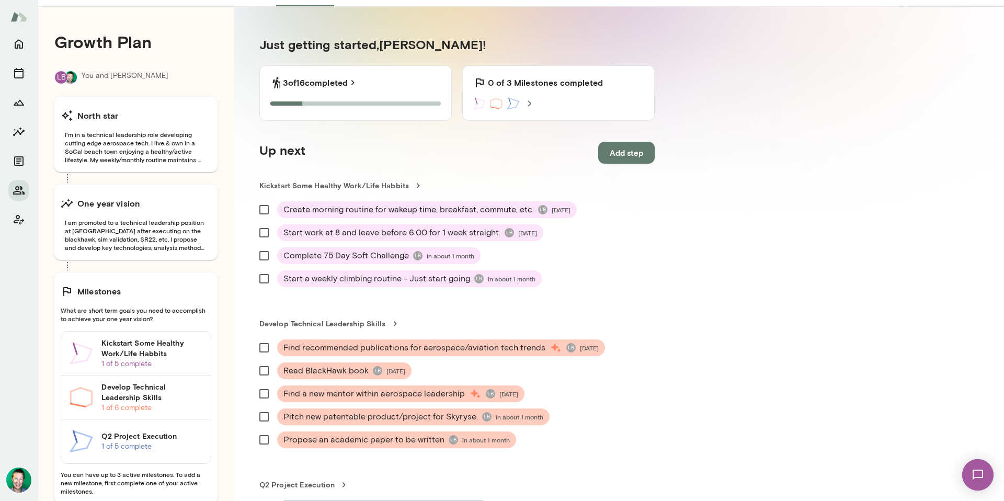
click at [128, 439] on h6 "Q2 Project Execution" at bounding box center [151, 436] width 101 height 10
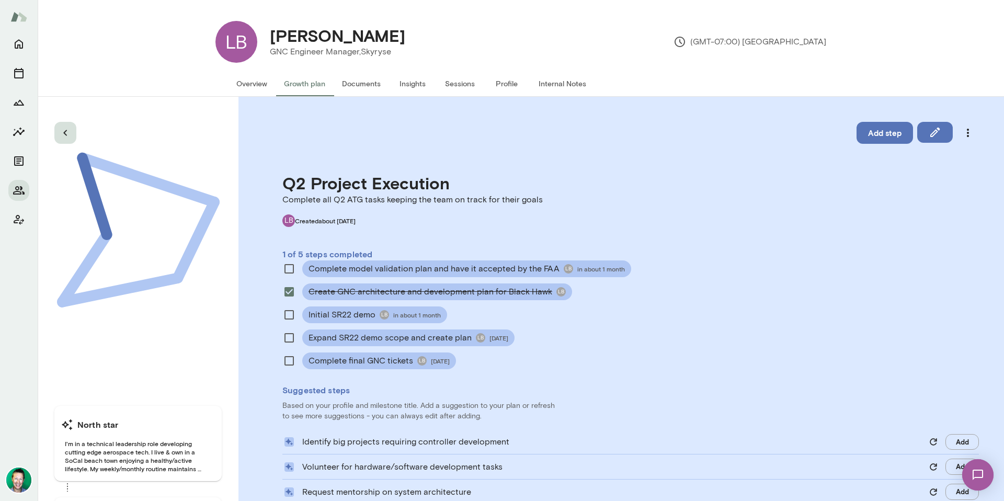
click at [76, 128] on div at bounding box center [137, 263] width 167 height 282
click at [72, 131] on button "button" at bounding box center [65, 133] width 22 height 22
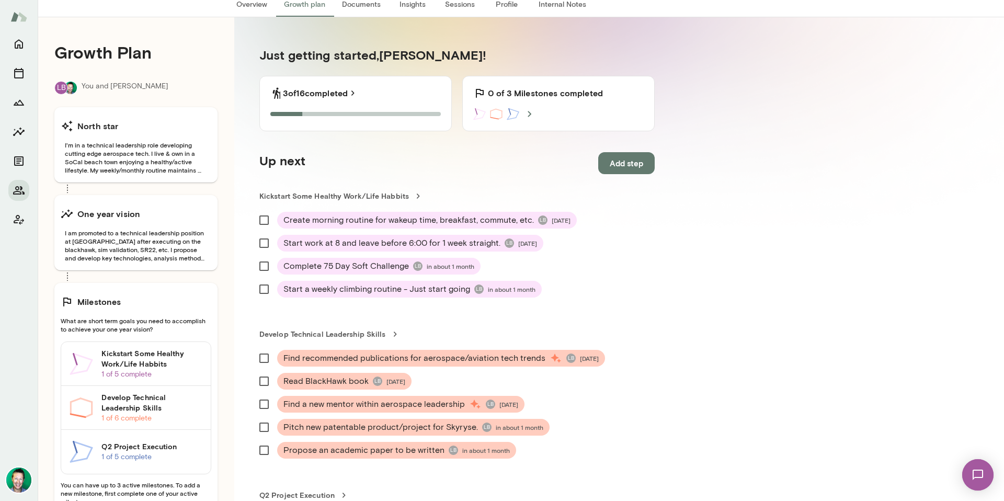
scroll to position [80, 0]
click at [138, 405] on h6 "Develop Technical Leadership Skills" at bounding box center [151, 402] width 101 height 21
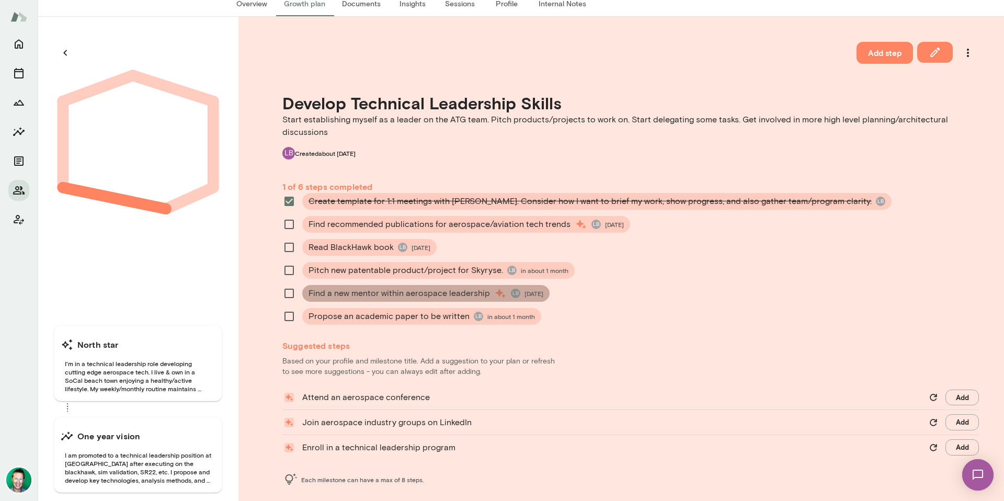
click at [360, 297] on span "Find a new mentor within aerospace leadership" at bounding box center [399, 293] width 181 height 13
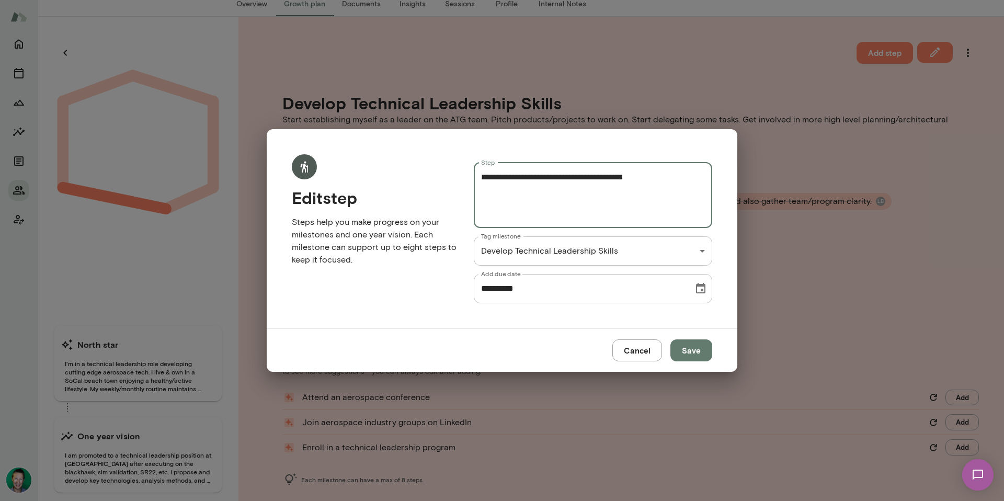
click at [664, 182] on textarea "**********" at bounding box center [593, 195] width 224 height 48
type textarea "**********"
click at [691, 351] on button "Save" at bounding box center [691, 350] width 42 height 22
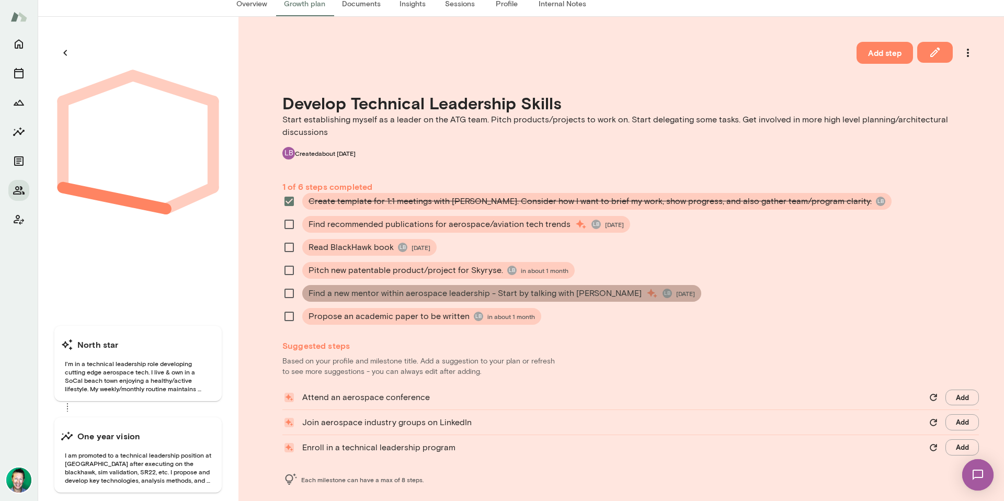
click at [676, 293] on span "in 11 days" at bounding box center [685, 293] width 19 height 8
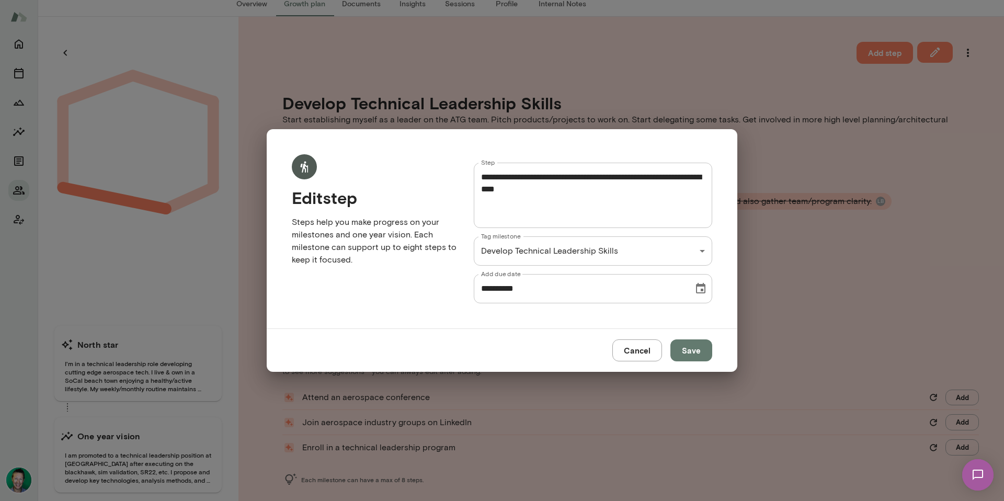
click at [548, 292] on input "**********" at bounding box center [580, 288] width 212 height 29
click at [643, 354] on button "Cancel" at bounding box center [637, 350] width 50 height 22
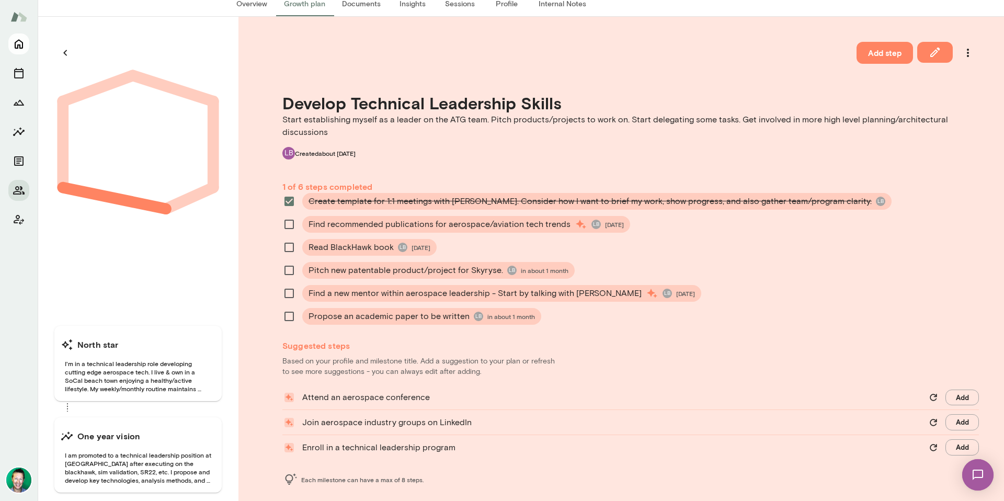
click at [18, 41] on icon "Home" at bounding box center [19, 44] width 13 height 13
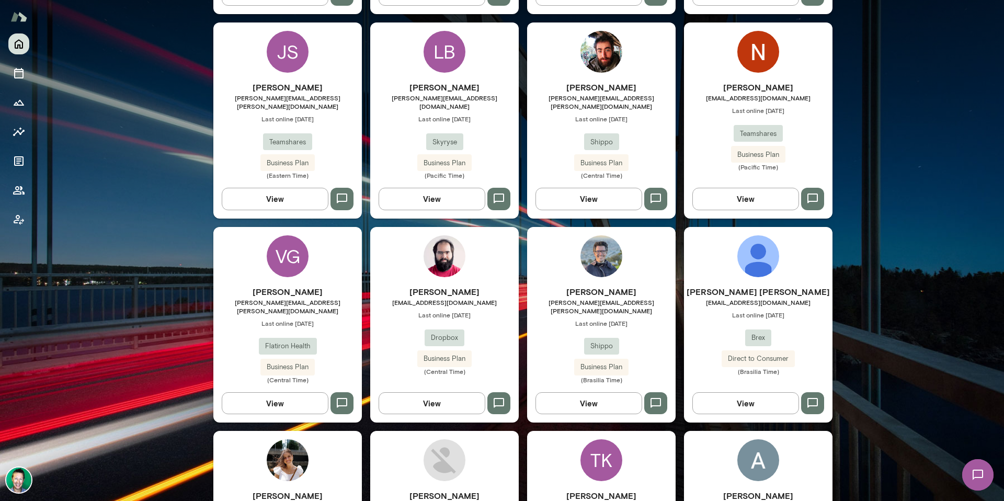
scroll to position [746, 0]
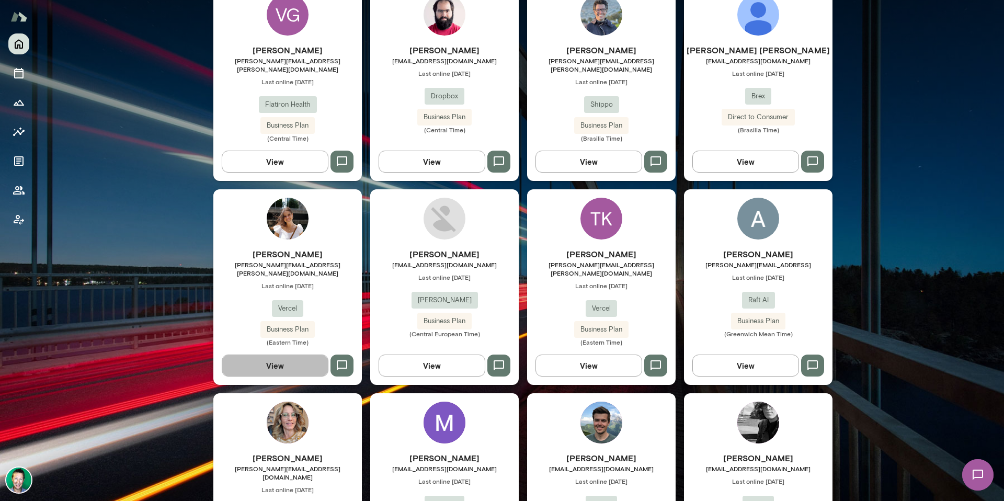
click at [287, 355] on button "View" at bounding box center [275, 366] width 107 height 22
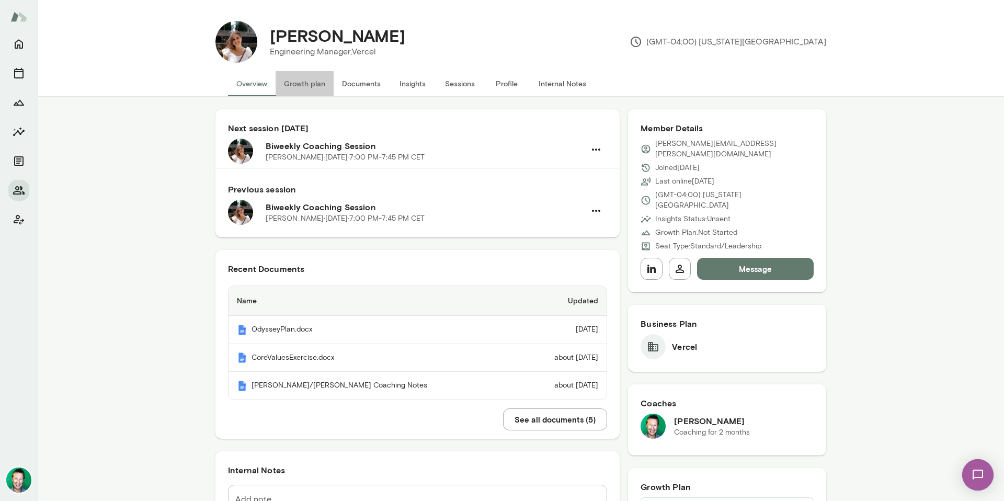
click at [299, 79] on button "Growth plan" at bounding box center [305, 83] width 58 height 25
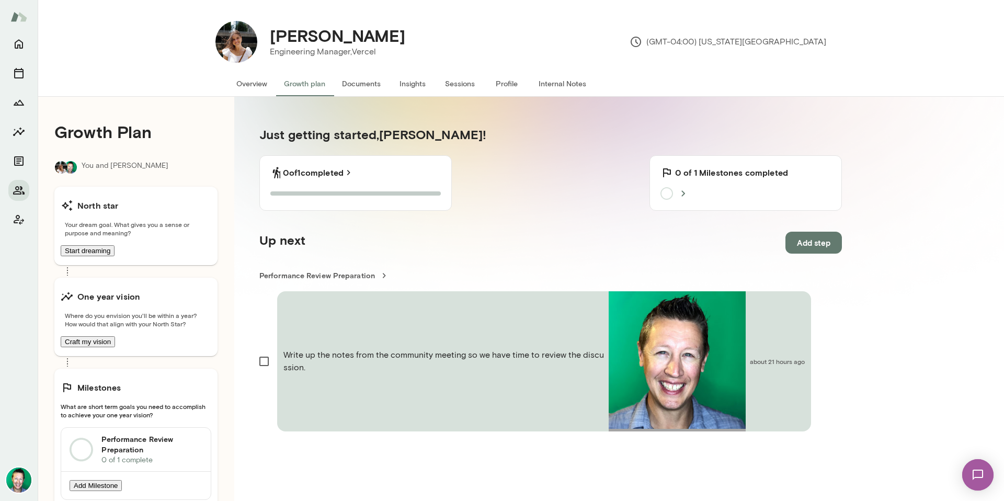
click at [149, 465] on div "Performance Review Preparation 0 of 1 complete" at bounding box center [151, 449] width 101 height 31
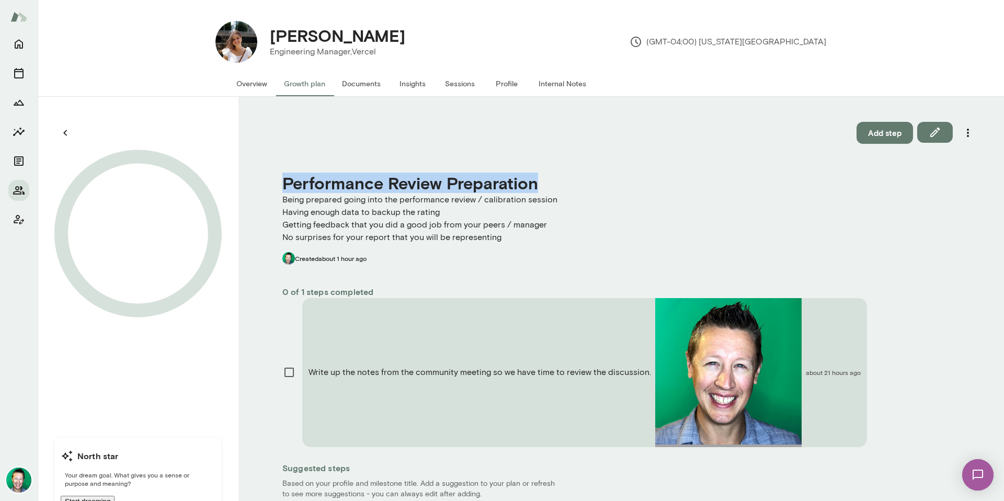
drag, startPoint x: 571, startPoint y: 186, endPoint x: 286, endPoint y: 184, distance: 285.0
click at [286, 184] on h4 "Performance Review Preparation" at bounding box center [630, 183] width 697 height 20
copy h4 "Performance Review Preparation"
click at [13, 45] on icon "Home" at bounding box center [19, 44] width 13 height 13
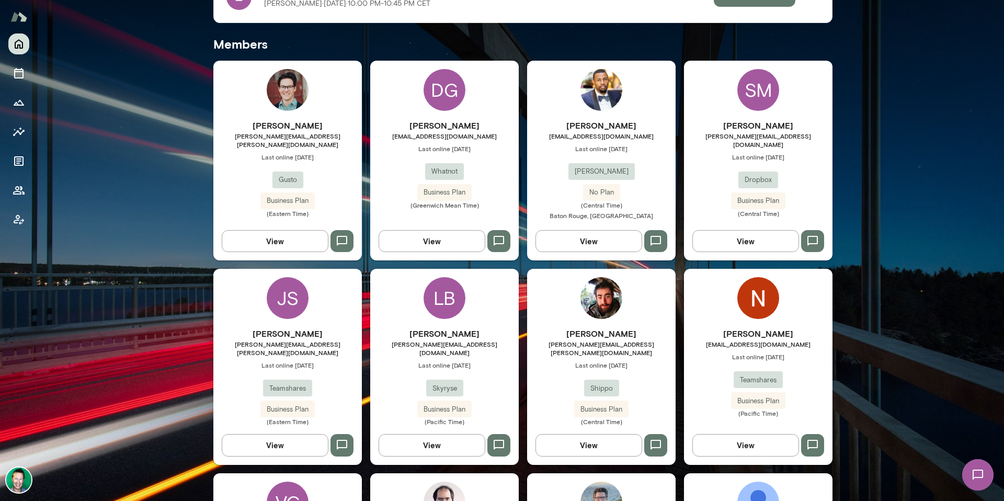
scroll to position [263, 0]
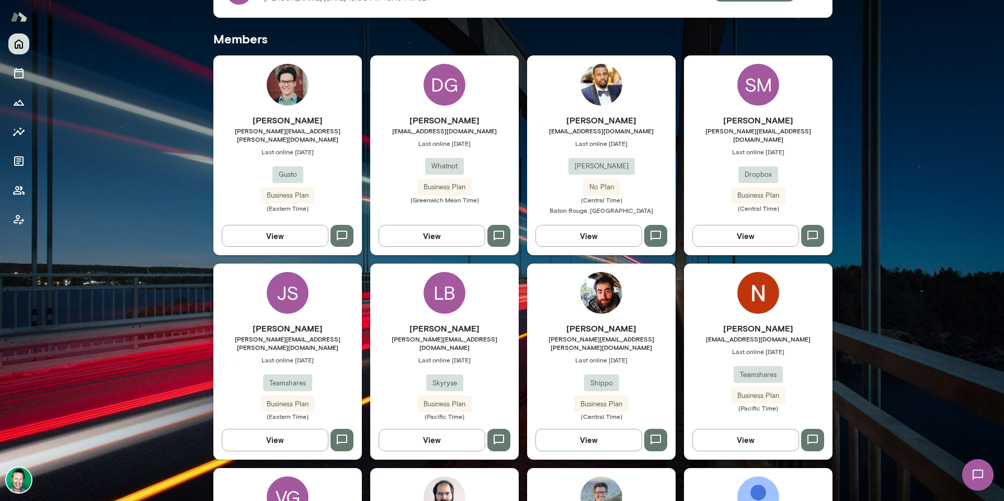
click at [758, 239] on button "View" at bounding box center [745, 236] width 107 height 22
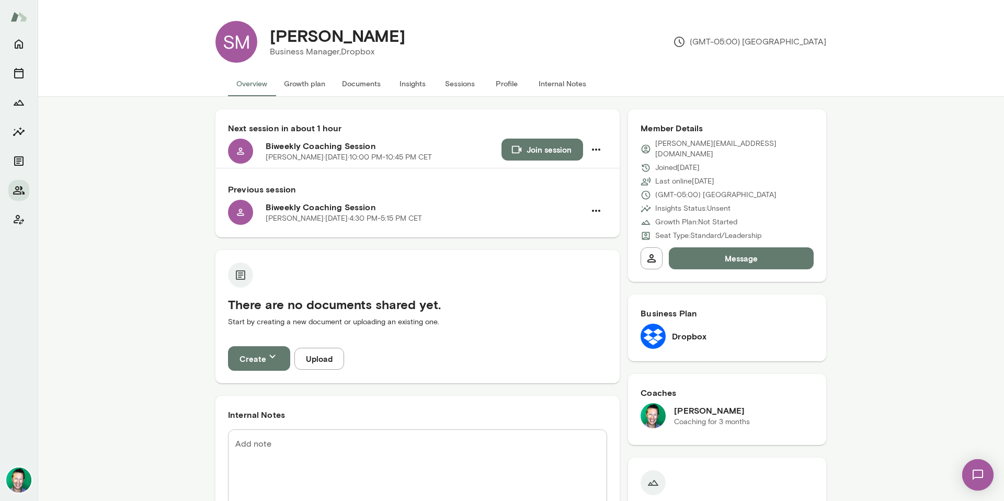
click at [352, 82] on button "Documents" at bounding box center [361, 83] width 55 height 25
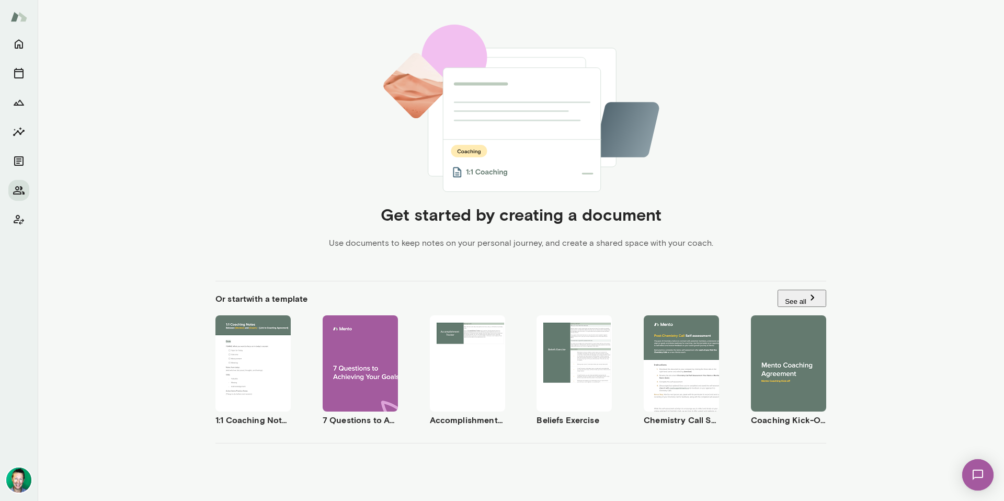
scroll to position [167, 0]
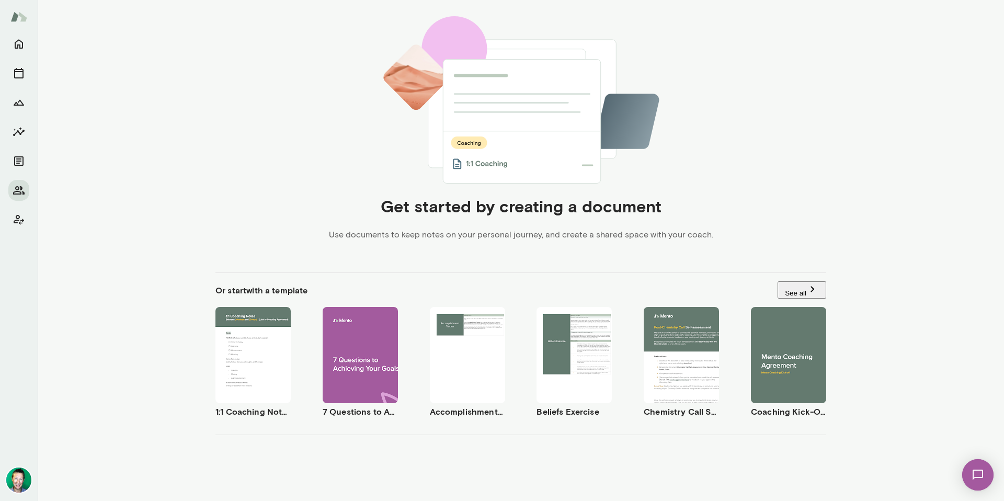
click at [245, 346] on span "Use template" at bounding box center [259, 347] width 37 height 7
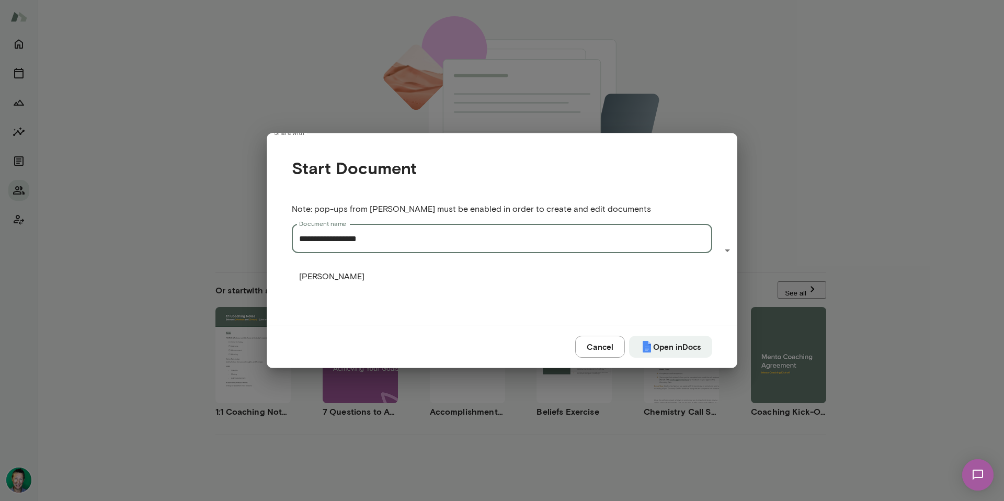
drag, startPoint x: 516, startPoint y: 209, endPoint x: 487, endPoint y: 204, distance: 29.1
click at [487, 204] on div "**********" at bounding box center [502, 224] width 420 height 133
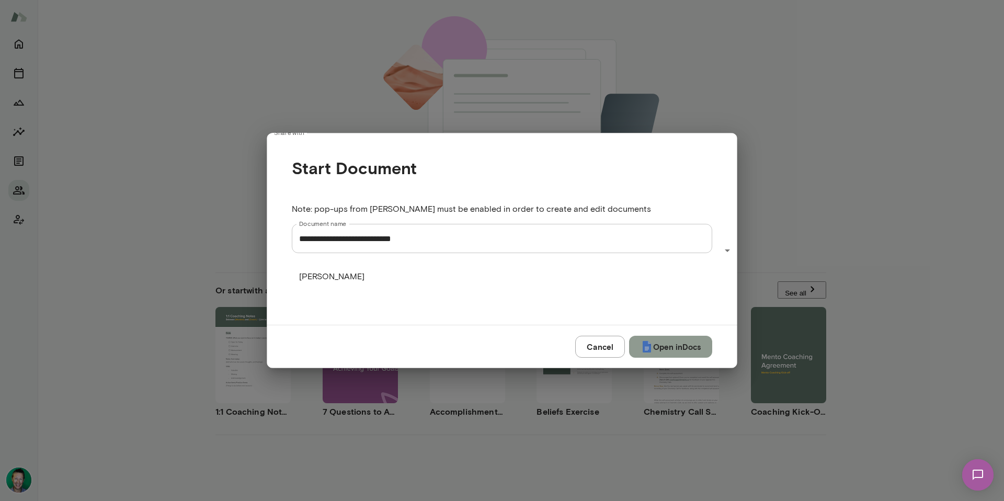
click at [680, 336] on button "Open in Docs" at bounding box center [670, 347] width 83 height 22
type input "**********"
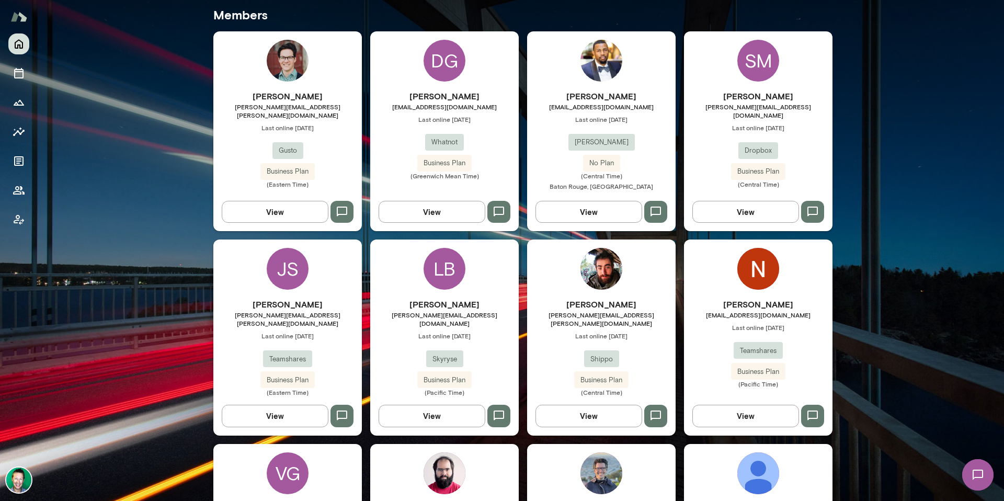
scroll to position [259, 0]
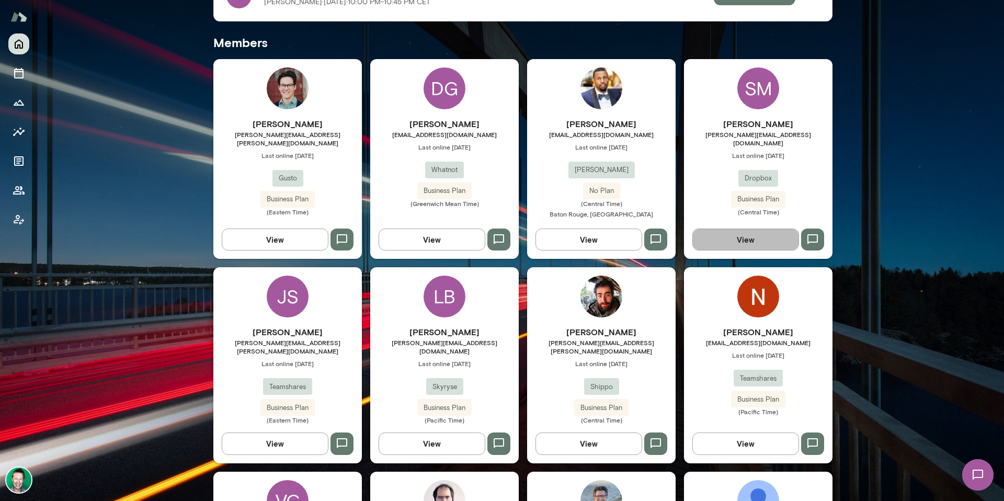
click at [727, 234] on button "View" at bounding box center [745, 240] width 107 height 22
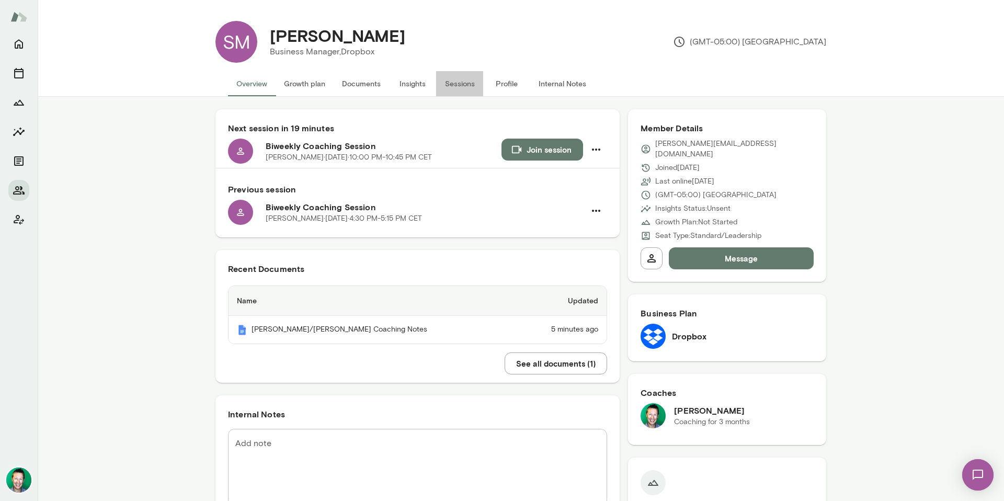
click at [454, 85] on button "Sessions" at bounding box center [459, 83] width 47 height 25
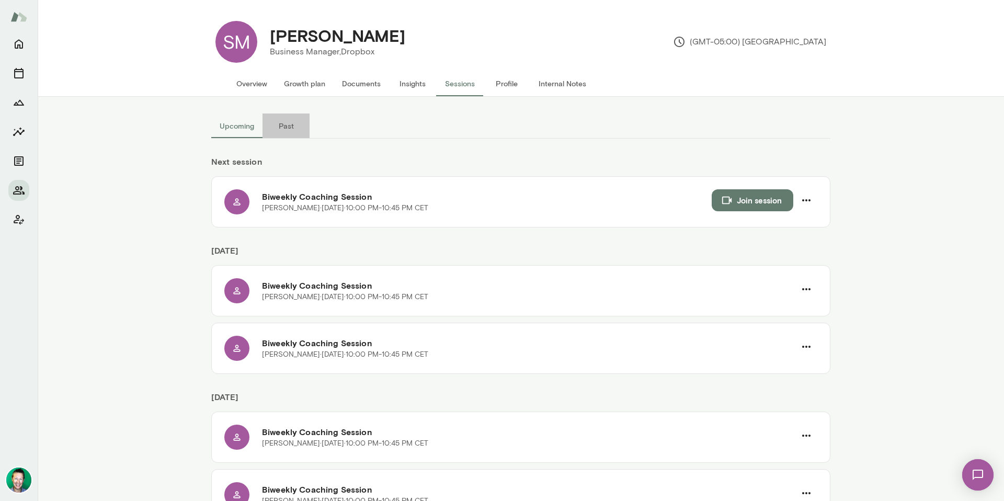
click at [286, 129] on button "Past" at bounding box center [286, 125] width 47 height 25
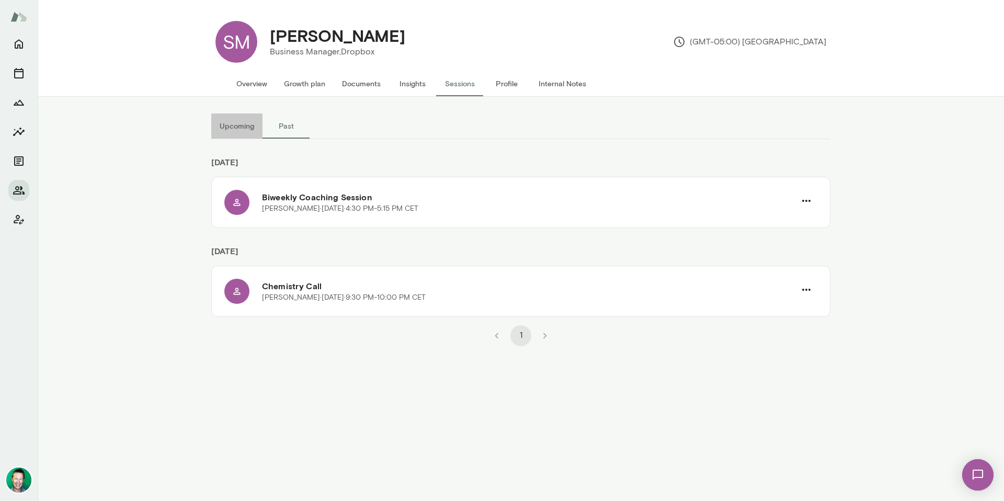
click at [235, 127] on button "Upcoming" at bounding box center [236, 125] width 51 height 25
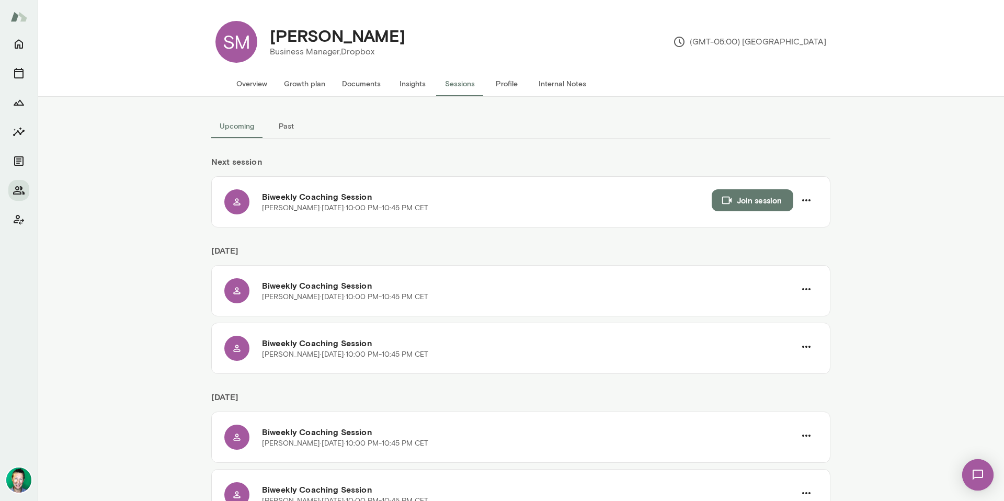
click at [256, 85] on button "Overview" at bounding box center [252, 83] width 48 height 25
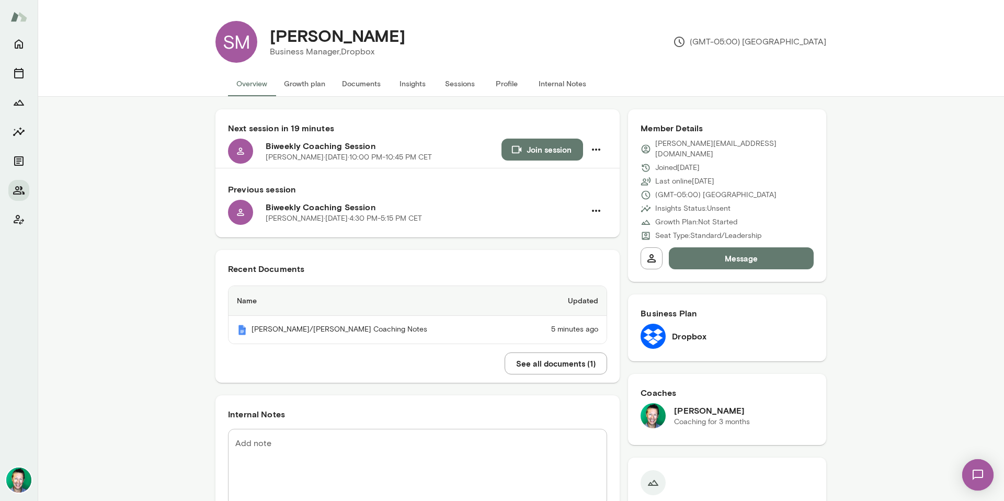
click at [553, 360] on button "See all documents ( 1 )" at bounding box center [556, 363] width 102 height 22
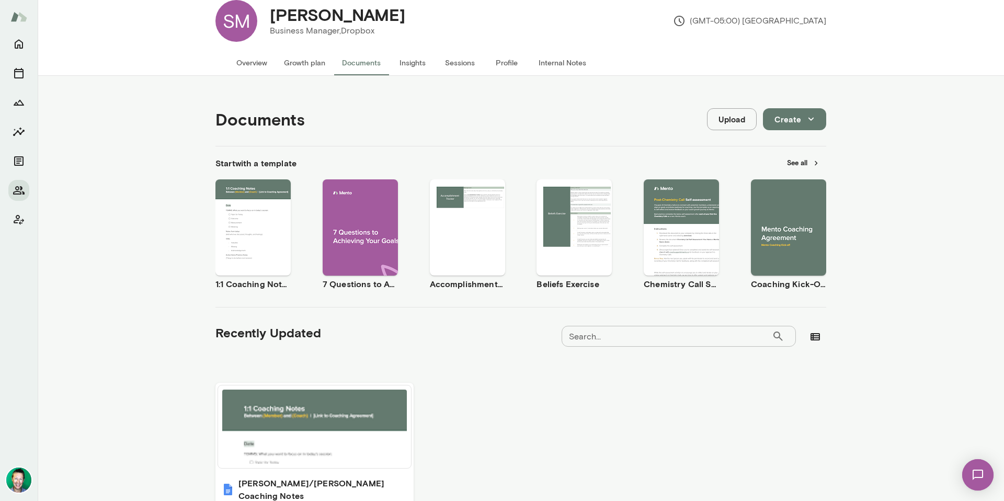
scroll to position [19, 0]
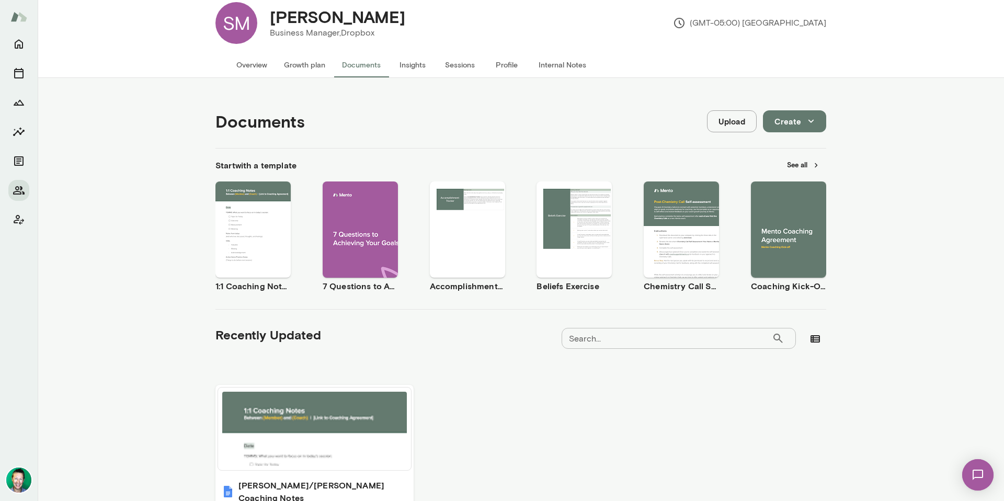
click at [782, 218] on span "Use template" at bounding box center [795, 220] width 38 height 8
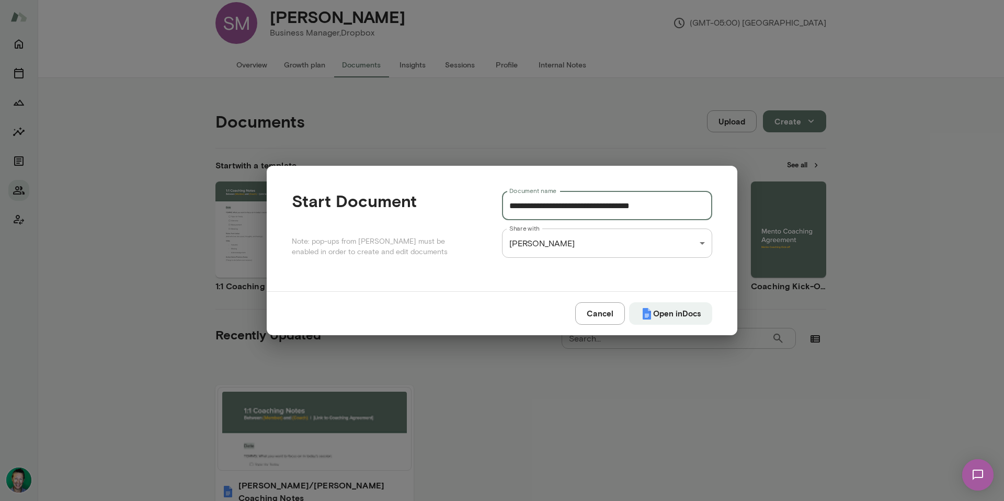
click at [580, 210] on input "**********" at bounding box center [607, 205] width 210 height 29
drag, startPoint x: 581, startPoint y: 206, endPoint x: 547, endPoint y: 203, distance: 34.1
click at [498, 206] on div "**********" at bounding box center [502, 228] width 420 height 75
drag, startPoint x: 586, startPoint y: 206, endPoint x: 486, endPoint y: 208, distance: 99.9
click at [484, 207] on div "**********" at bounding box center [502, 228] width 420 height 75
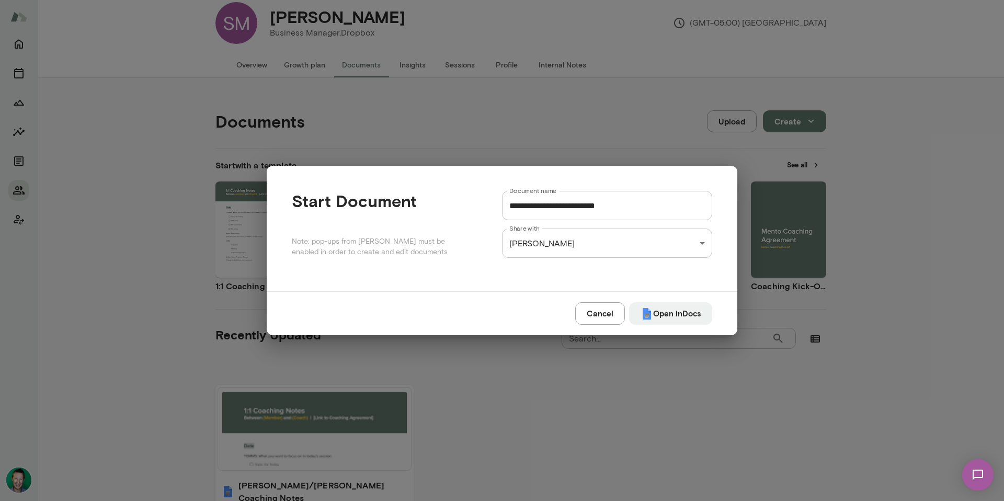
drag, startPoint x: 659, startPoint y: 314, endPoint x: 544, endPoint y: 201, distance: 160.9
click at [543, 199] on div "**********" at bounding box center [502, 250] width 471 height 169
click at [671, 316] on button "Open in Docs" at bounding box center [670, 313] width 83 height 22
type input "**********"
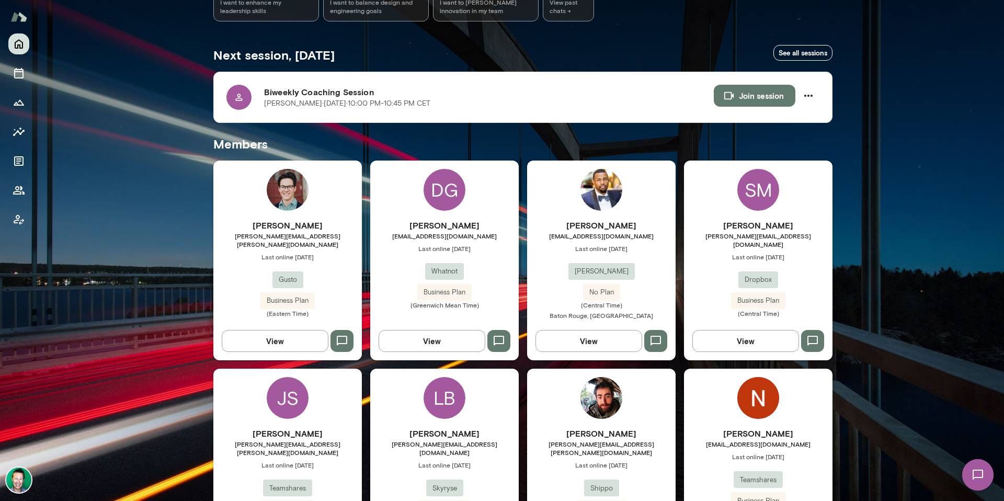
scroll to position [198, 0]
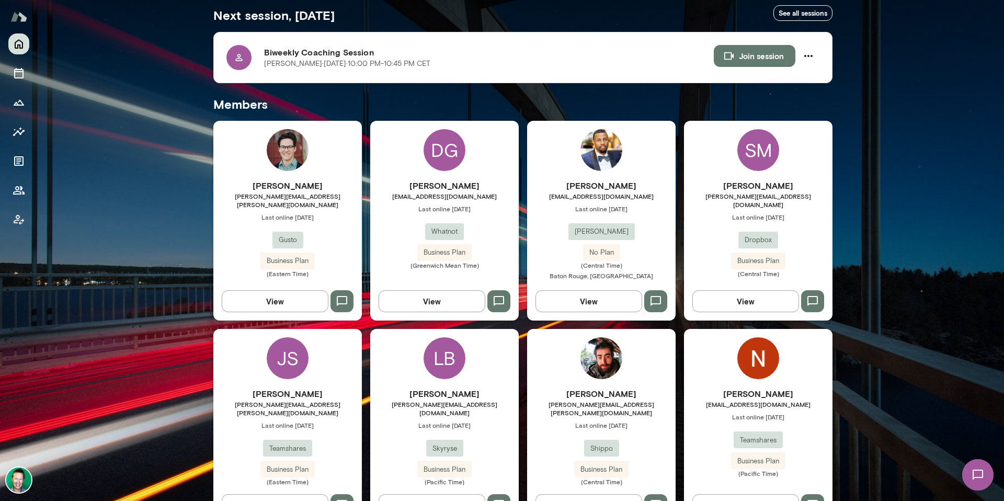
click at [717, 297] on button "View" at bounding box center [745, 301] width 107 height 22
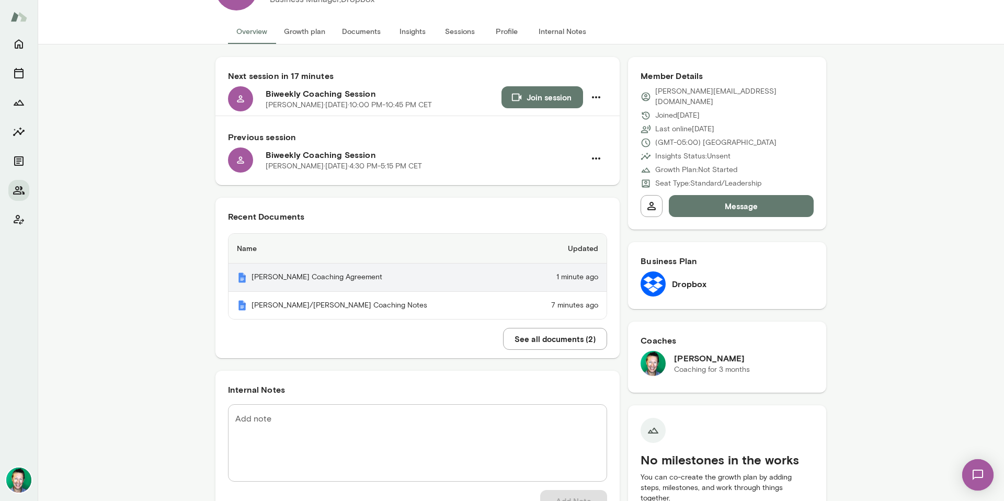
scroll to position [57, 0]
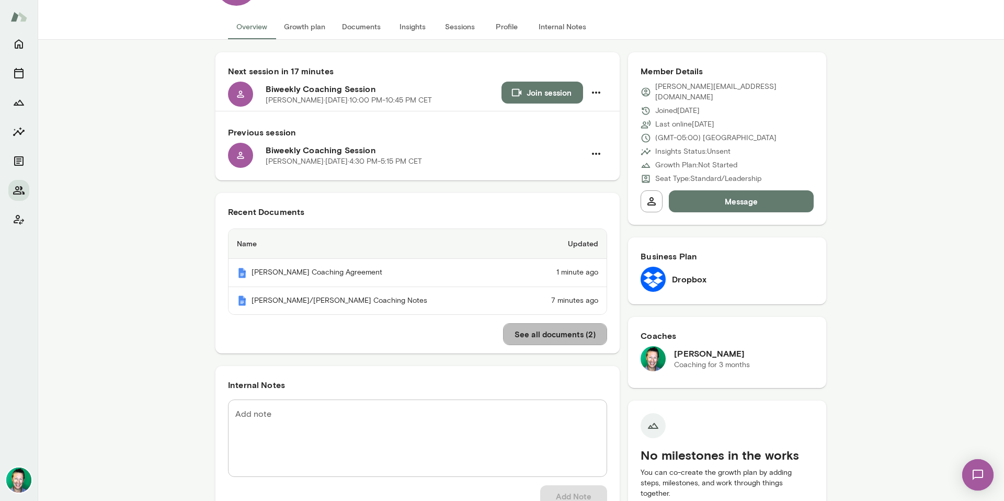
click at [527, 333] on button "See all documents ( 2 )" at bounding box center [555, 334] width 104 height 22
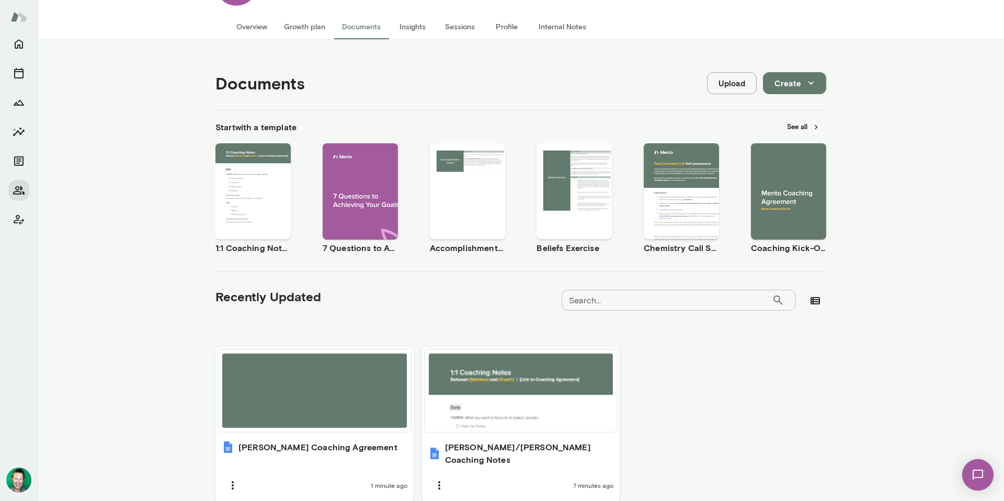
scroll to position [96, 0]
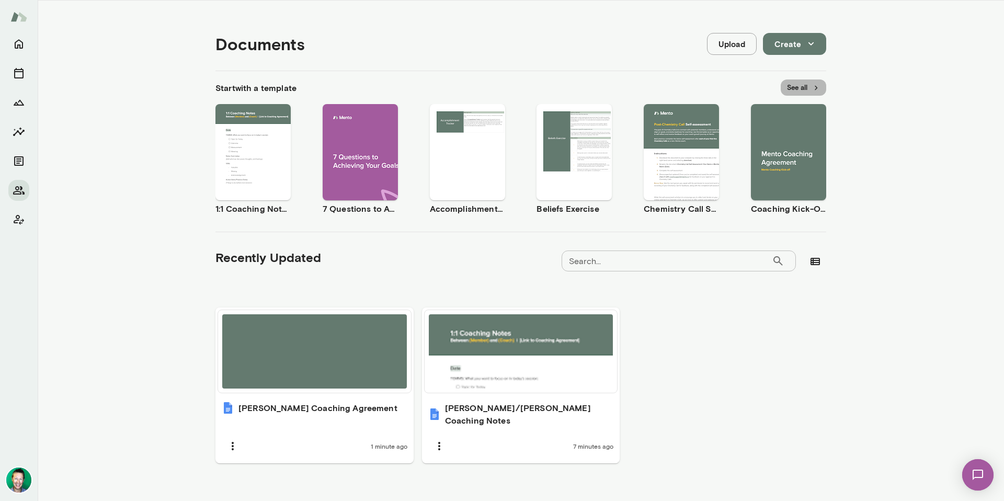
click at [797, 88] on button "See all" at bounding box center [803, 87] width 45 height 16
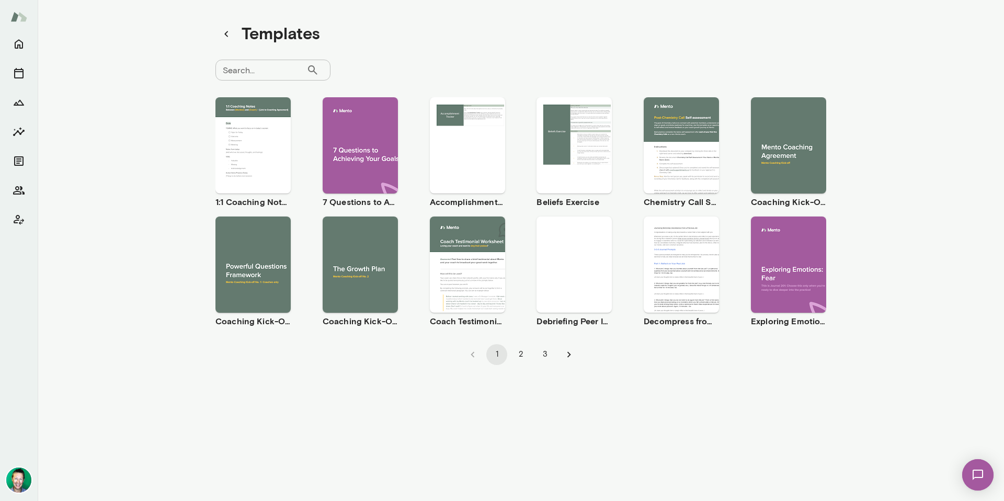
click at [336, 252] on icon "button" at bounding box center [338, 255] width 9 height 9
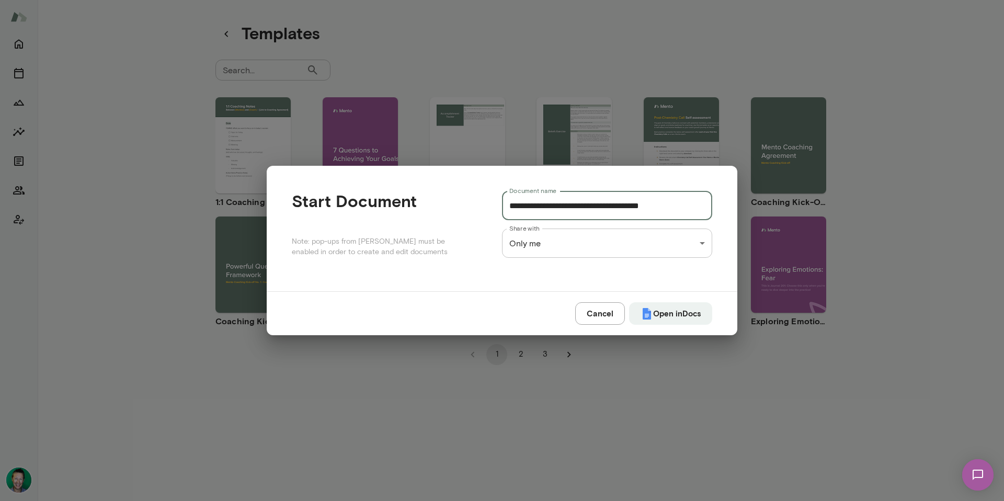
drag, startPoint x: 603, startPoint y: 210, endPoint x: 594, endPoint y: 209, distance: 9.0
click at [594, 209] on input "**********" at bounding box center [607, 205] width 210 height 29
drag, startPoint x: 609, startPoint y: 207, endPoint x: 473, endPoint y: 206, distance: 136.5
click at [473, 206] on div "**********" at bounding box center [502, 228] width 420 height 75
drag, startPoint x: 623, startPoint y: 204, endPoint x: 461, endPoint y: 201, distance: 162.2
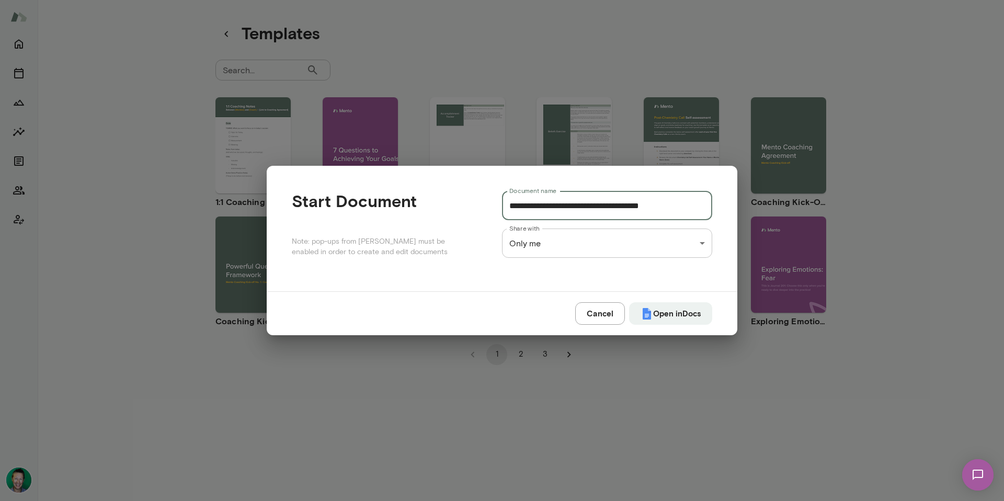
click at [461, 201] on div "**********" at bounding box center [502, 228] width 420 height 75
type input "**********"
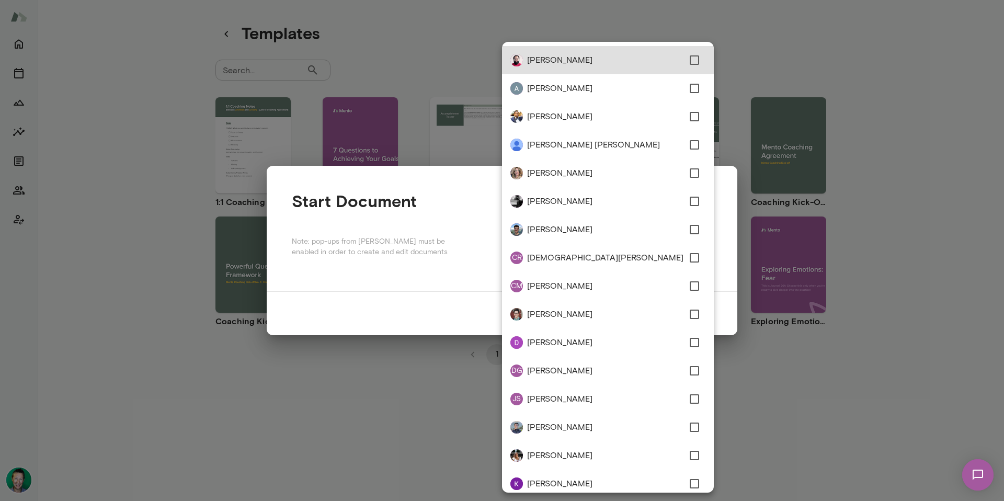
click at [598, 0] on div "**********" at bounding box center [502, 0] width 1004 height 0
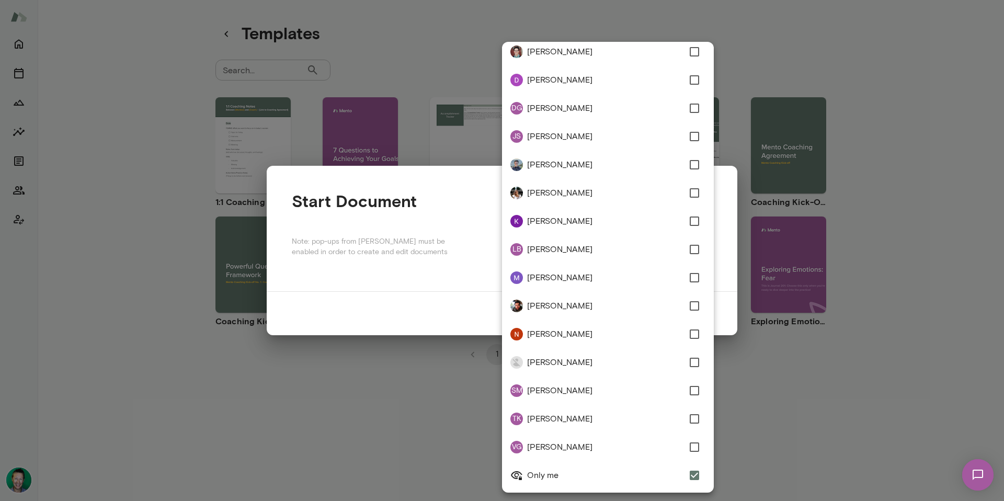
scroll to position [264, 0]
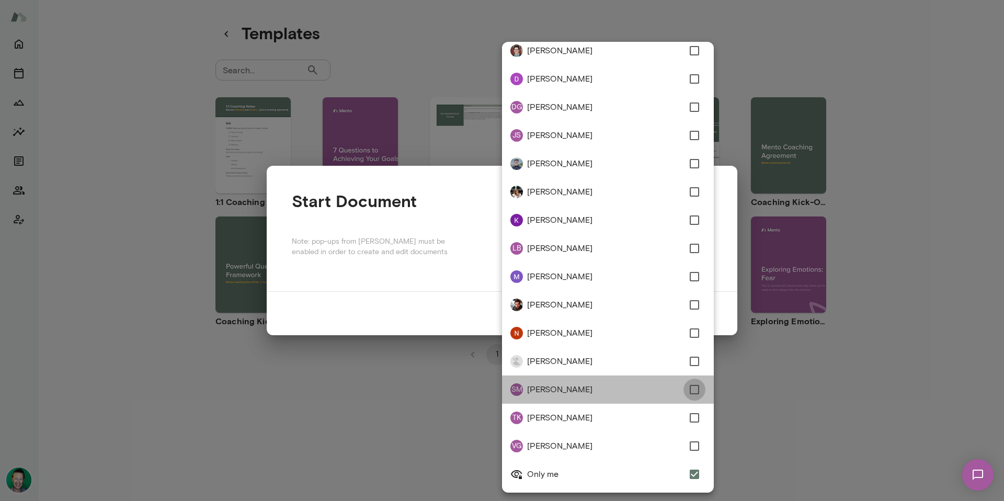
type input "**********"
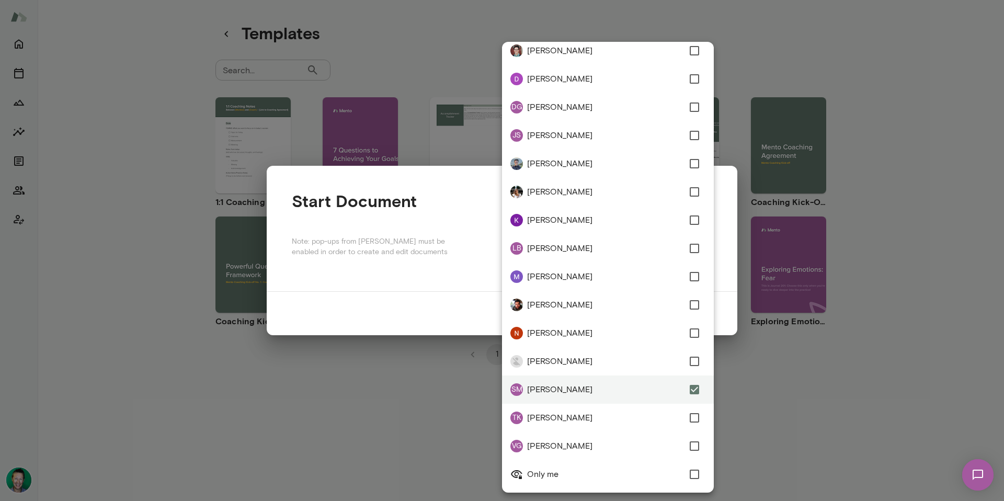
click at [401, 285] on div at bounding box center [502, 250] width 1004 height 501
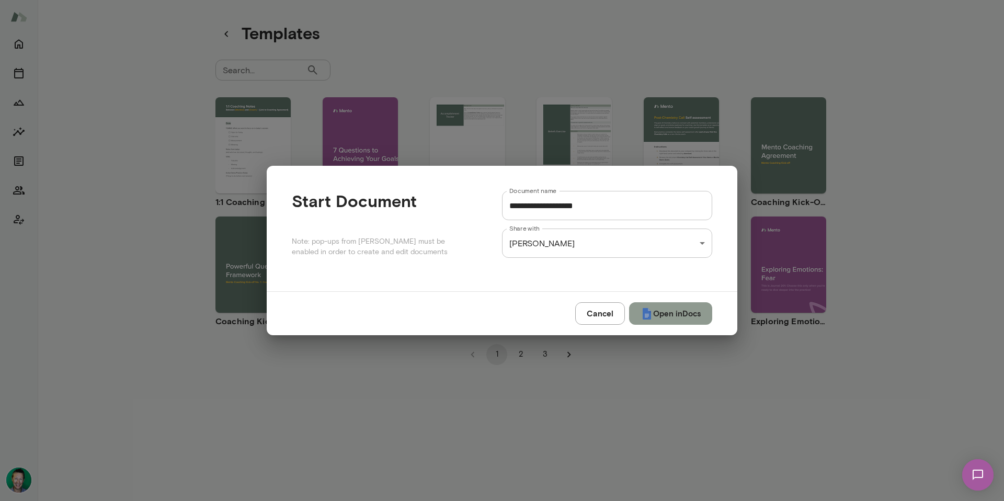
click at [662, 315] on button "Open in Docs" at bounding box center [670, 313] width 83 height 22
type input "**********"
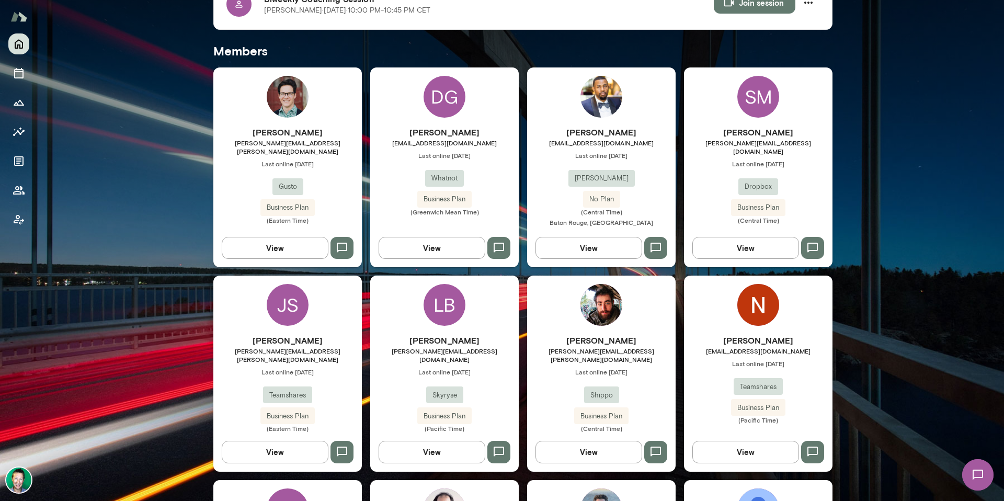
scroll to position [250, 0]
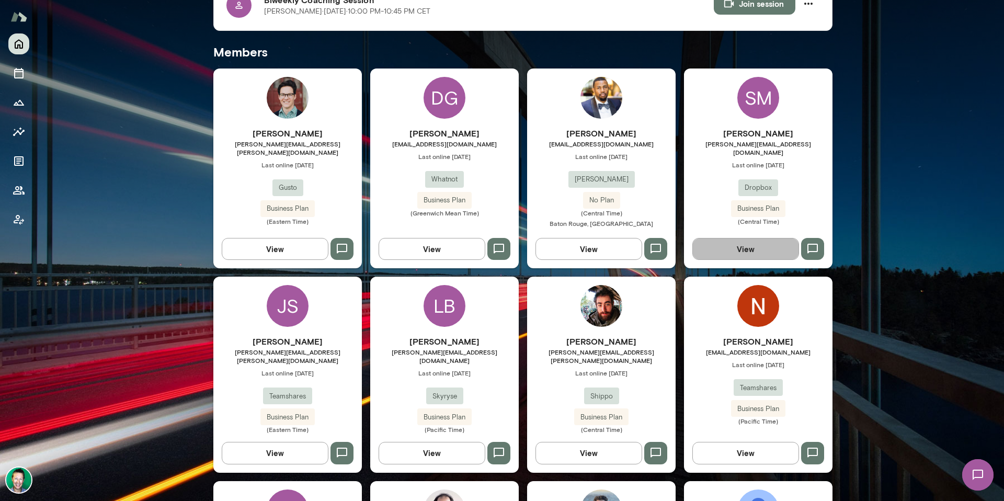
click at [737, 256] on button "View" at bounding box center [745, 249] width 107 height 22
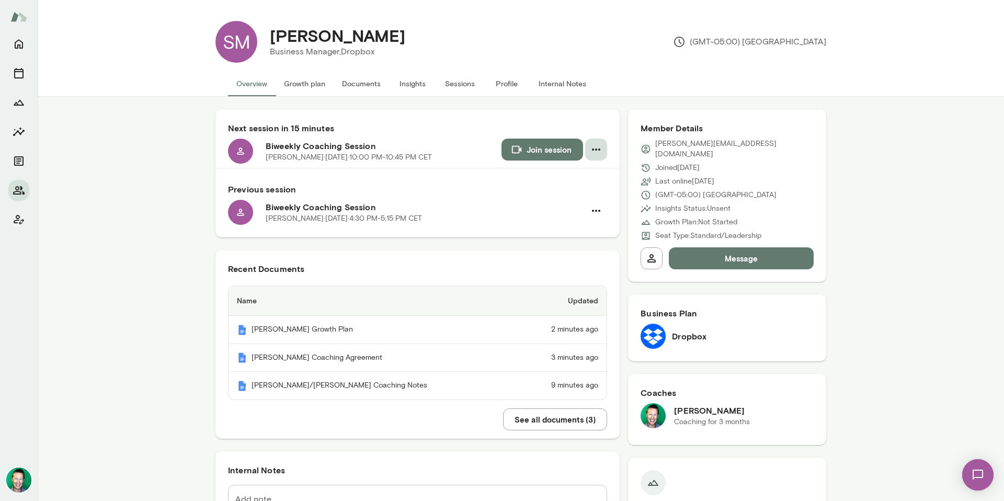
click at [594, 151] on icon "button" at bounding box center [596, 149] width 13 height 13
click at [122, 180] on div at bounding box center [502, 250] width 1004 height 501
click at [596, 146] on icon "button" at bounding box center [596, 149] width 13 height 13
click at [304, 85] on div at bounding box center [502, 250] width 1004 height 501
click at [299, 81] on button "Growth plan" at bounding box center [305, 83] width 58 height 25
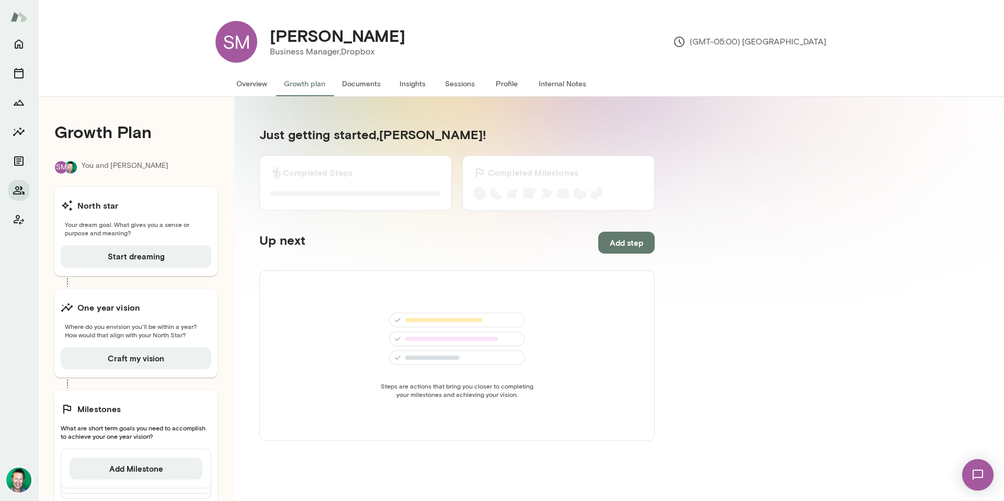
click at [443, 84] on button "Sessions" at bounding box center [459, 83] width 47 height 25
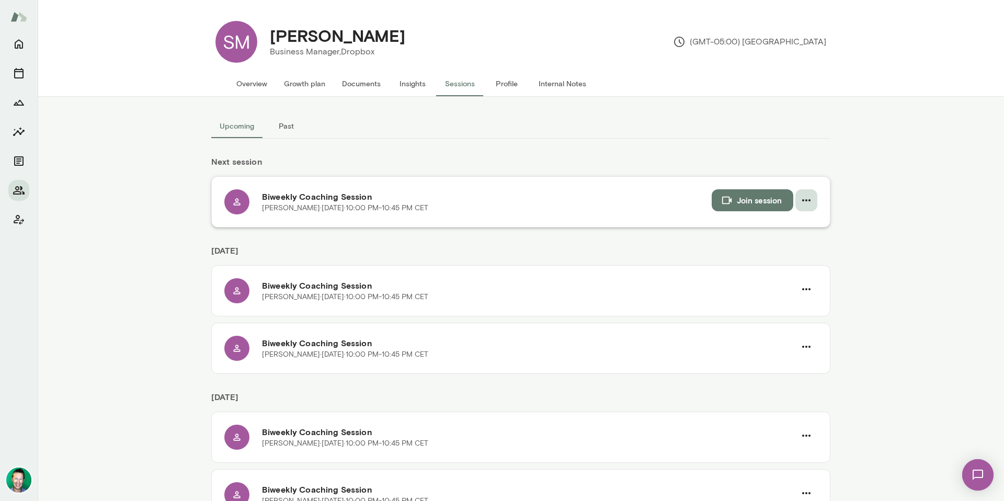
click at [803, 197] on icon "button" at bounding box center [806, 200] width 13 height 13
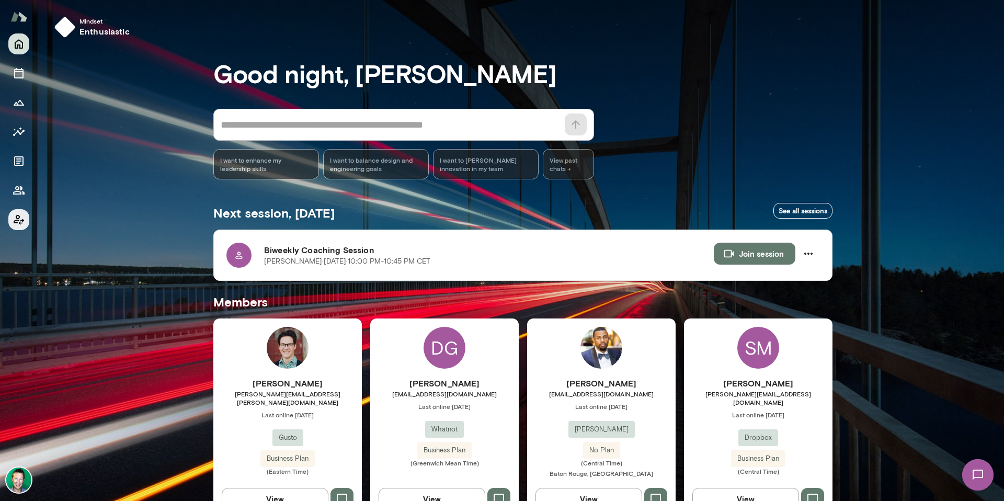
click at [19, 220] on icon "Client app" at bounding box center [19, 219] width 13 height 13
